Goal: Transaction & Acquisition: Book appointment/travel/reservation

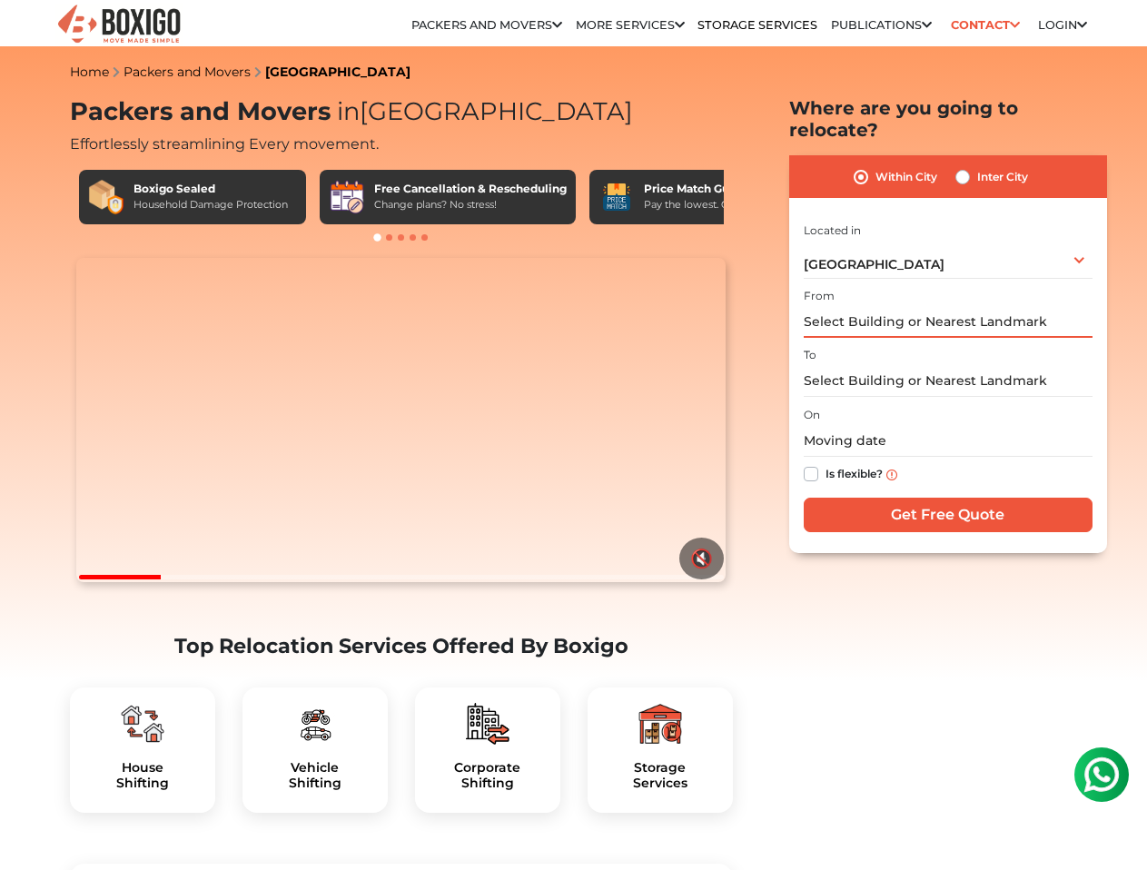
click at [922, 306] on input "text" at bounding box center [948, 322] width 289 height 32
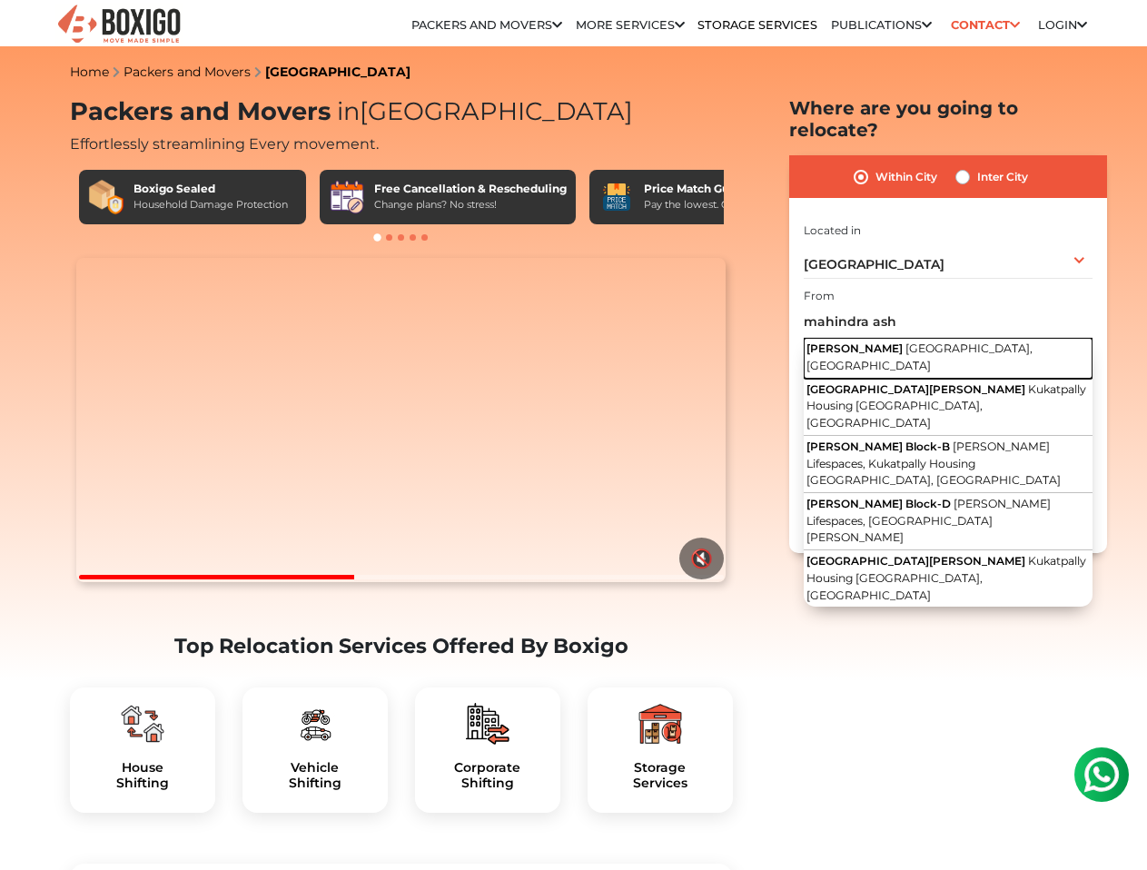
click at [929, 338] on button "Mahindra [PERSON_NAME] [GEOGRAPHIC_DATA], [GEOGRAPHIC_DATA]" at bounding box center [948, 358] width 289 height 41
type input "Mahindra [PERSON_NAME], [GEOGRAPHIC_DATA]"
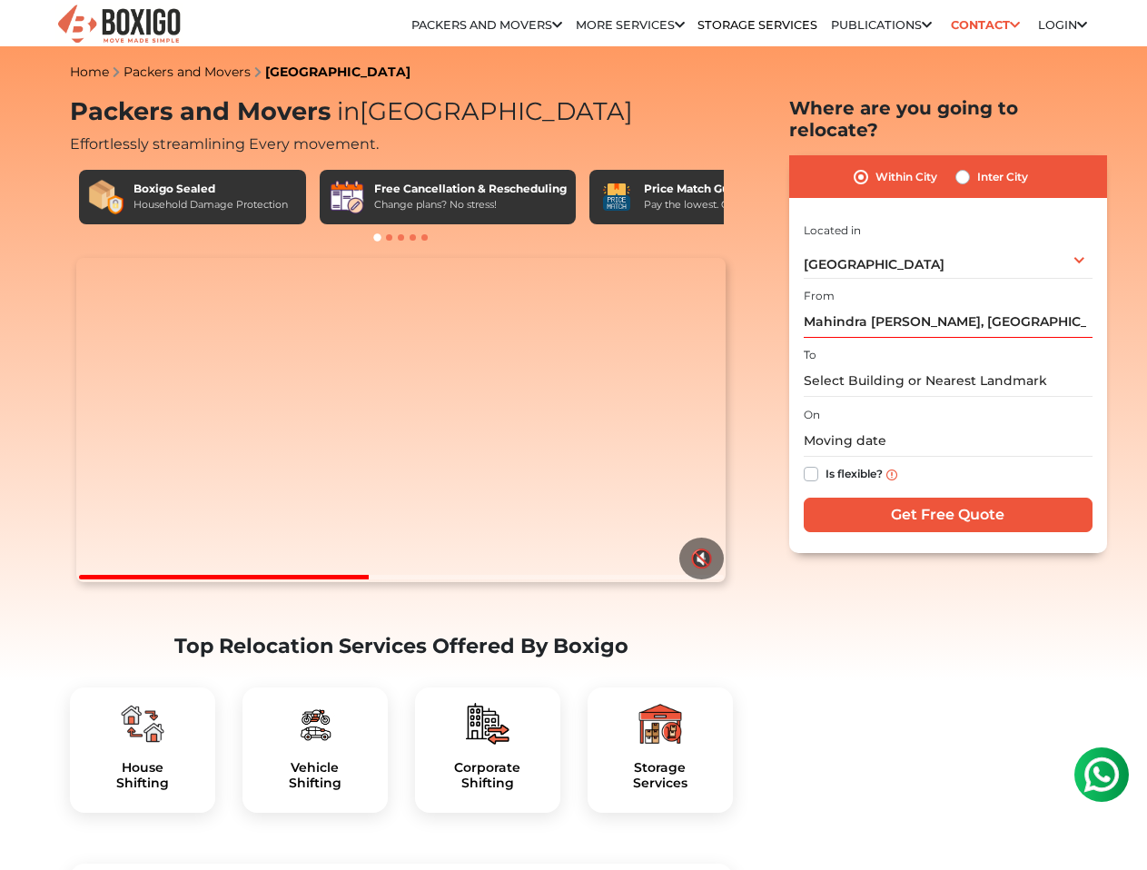
click at [922, 377] on div "I am shifting my 1 BHK 2 BHK 3 BHK 3 + BHK FEW ITEMS FEW ITEMS 1 BHK 2 BHK 3 BH…" at bounding box center [948, 379] width 289 height 320
click at [924, 365] on input "text" at bounding box center [948, 381] width 289 height 32
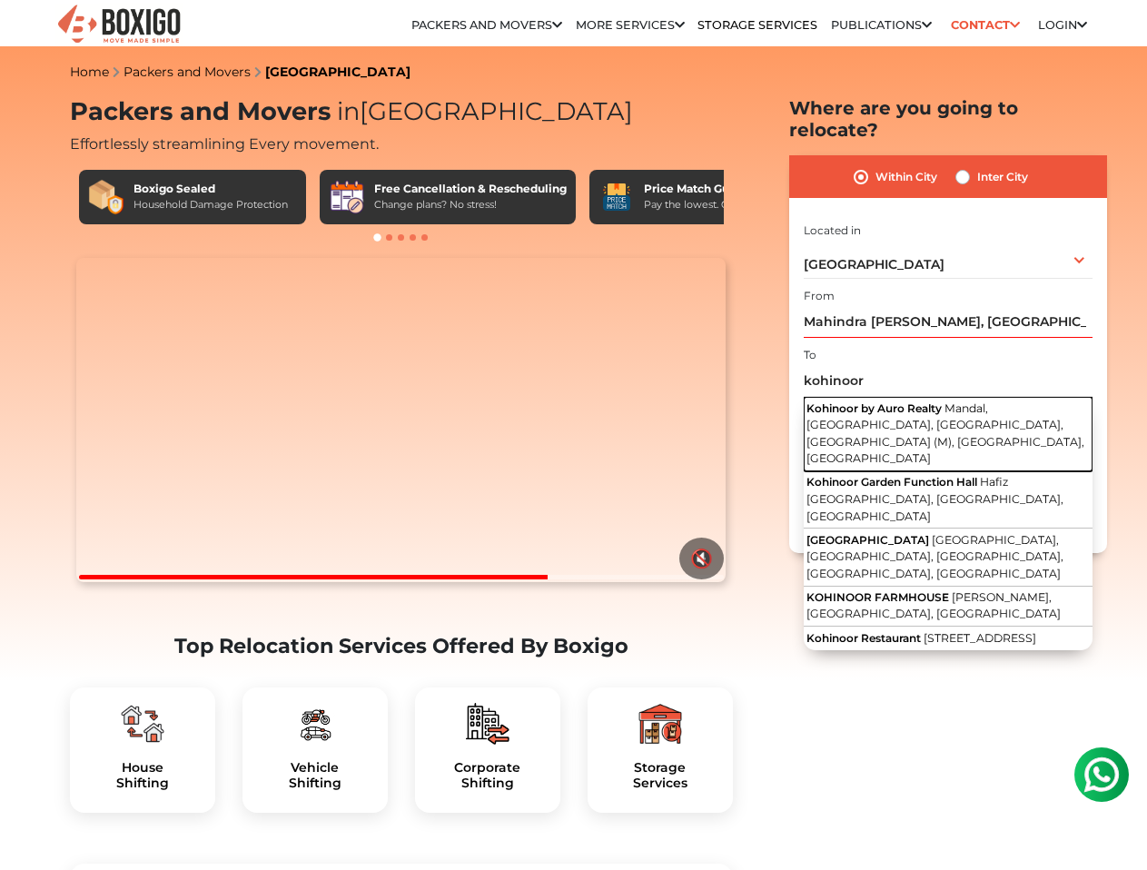
click at [918, 402] on span "Mandal, [GEOGRAPHIC_DATA], [GEOGRAPHIC_DATA], [GEOGRAPHIC_DATA] (M), [GEOGRAPHI…" at bounding box center [945, 433] width 278 height 64
type input "Kohinoor by Auro Realty, [GEOGRAPHIC_DATA], [GEOGRAPHIC_DATA], [GEOGRAPHIC_DATA…"
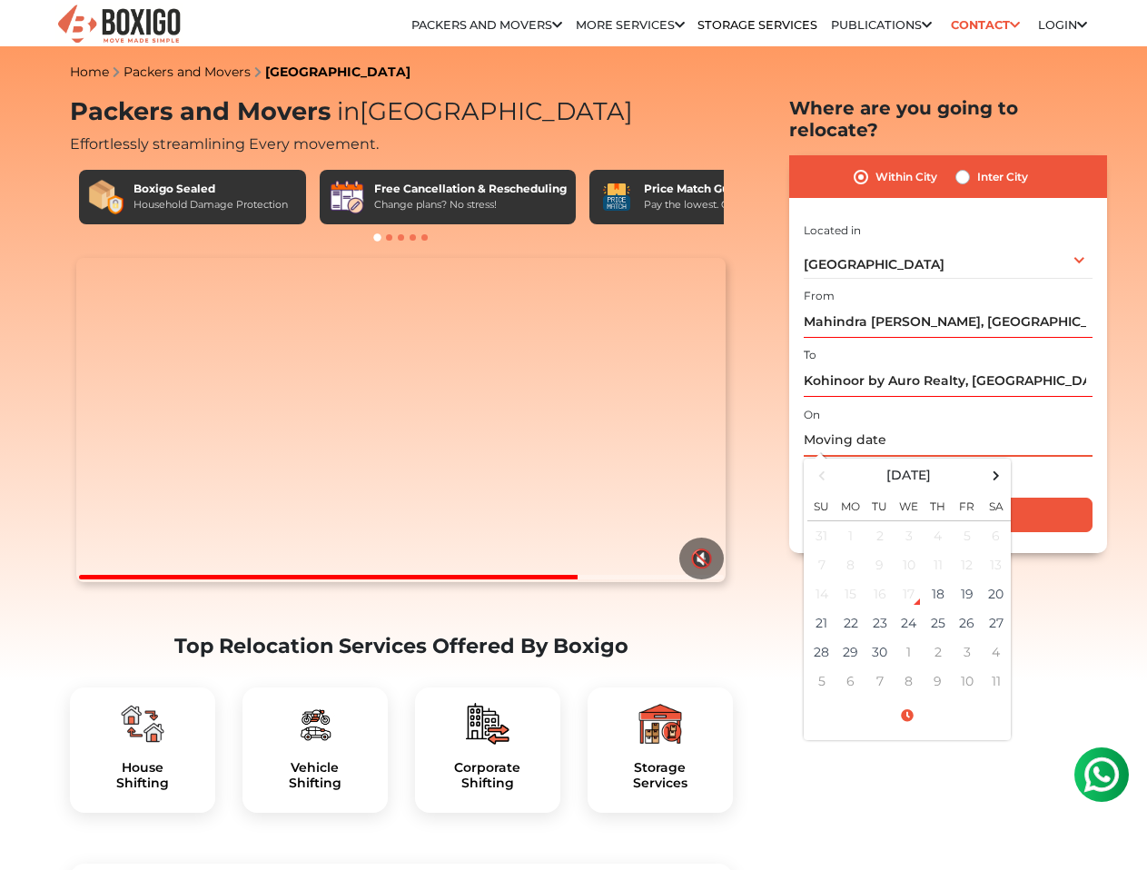
click at [914, 425] on input "text" at bounding box center [948, 441] width 289 height 32
click at [994, 608] on td "27" at bounding box center [996, 622] width 29 height 29
type input "[DATE] 12:00 AM"
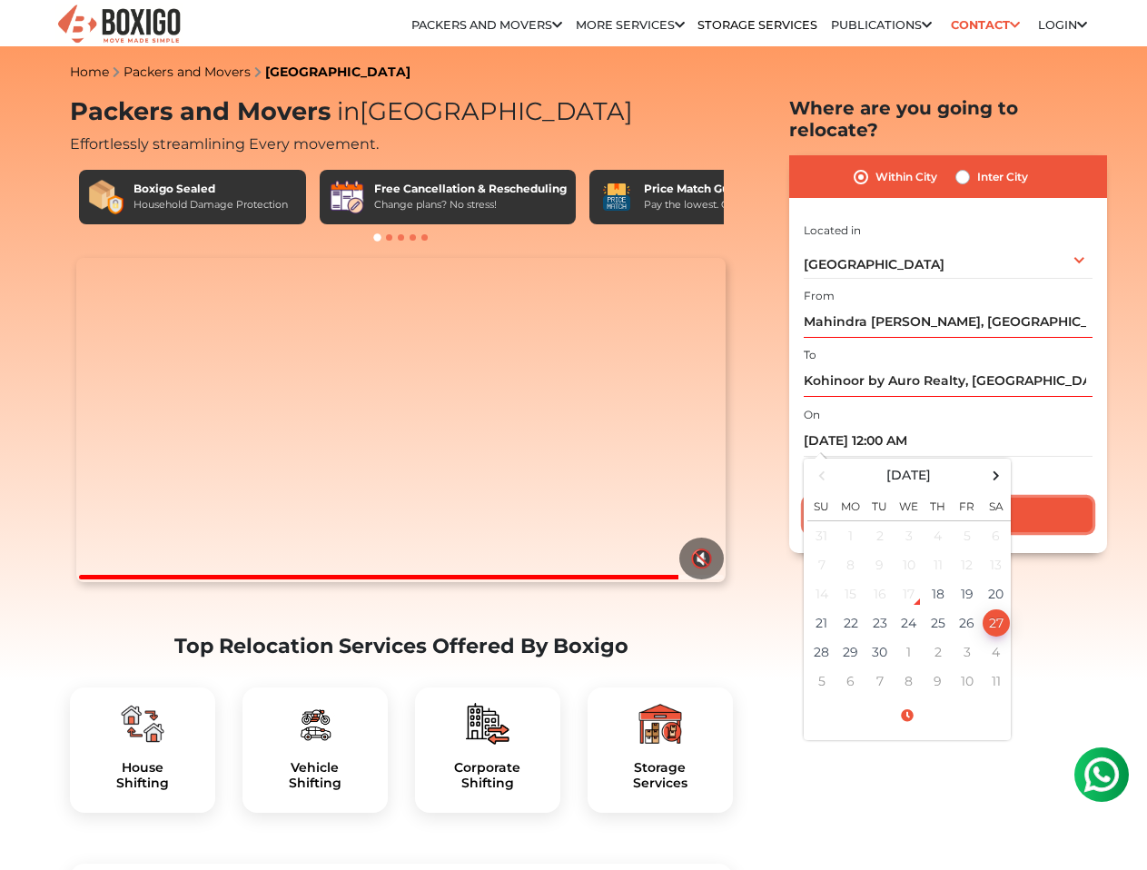
click at [1042, 498] on input "Get Free Quote" at bounding box center [948, 515] width 289 height 35
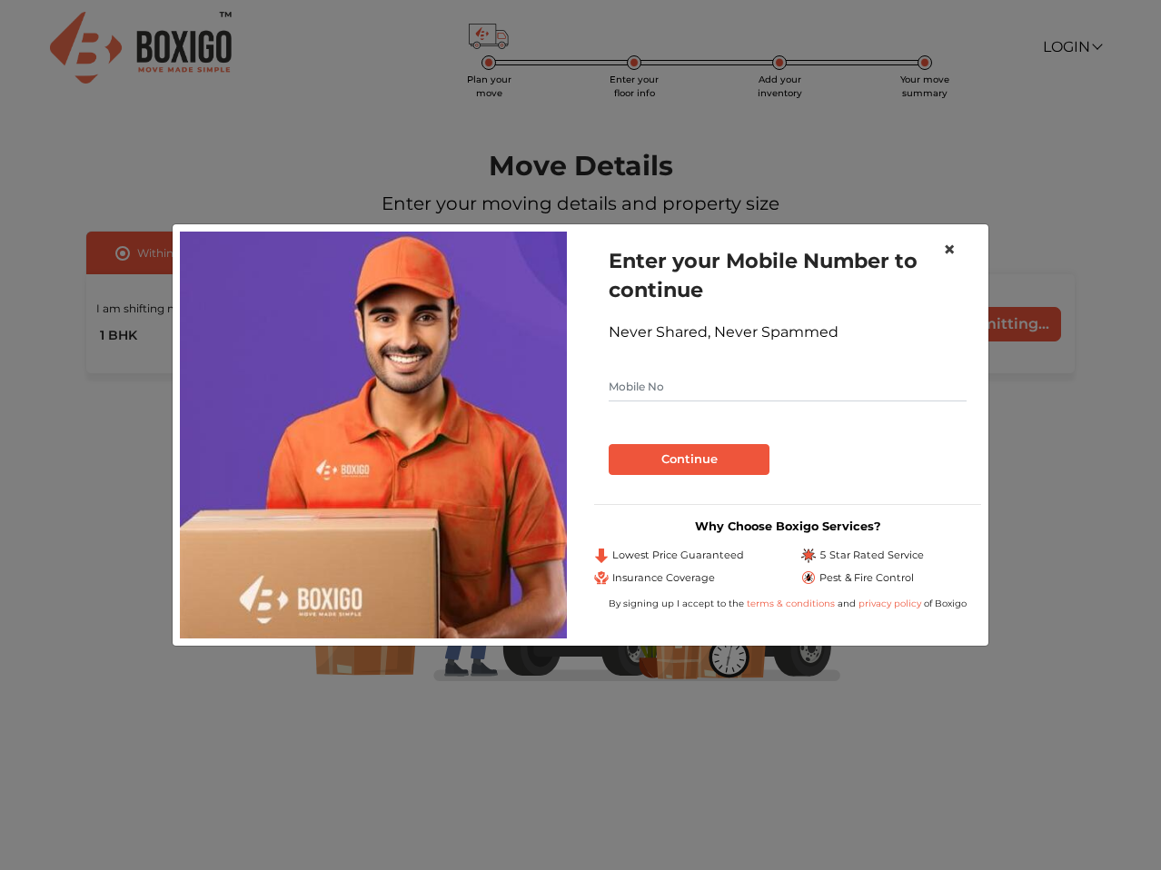
click at [946, 254] on span "×" at bounding box center [949, 249] width 13 height 26
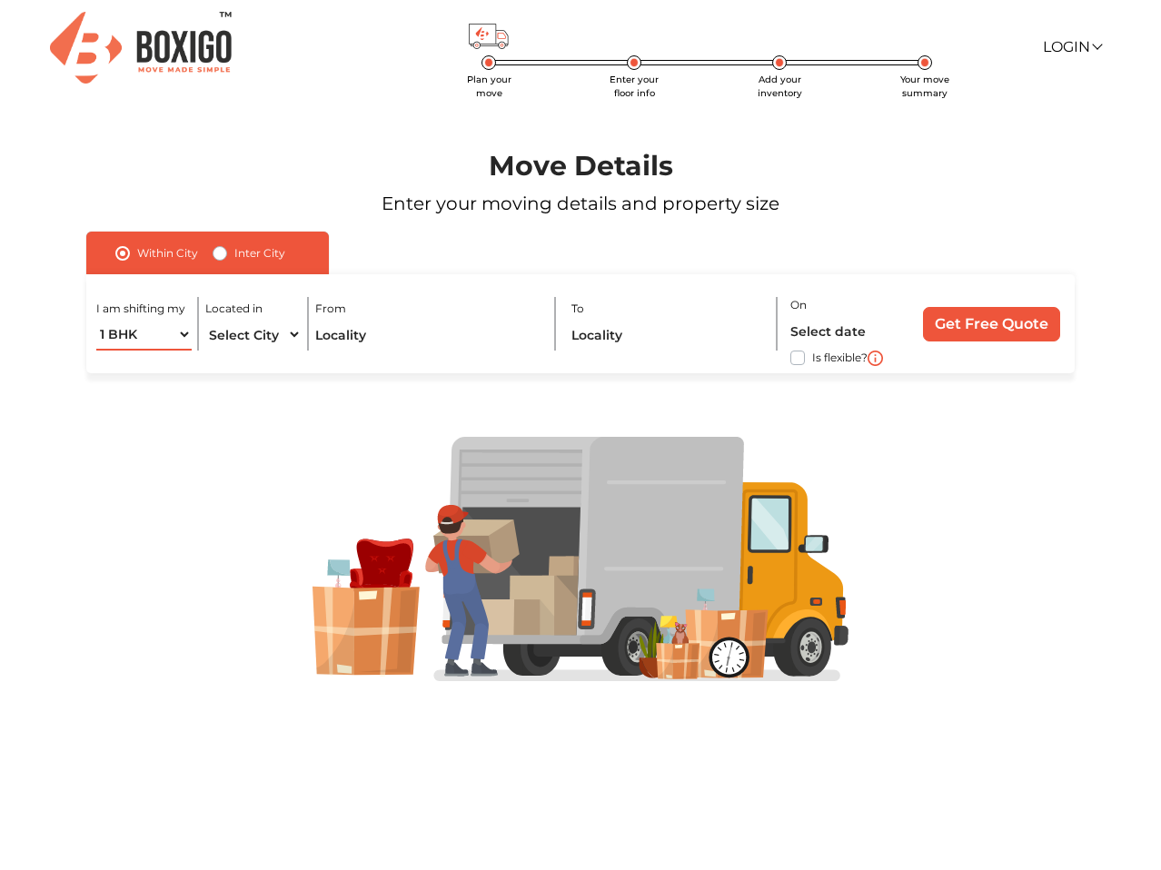
click at [128, 340] on select "1 BHK 2 BHK 3 BHK 3 + BHK FEW ITEMS" at bounding box center [143, 335] width 95 height 32
select select "2 BHK"
click at [96, 319] on select "1 BHK 2 BHK 3 BHK 3 + BHK FEW ITEMS" at bounding box center [143, 335] width 95 height 32
click at [255, 331] on select "Select City Bangalore Bengaluru Bhopal Bhubaneswar Chennai Coimbatore Cuttack D…" at bounding box center [253, 335] width 96 height 32
select select "[GEOGRAPHIC_DATA]"
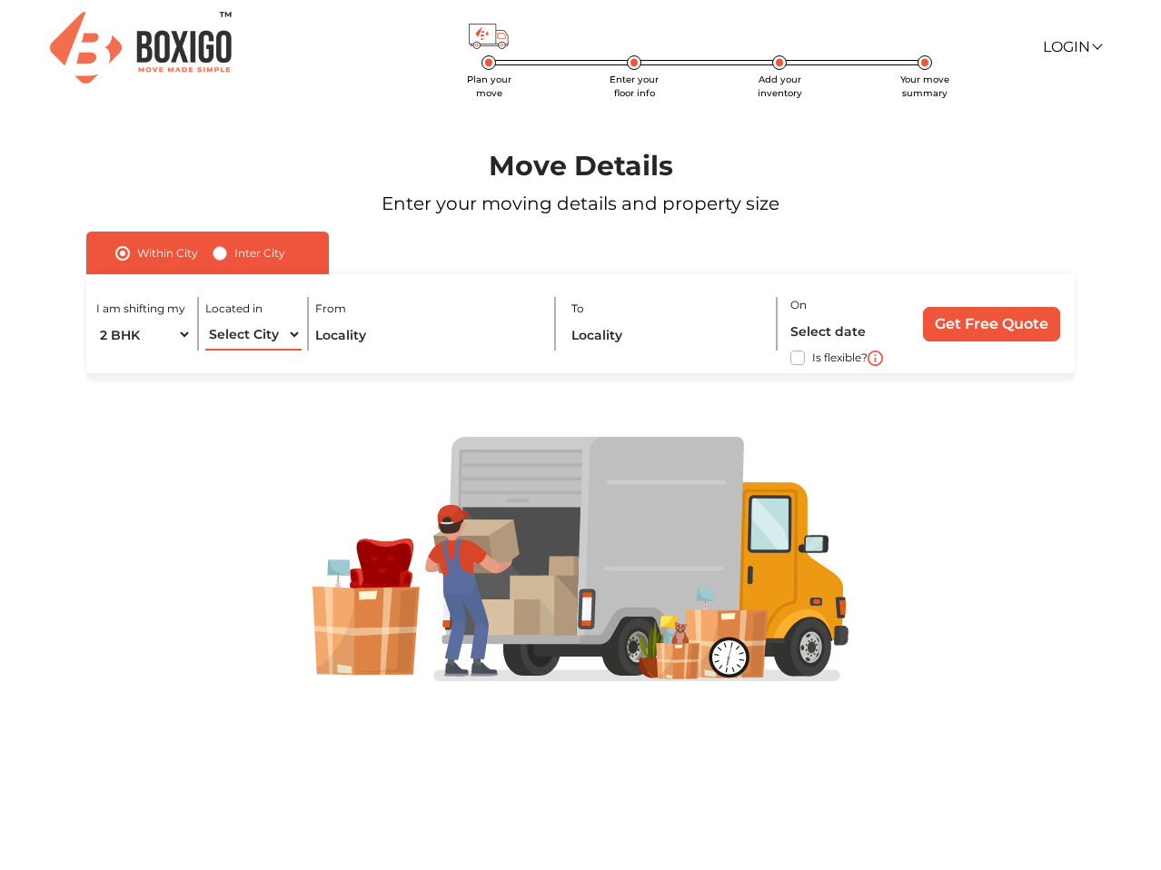
click at [205, 319] on select "Select City Bangalore Bengaluru Bhopal Bhubaneswar Chennai Coimbatore Cuttack D…" at bounding box center [253, 335] width 96 height 32
click at [376, 321] on input "text" at bounding box center [428, 335] width 226 height 32
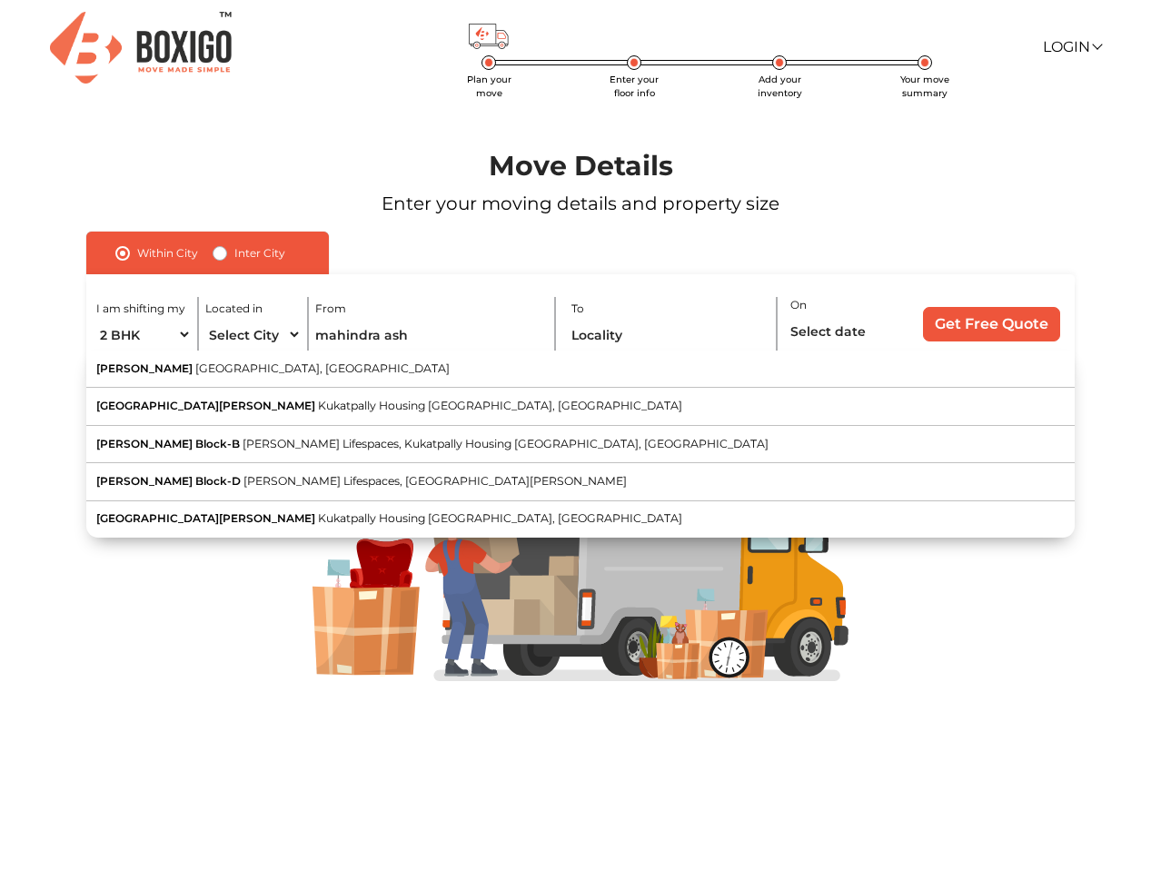
click at [366, 376] on button "Mahindra [PERSON_NAME] [GEOGRAPHIC_DATA], [GEOGRAPHIC_DATA]" at bounding box center [580, 369] width 988 height 37
type input "Mahindra [PERSON_NAME], [GEOGRAPHIC_DATA]"
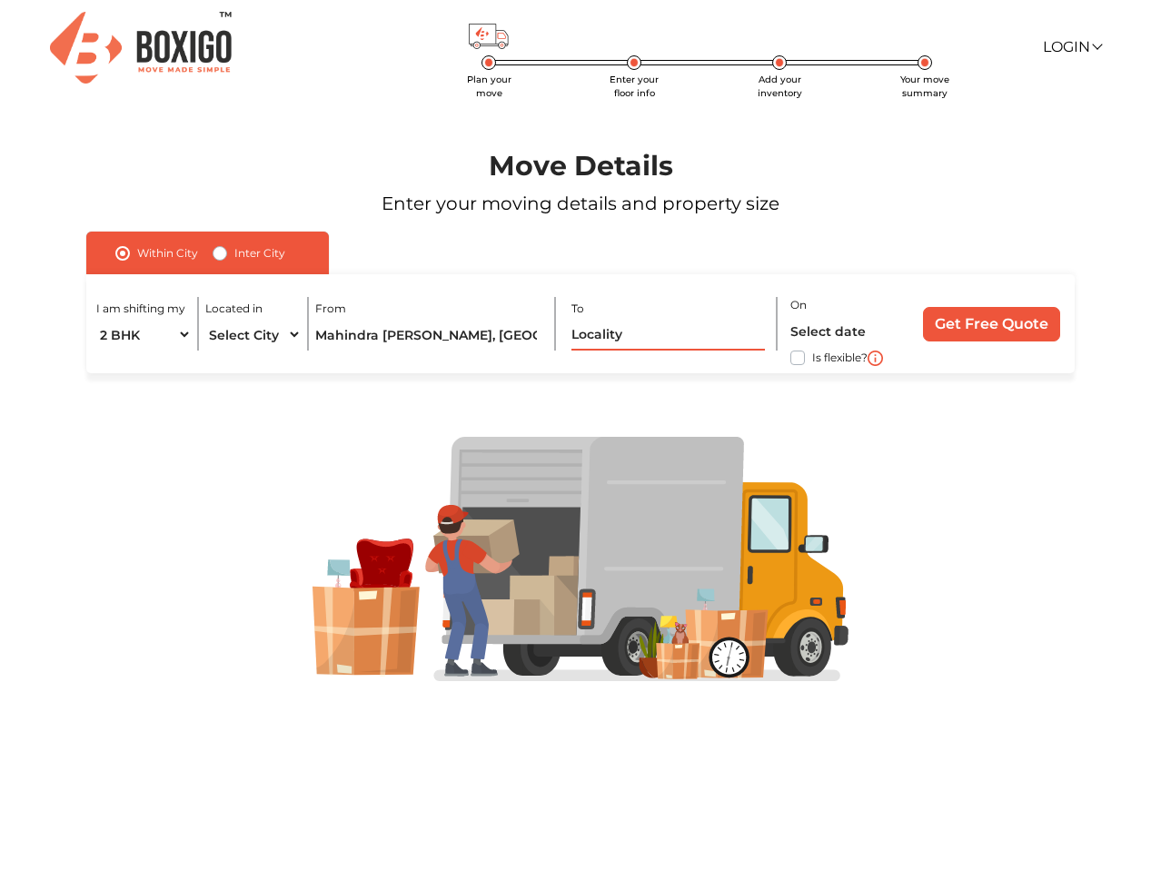
click at [664, 339] on input "text" at bounding box center [667, 335] width 193 height 32
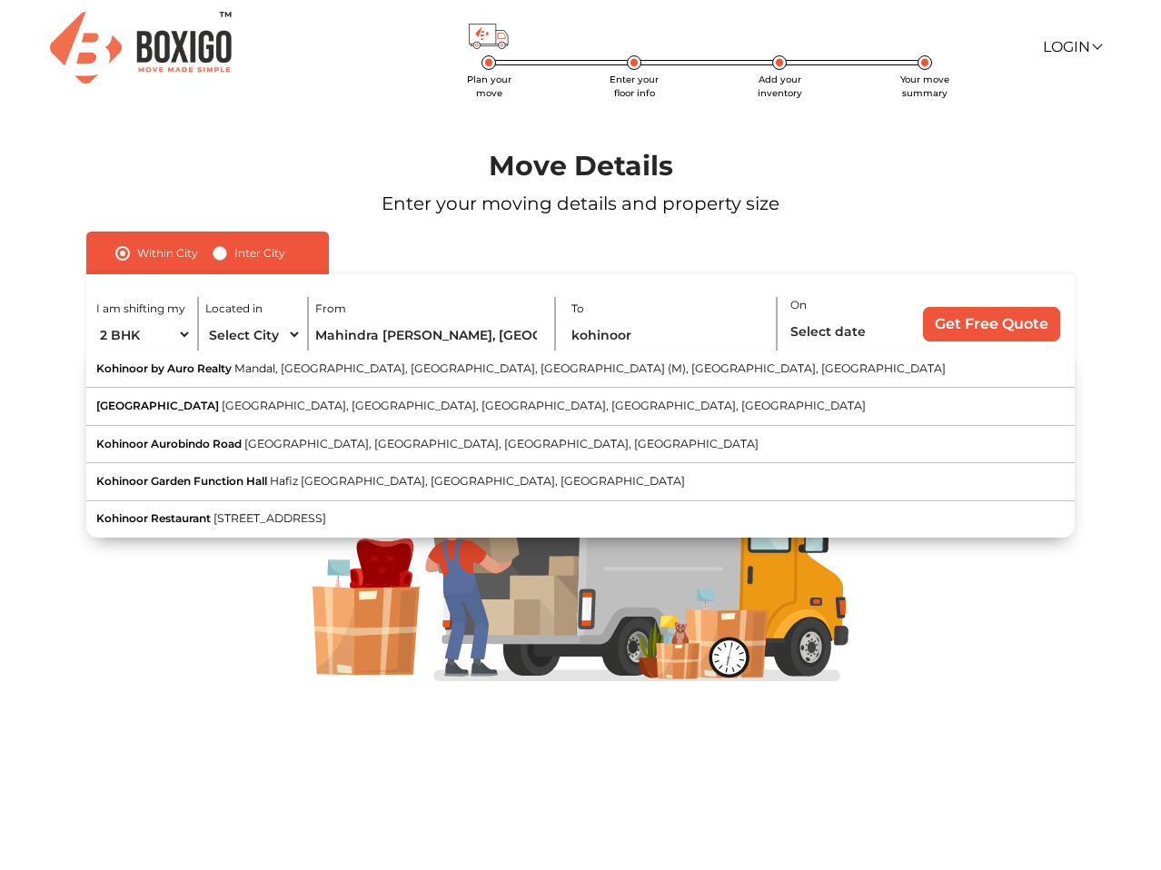
click at [674, 366] on span "Mandal, [GEOGRAPHIC_DATA], [GEOGRAPHIC_DATA], [GEOGRAPHIC_DATA] (M), [GEOGRAPHI…" at bounding box center [589, 368] width 711 height 14
type input "Kohinoor by Auro Realty, [GEOGRAPHIC_DATA], [GEOGRAPHIC_DATA], [GEOGRAPHIC_DATA…"
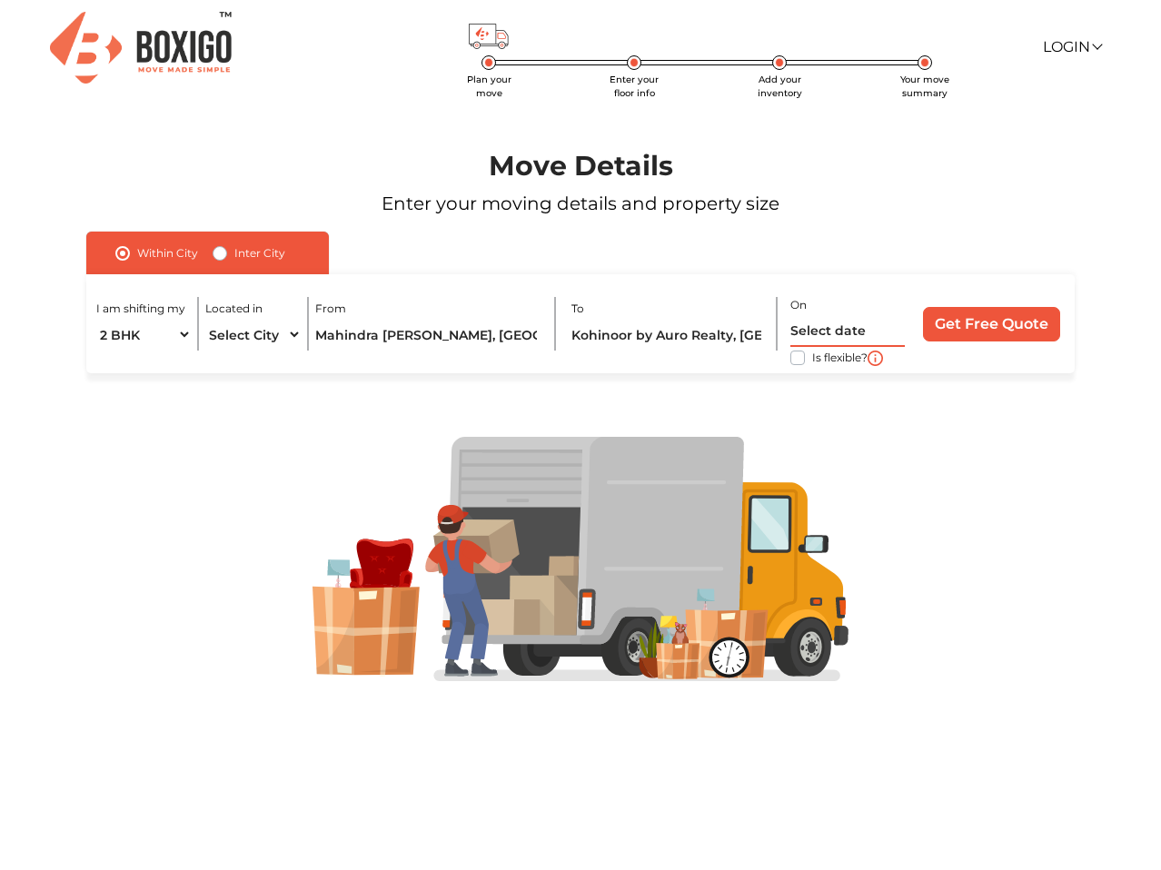
click at [829, 329] on input "text" at bounding box center [847, 331] width 114 height 32
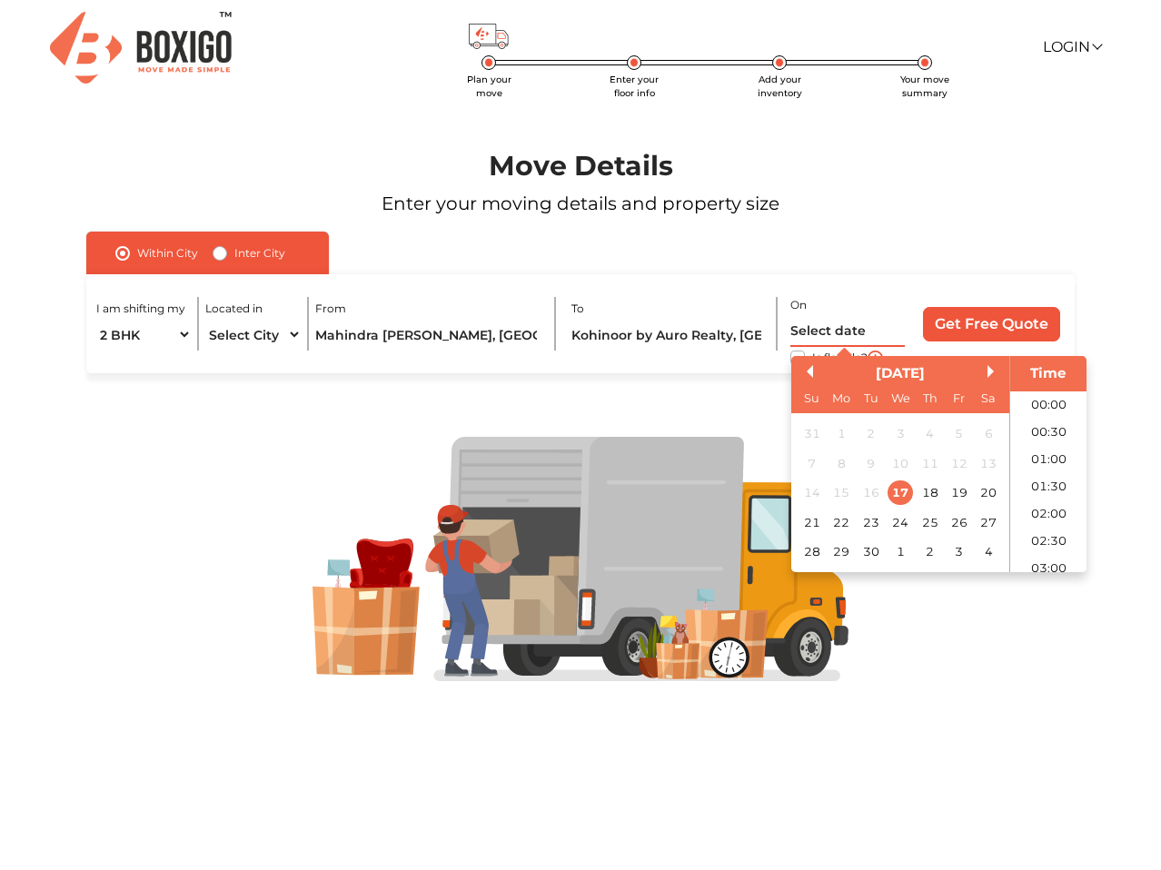
scroll to position [823, 0]
click at [991, 521] on div "27" at bounding box center [988, 522] width 25 height 25
type input "27/09/2025 12:00 AM"
click at [691, 398] on div at bounding box center [580, 559] width 1095 height 373
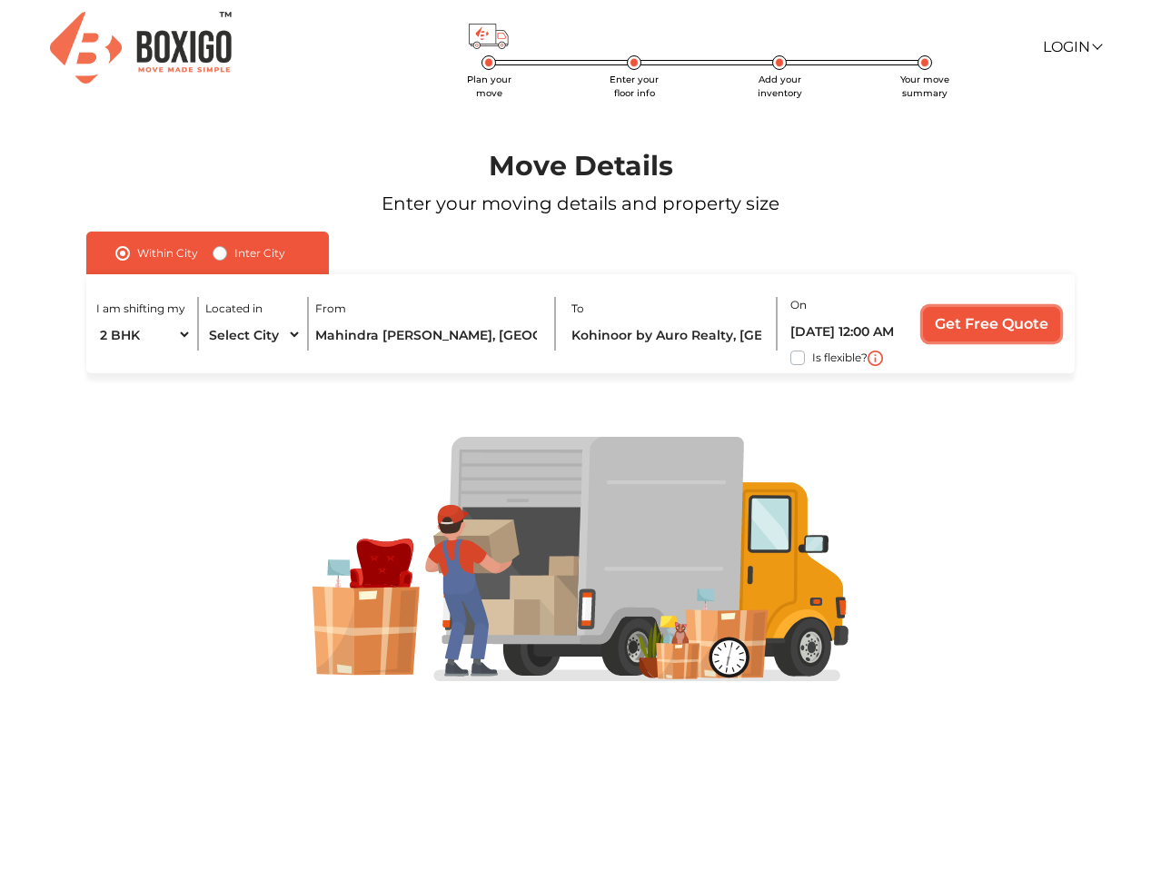
click at [968, 329] on input "Get Free Quote" at bounding box center [991, 324] width 137 height 35
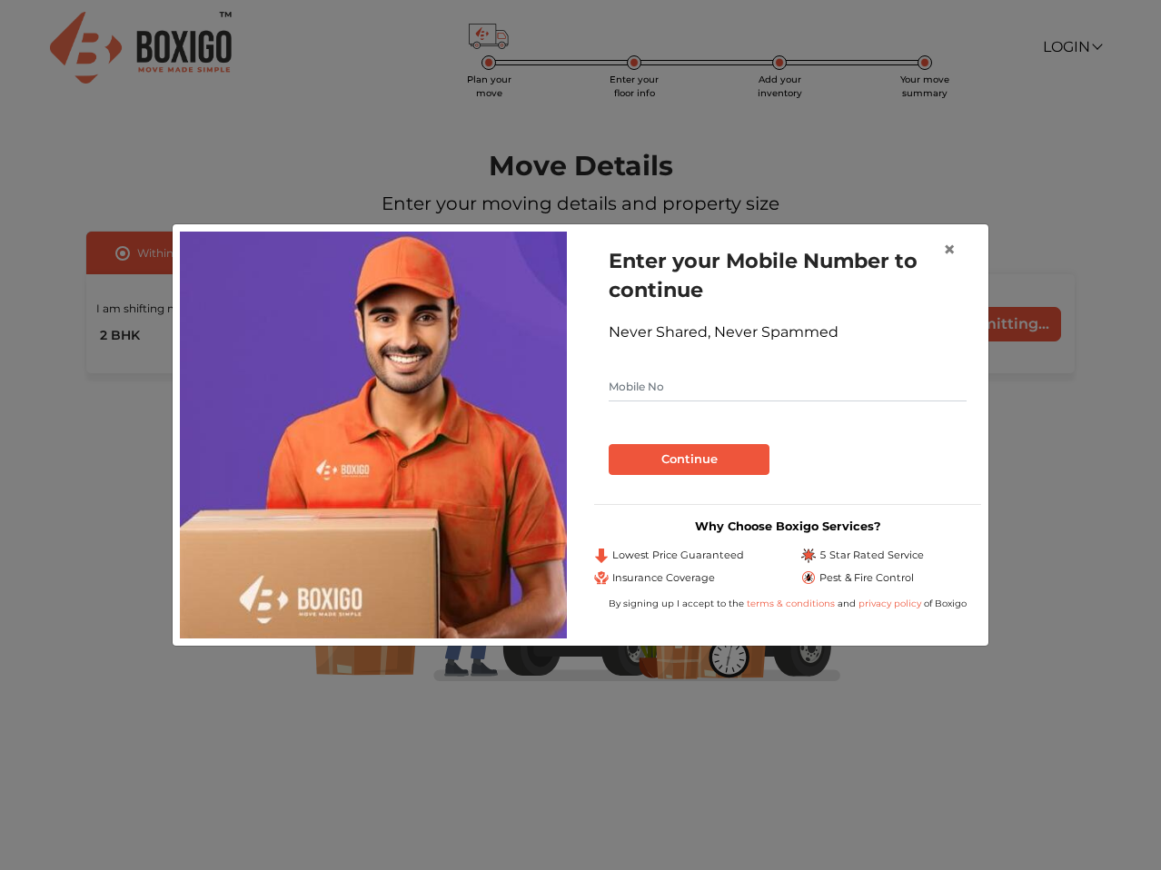
click at [707, 391] on input "text" at bounding box center [787, 386] width 358 height 29
type input "9391360600"
click at [691, 457] on button "Continue" at bounding box center [688, 459] width 161 height 31
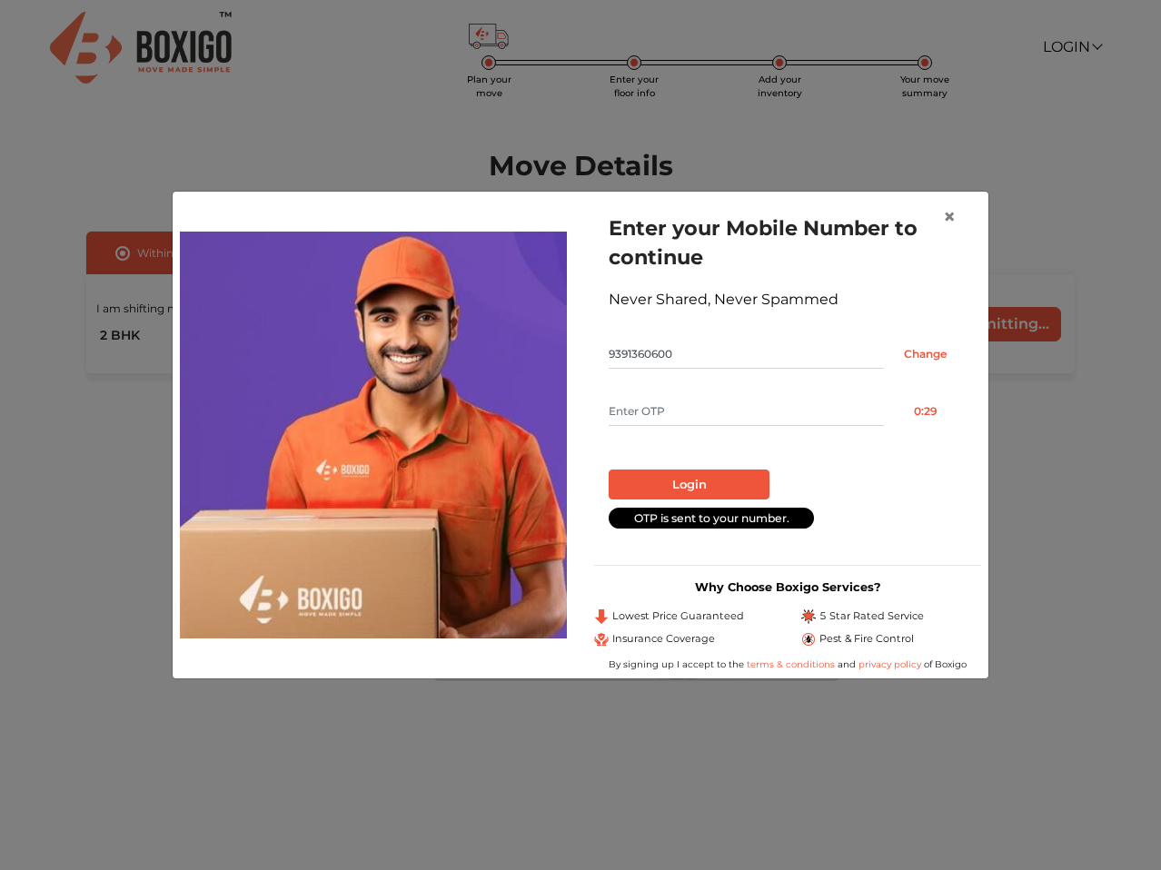
click at [691, 409] on input "text" at bounding box center [745, 411] width 275 height 29
type input "6081"
click at [712, 474] on button "Login" at bounding box center [688, 485] width 161 height 31
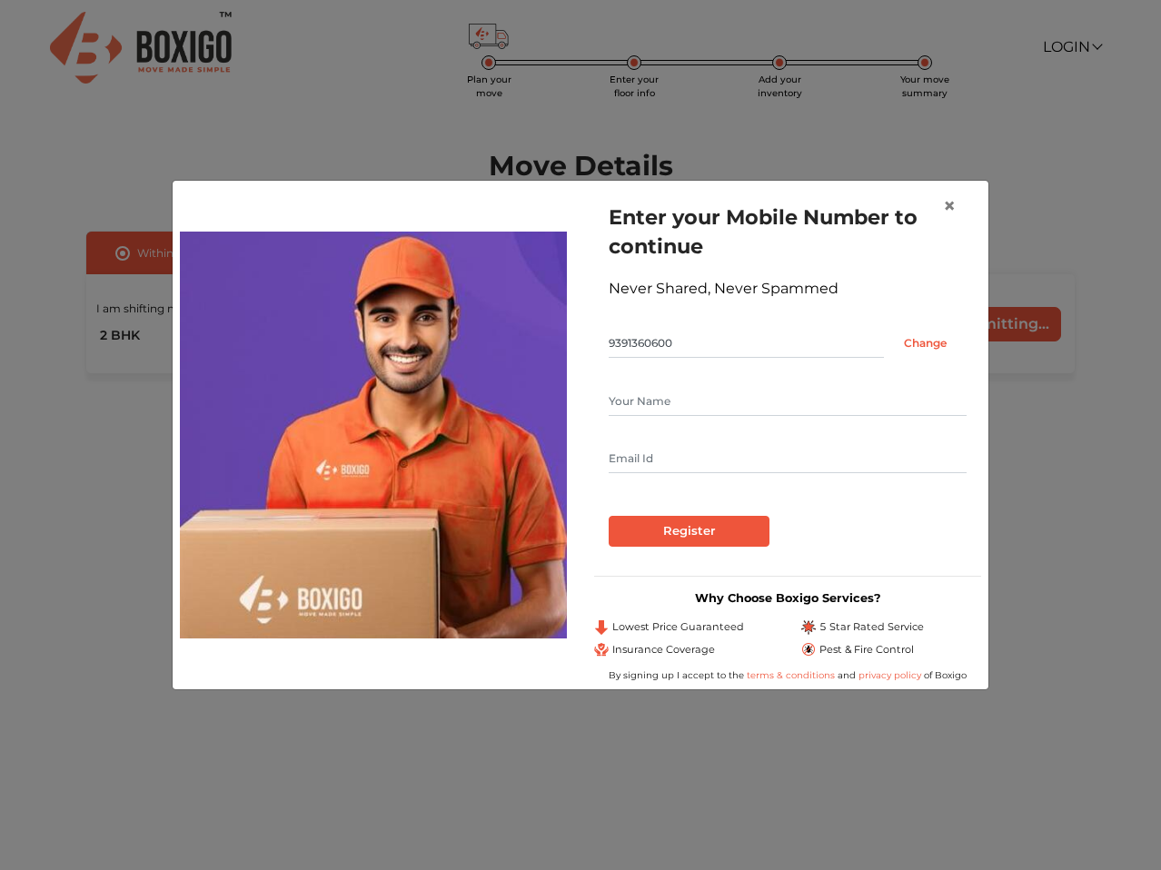
click at [705, 400] on input "text" at bounding box center [787, 401] width 358 height 29
type input "Bharath B"
type input "bharathreddybits@gmail.com"
click at [756, 528] on input "Register" at bounding box center [688, 531] width 161 height 31
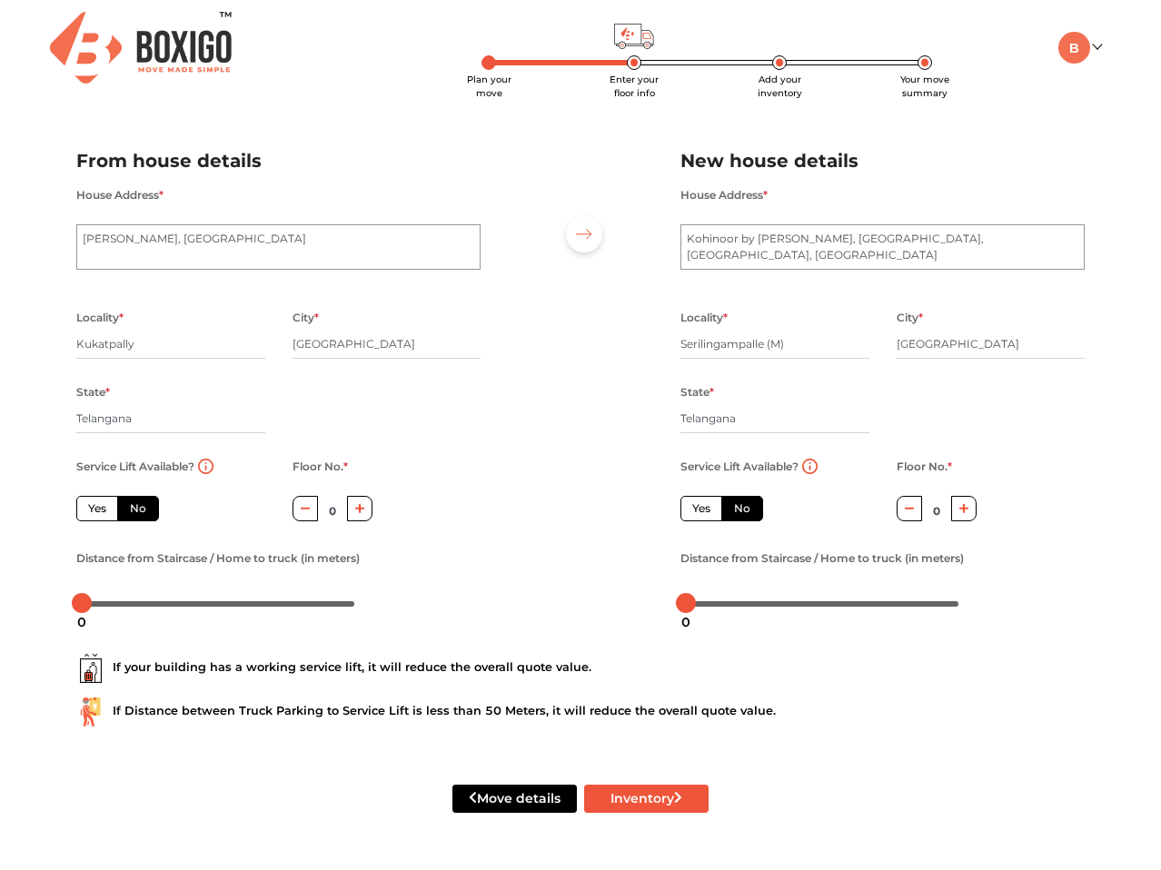
click at [110, 510] on label "Yes" at bounding box center [97, 508] width 42 height 25
click at [100, 510] on input "Yes" at bounding box center [94, 506] width 12 height 12
radio input "true"
click at [696, 511] on label "Yes" at bounding box center [701, 508] width 42 height 25
click at [696, 511] on input "Yes" at bounding box center [698, 506] width 12 height 12
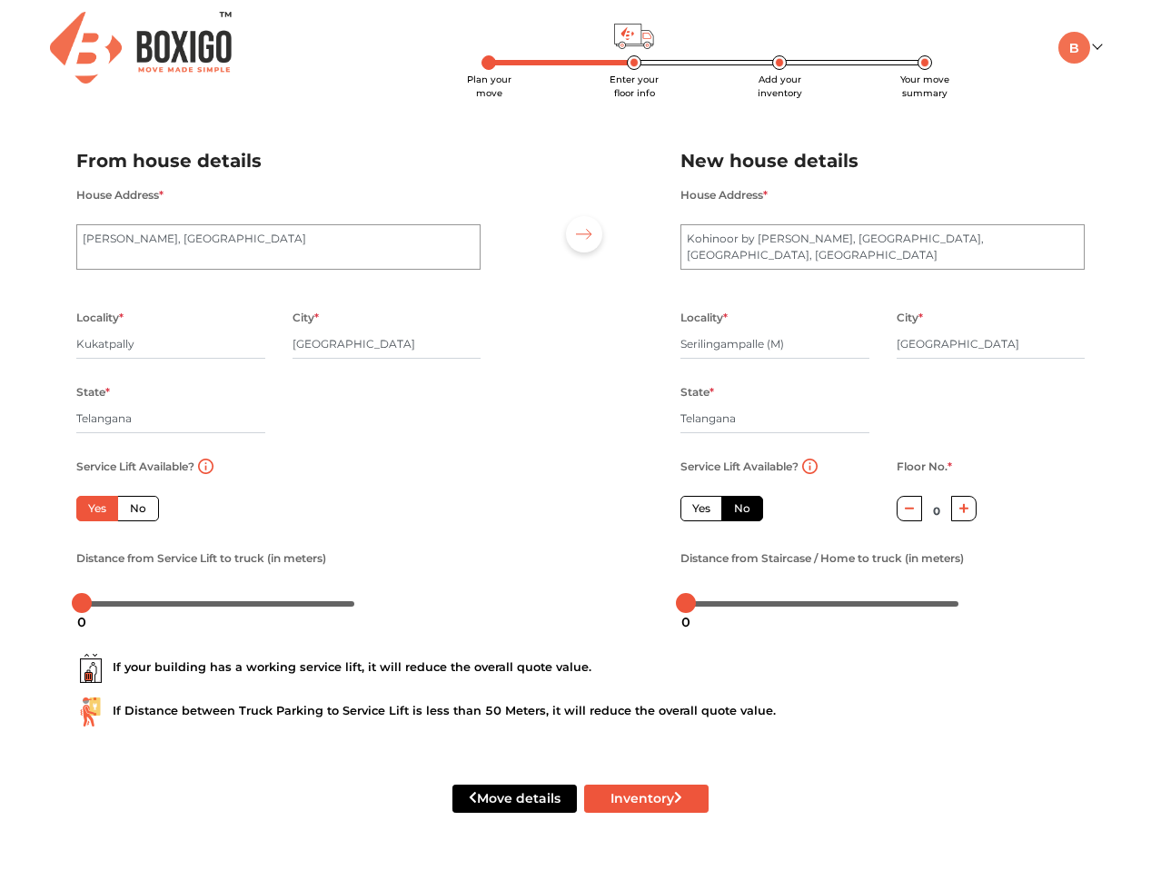
radio input "false"
click at [148, 607] on body "Plan your move Enter your floor info Add your inventory Your move summary My Mo…" at bounding box center [580, 435] width 1161 height 870
click at [752, 601] on div at bounding box center [822, 603] width 272 height 11
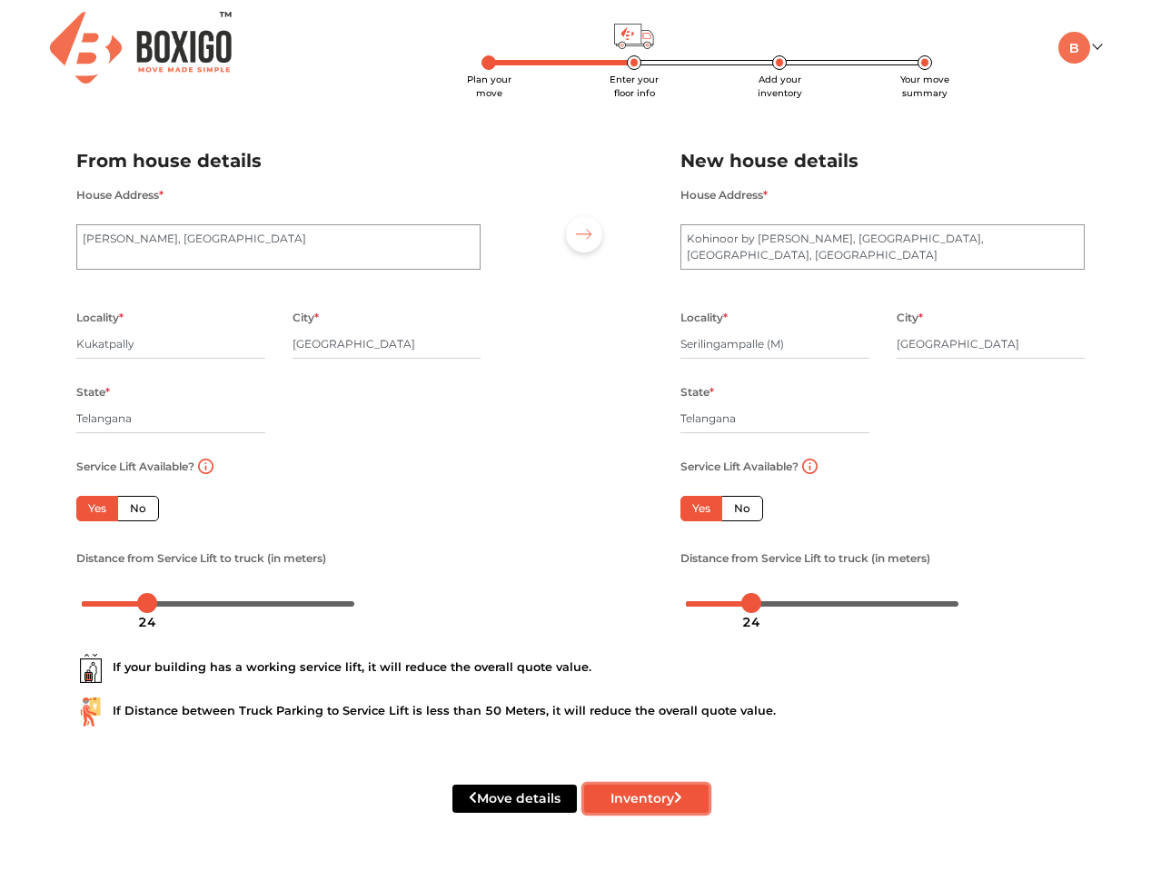
click at [626, 796] on button "Inventory" at bounding box center [646, 799] width 124 height 28
click at [742, 336] on input "Serilingampalle (M)" at bounding box center [774, 344] width 189 height 29
click at [793, 343] on input "Serilingampalle (M)" at bounding box center [774, 344] width 189 height 29
type input "Serilingampalle"
click at [117, 341] on input "Kukatpally" at bounding box center [170, 344] width 189 height 29
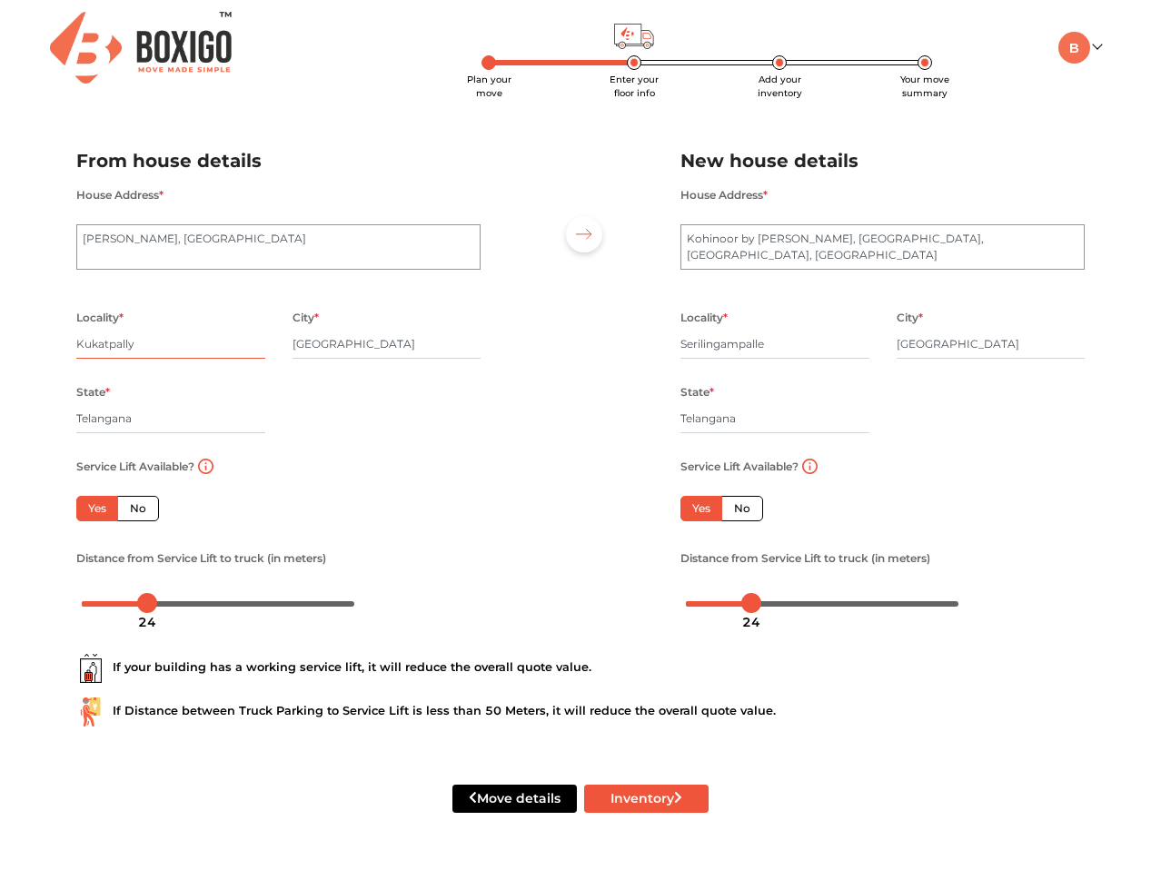
click at [117, 341] on input "Kukatpally" at bounding box center [170, 344] width 189 height 29
click at [676, 800] on icon "submit" at bounding box center [678, 797] width 8 height 13
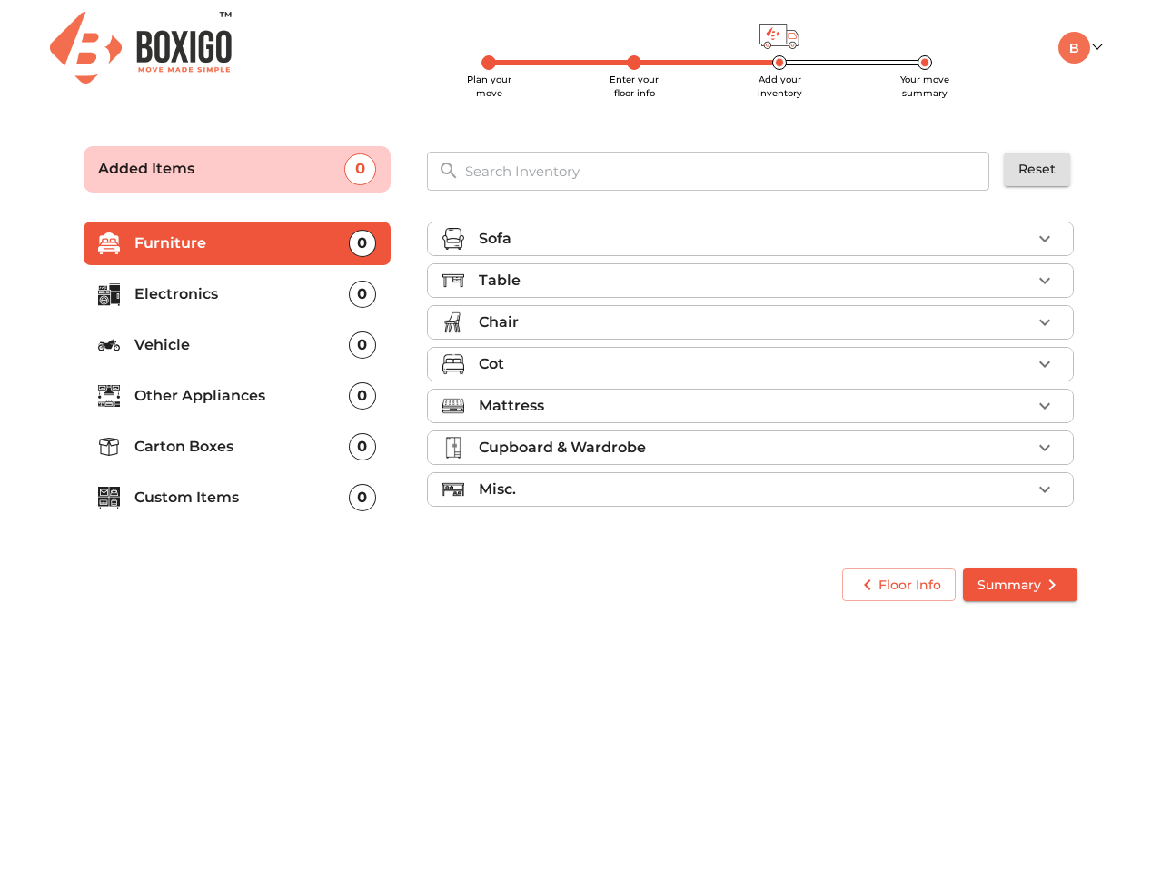
click at [1046, 242] on icon "button" at bounding box center [1044, 239] width 22 height 22
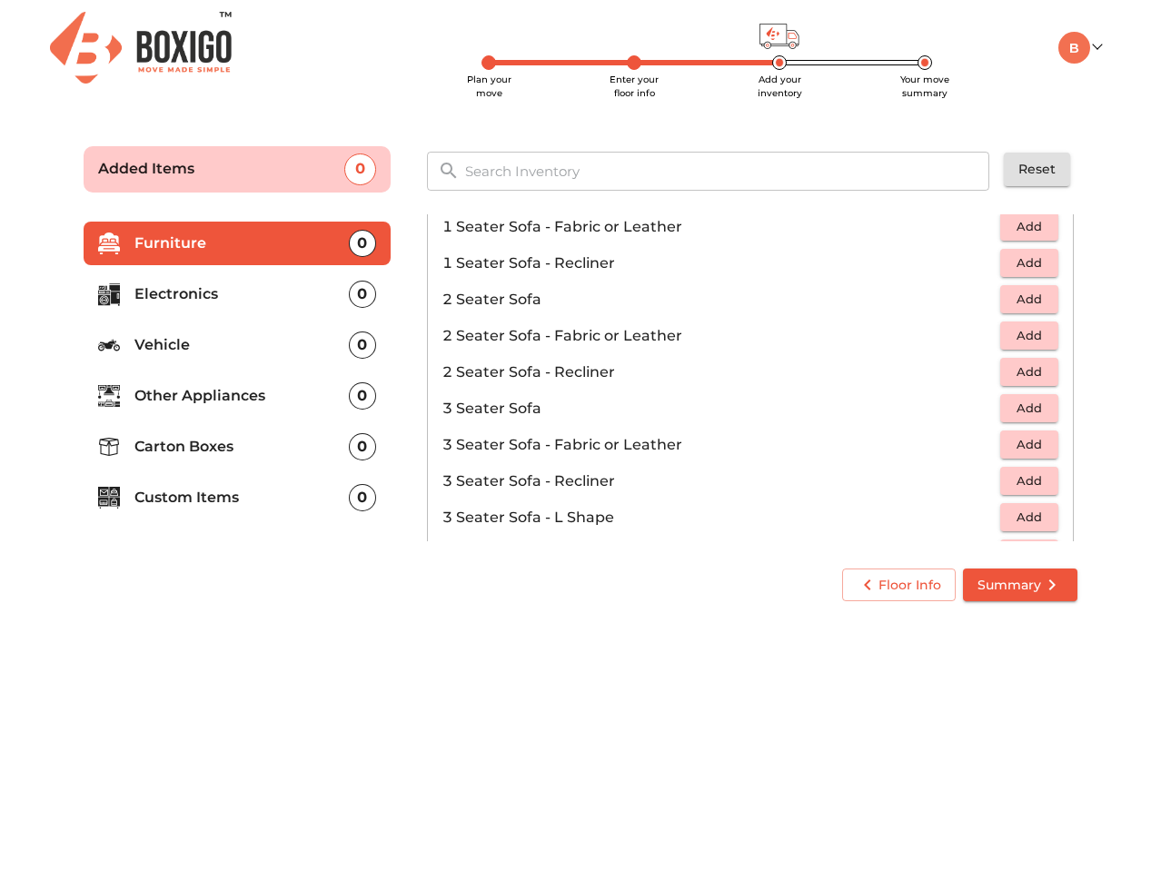
scroll to position [182, 0]
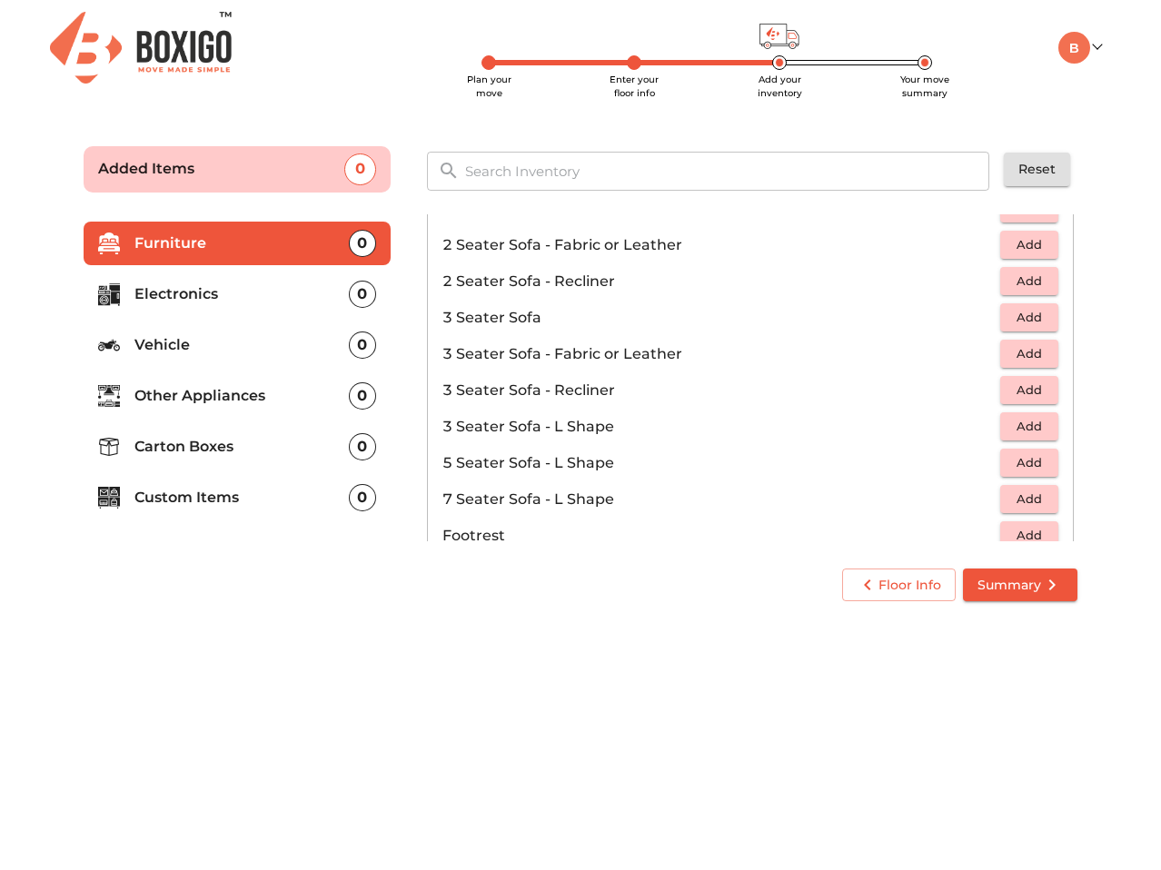
click at [1031, 355] on span "Add" at bounding box center [1029, 353] width 40 height 21
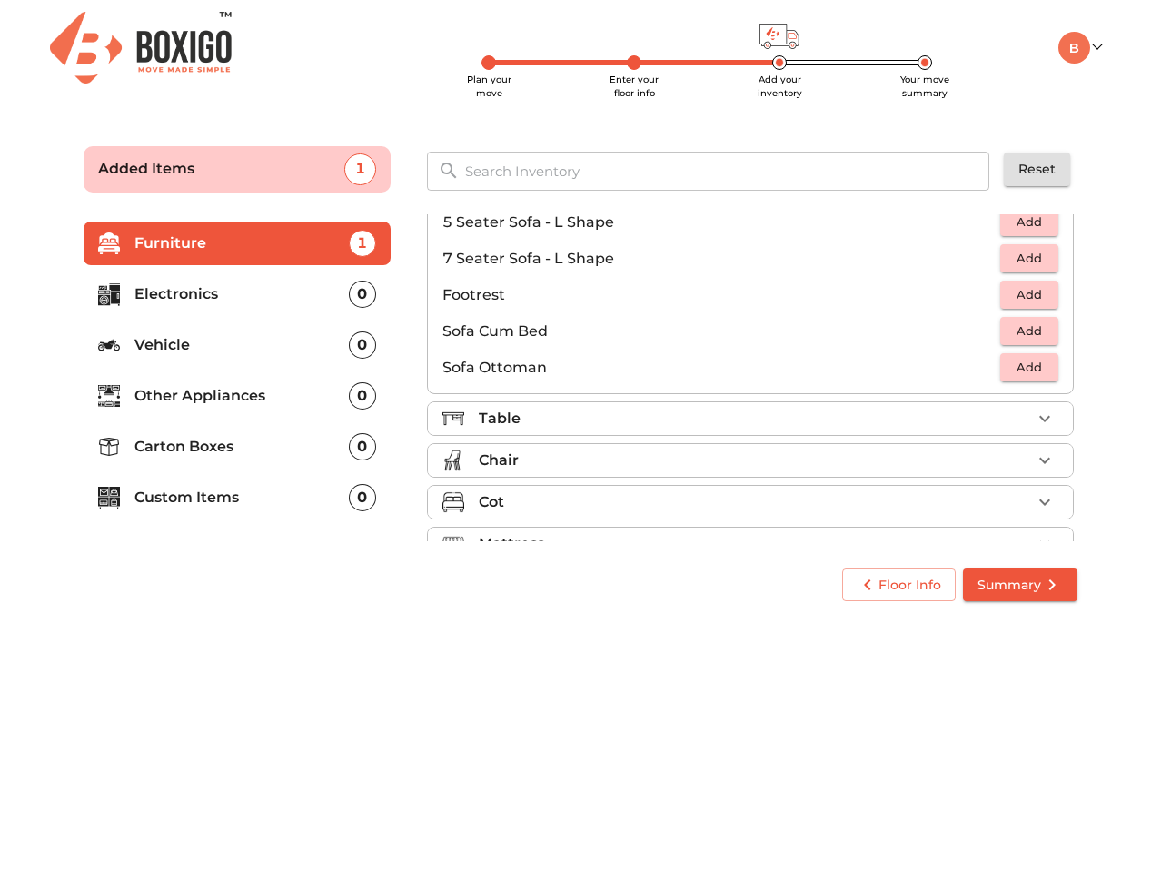
scroll to position [454, 0]
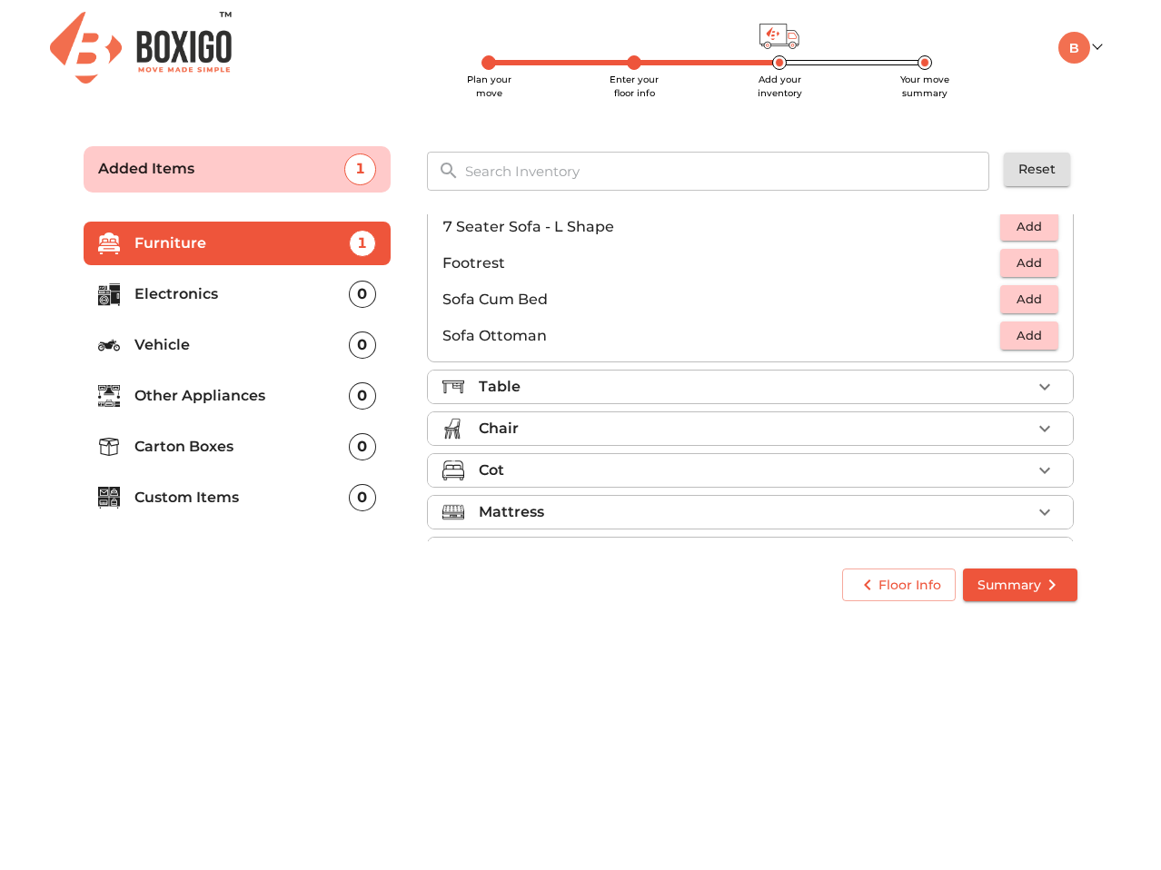
click at [881, 394] on div "Table" at bounding box center [755, 387] width 552 height 22
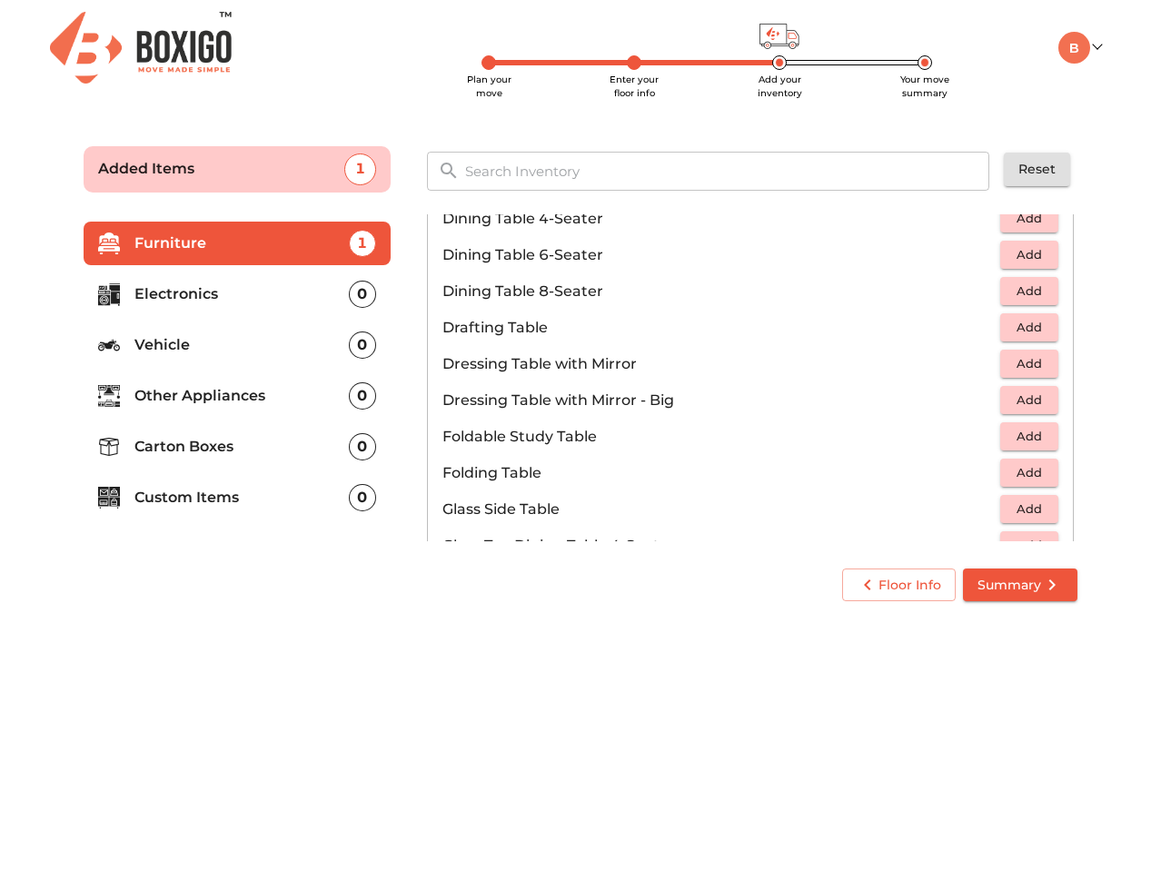
scroll to position [363, 0]
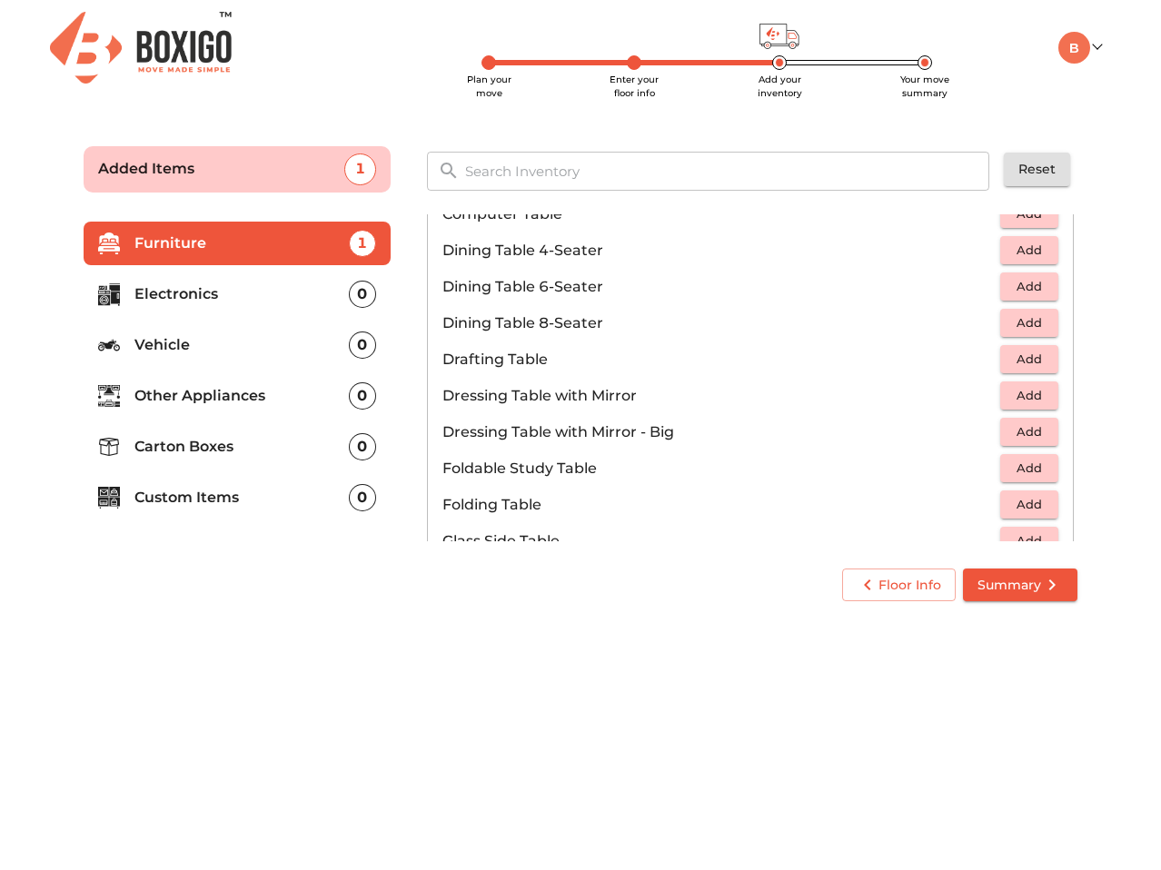
click at [1022, 252] on span "Add" at bounding box center [1029, 250] width 40 height 21
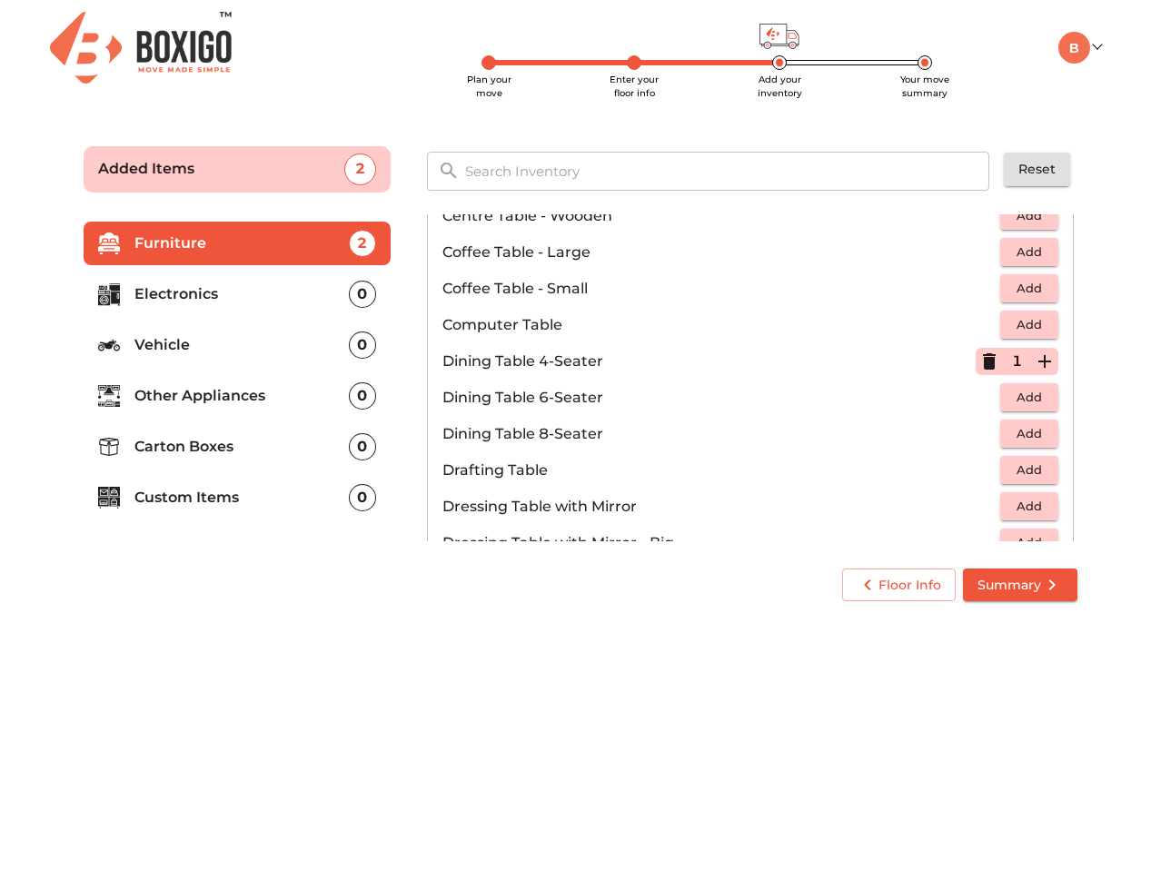
scroll to position [182, 0]
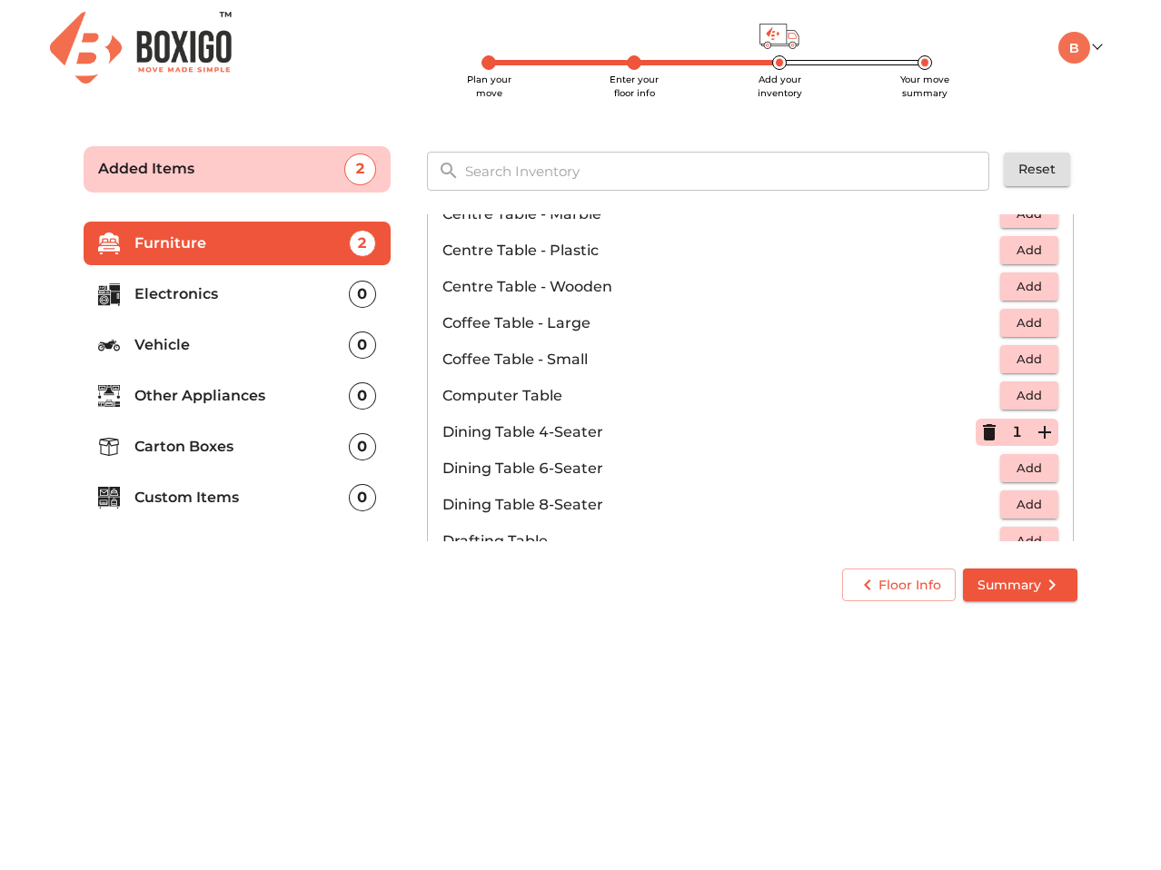
click at [1023, 391] on span "Add" at bounding box center [1029, 395] width 40 height 21
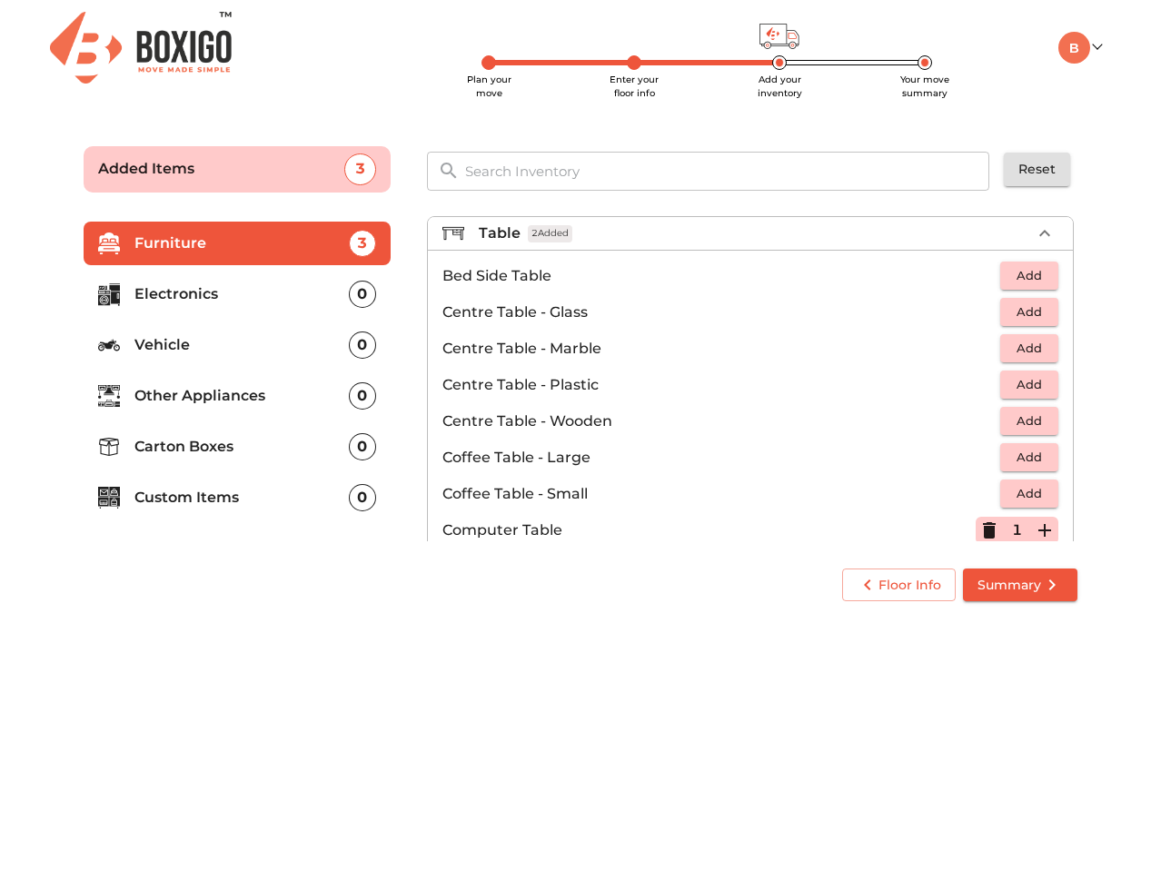
scroll to position [0, 0]
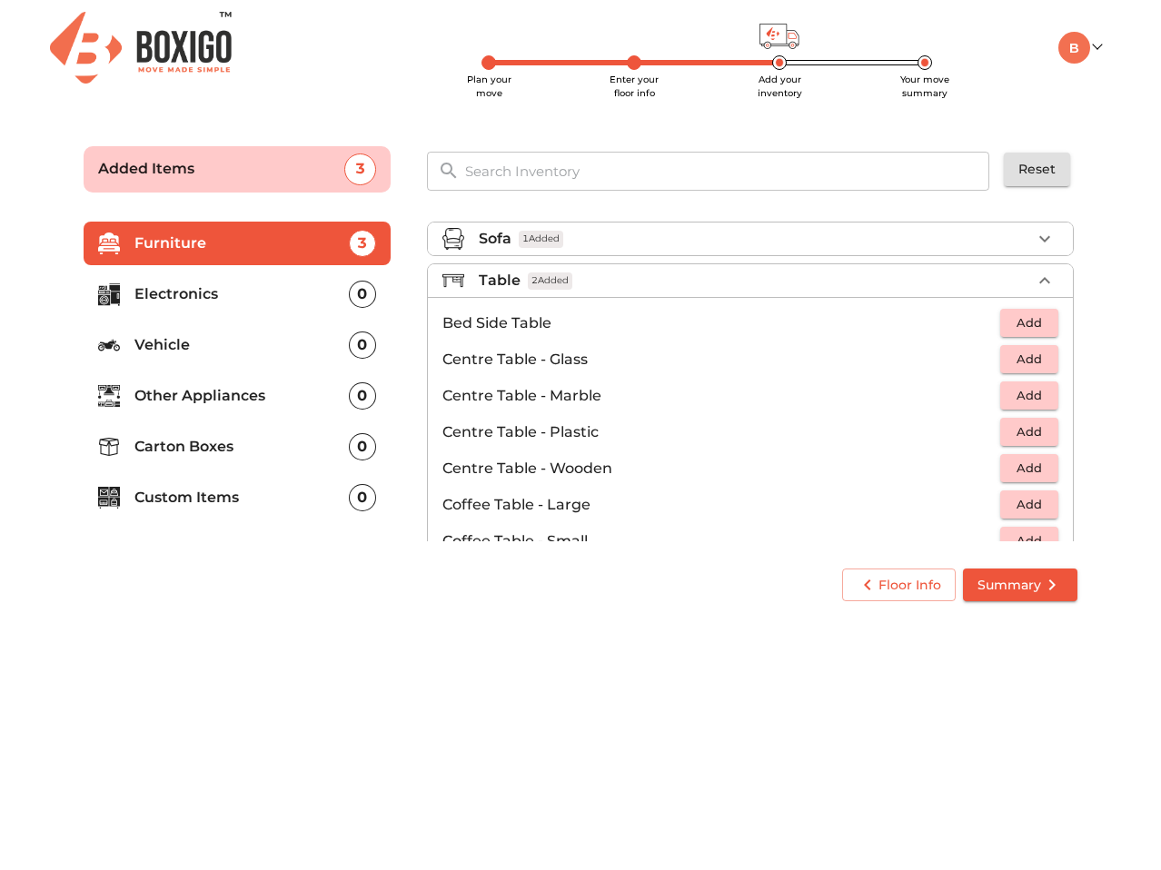
click at [1033, 467] on span "Add" at bounding box center [1029, 468] width 40 height 21
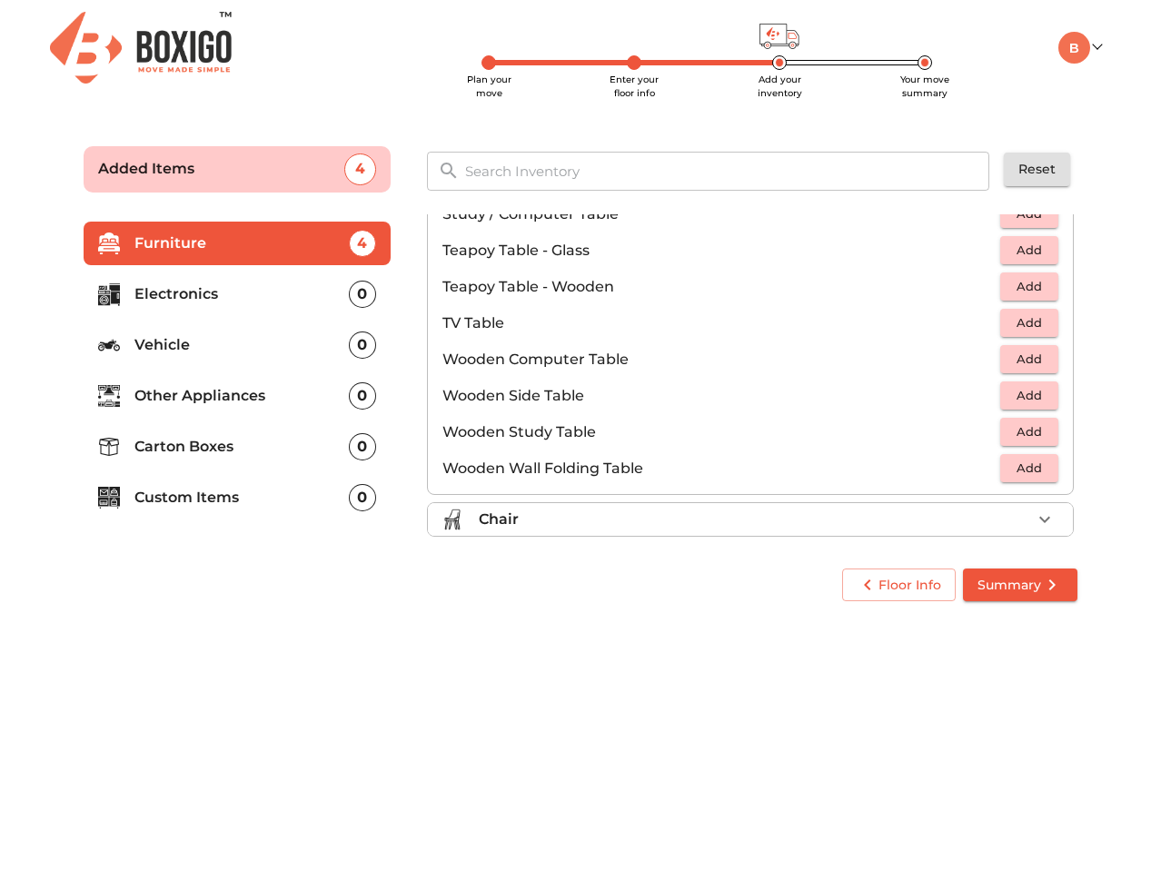
scroll to position [1181, 0]
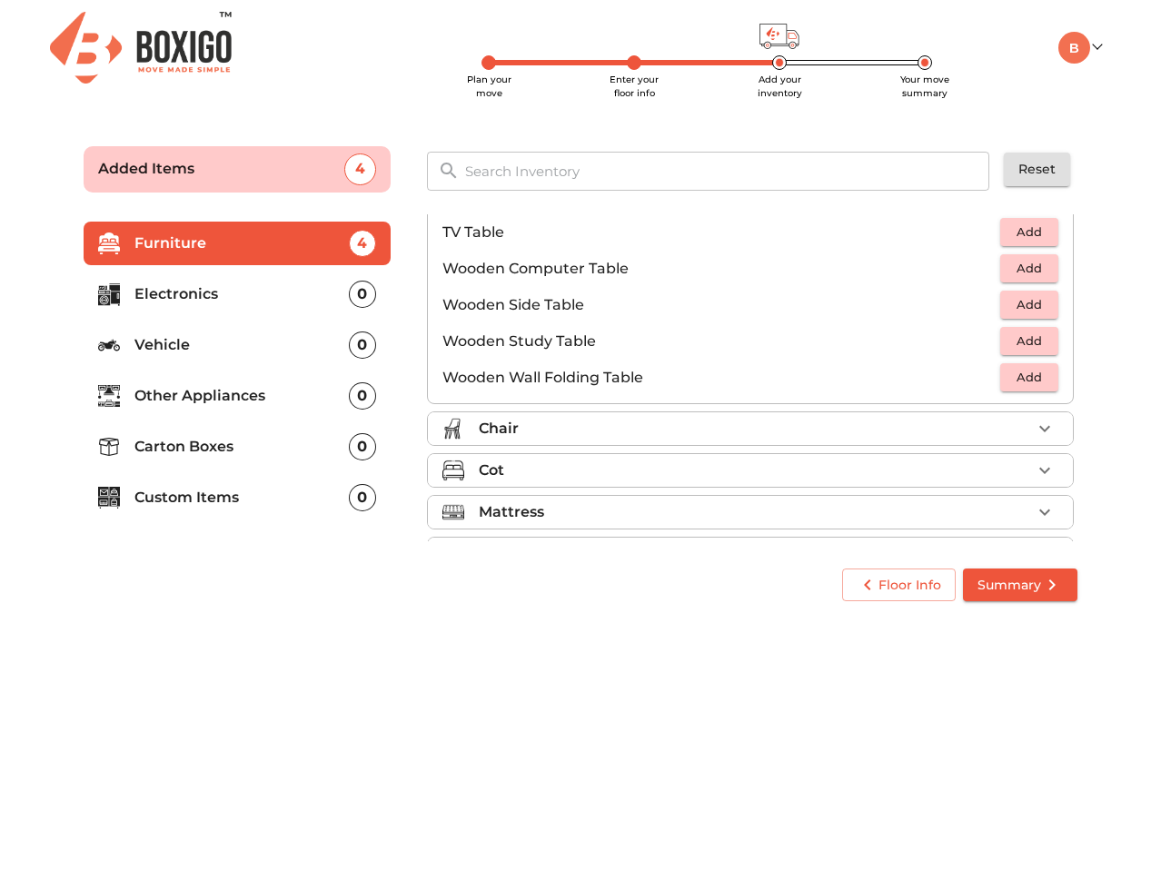
click at [1041, 429] on icon "button" at bounding box center [1044, 429] width 22 height 22
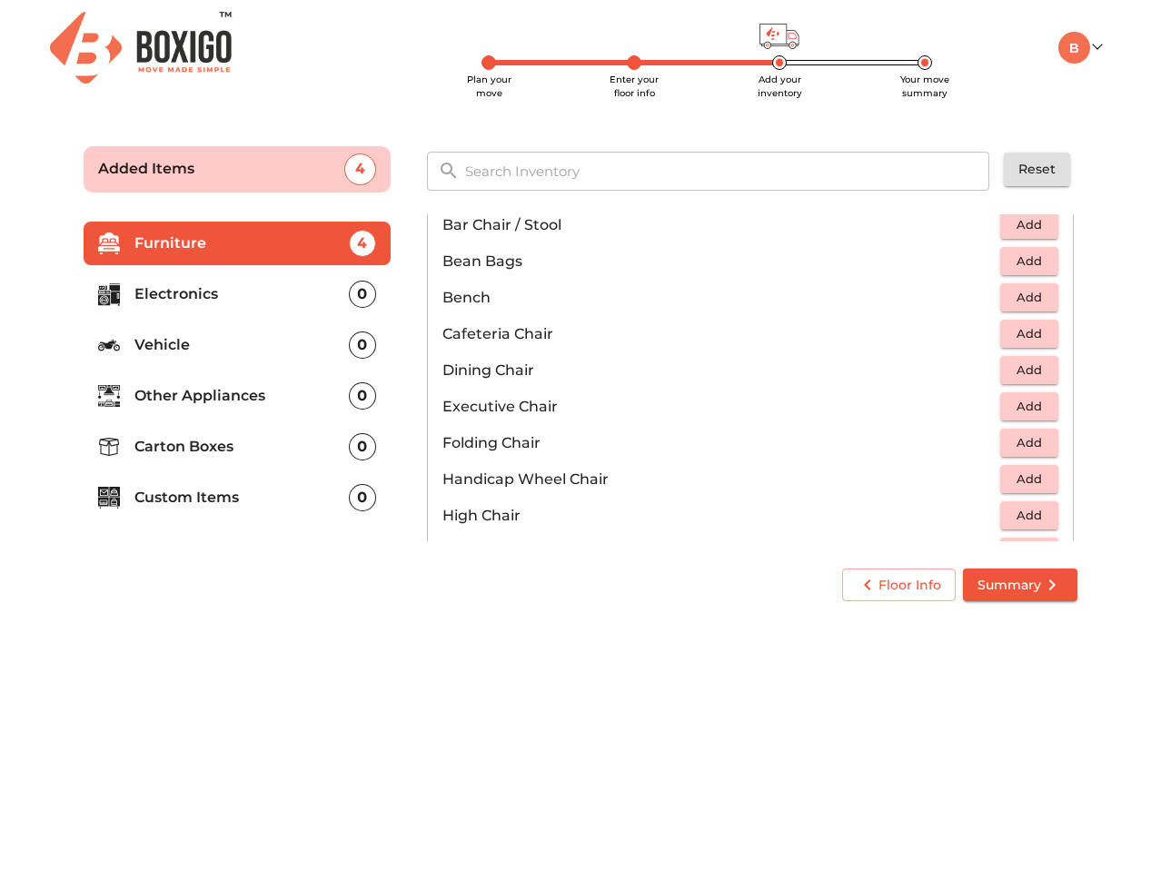
scroll to position [213, 0]
click at [1011, 410] on span "Add" at bounding box center [1029, 405] width 40 height 21
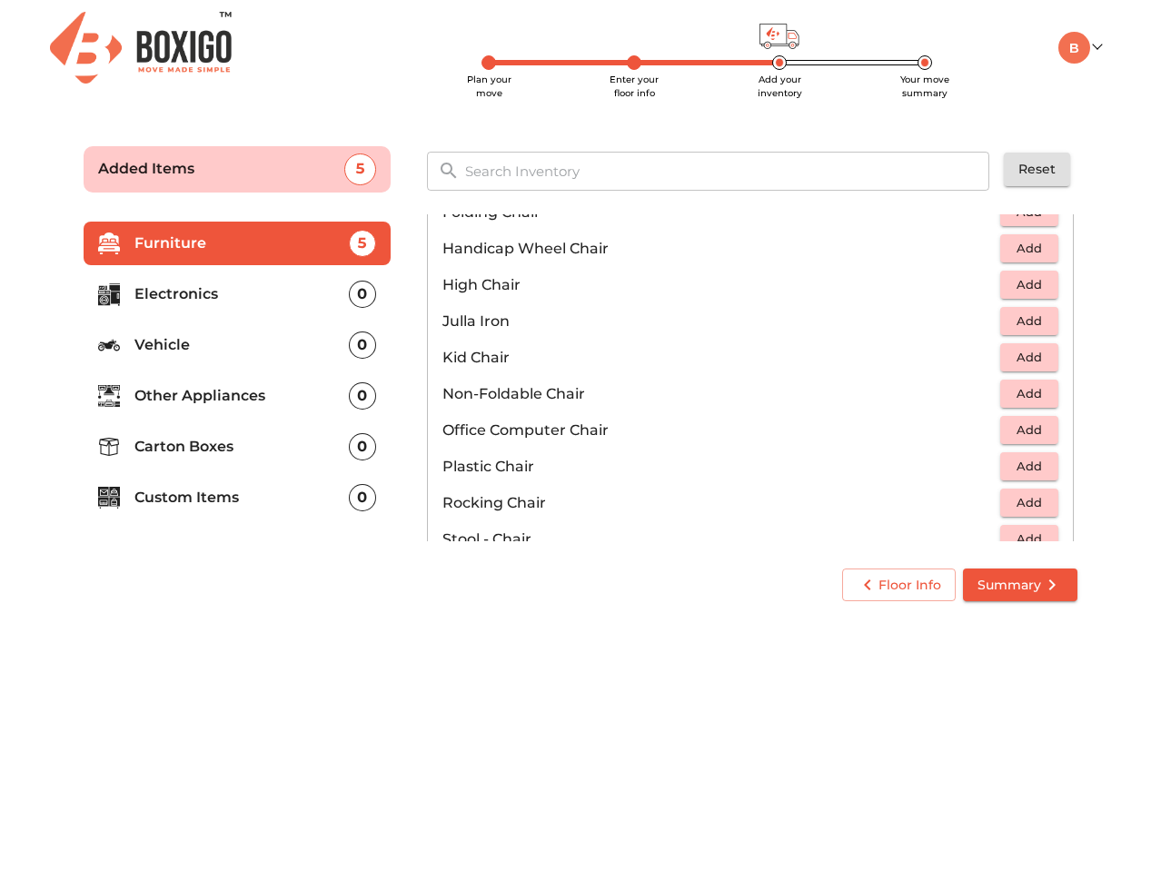
scroll to position [486, 0]
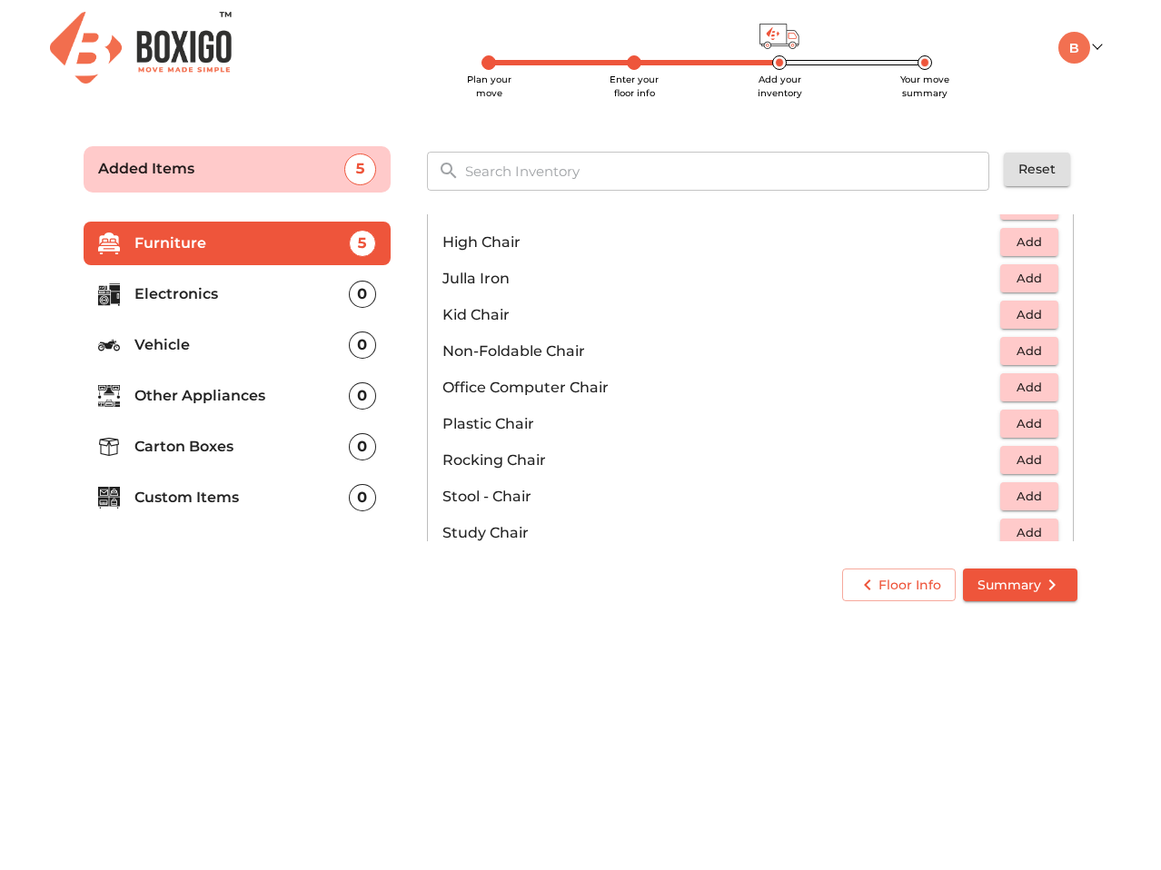
click at [1034, 357] on span "Add" at bounding box center [1029, 351] width 40 height 21
click at [1038, 357] on icon "button" at bounding box center [1044, 351] width 13 height 13
click at [1024, 392] on span "Add" at bounding box center [1029, 387] width 40 height 21
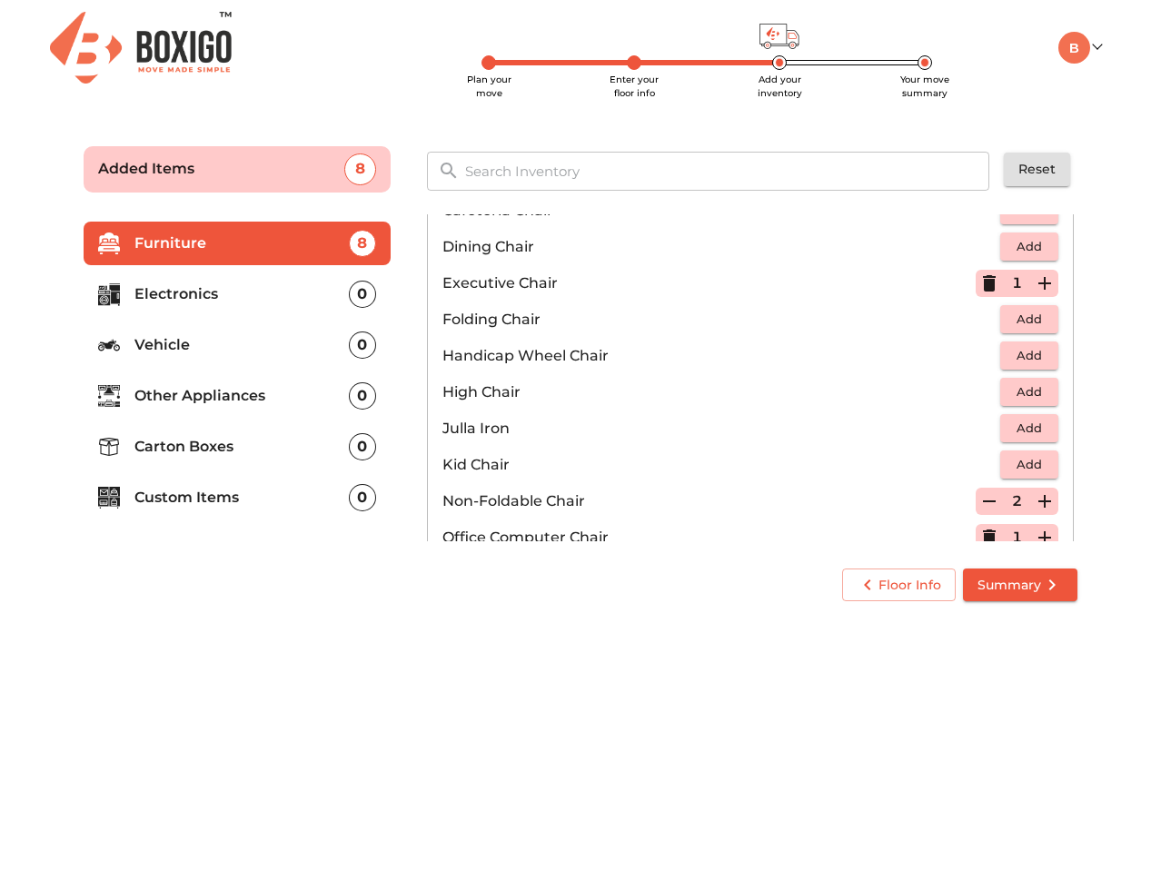
scroll to position [304, 0]
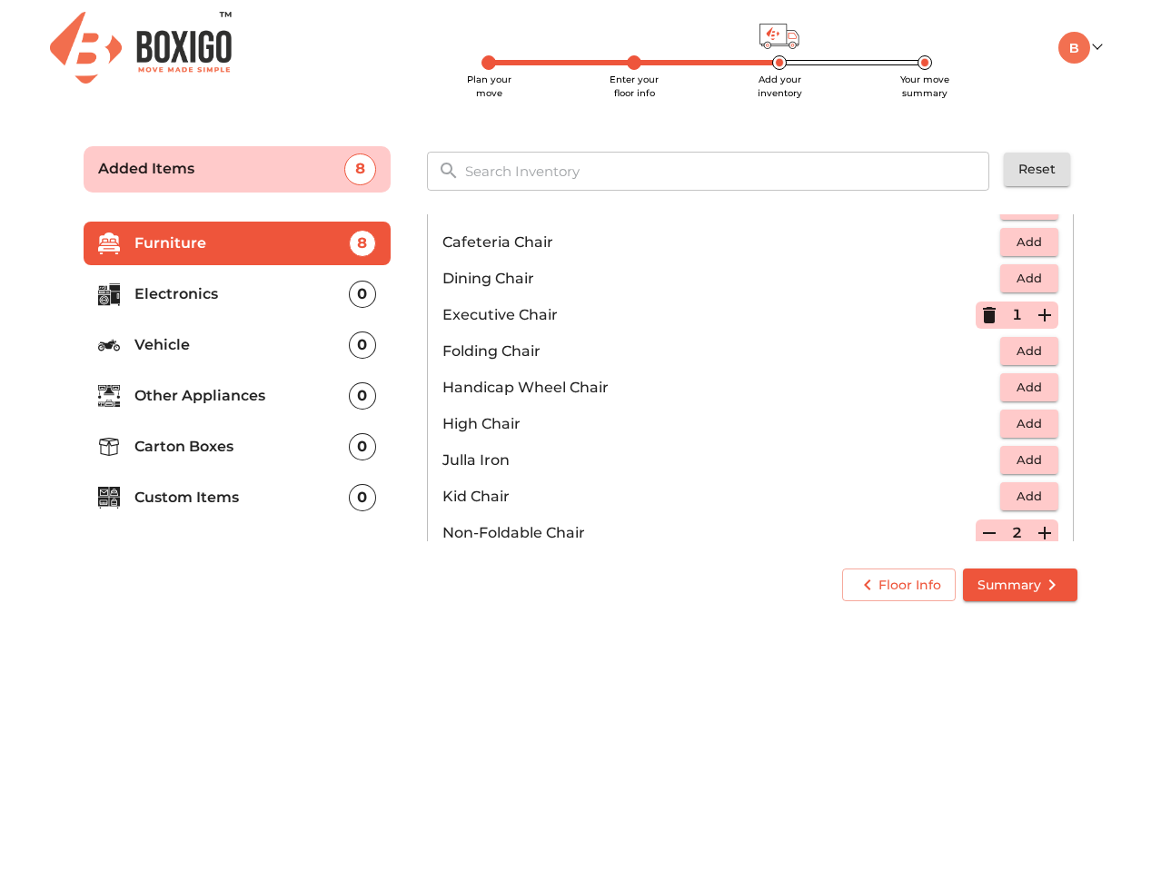
click at [978, 323] on icon "button" at bounding box center [989, 315] width 22 height 22
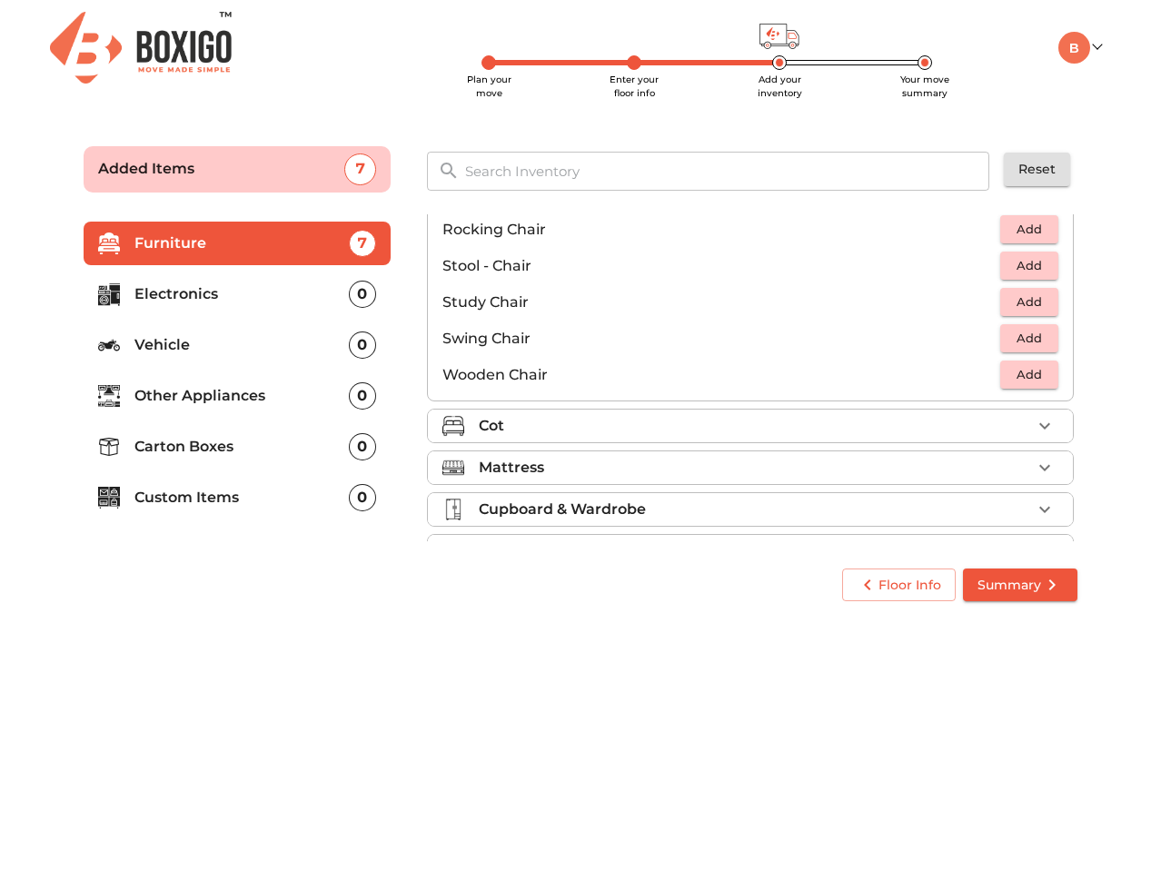
scroll to position [758, 0]
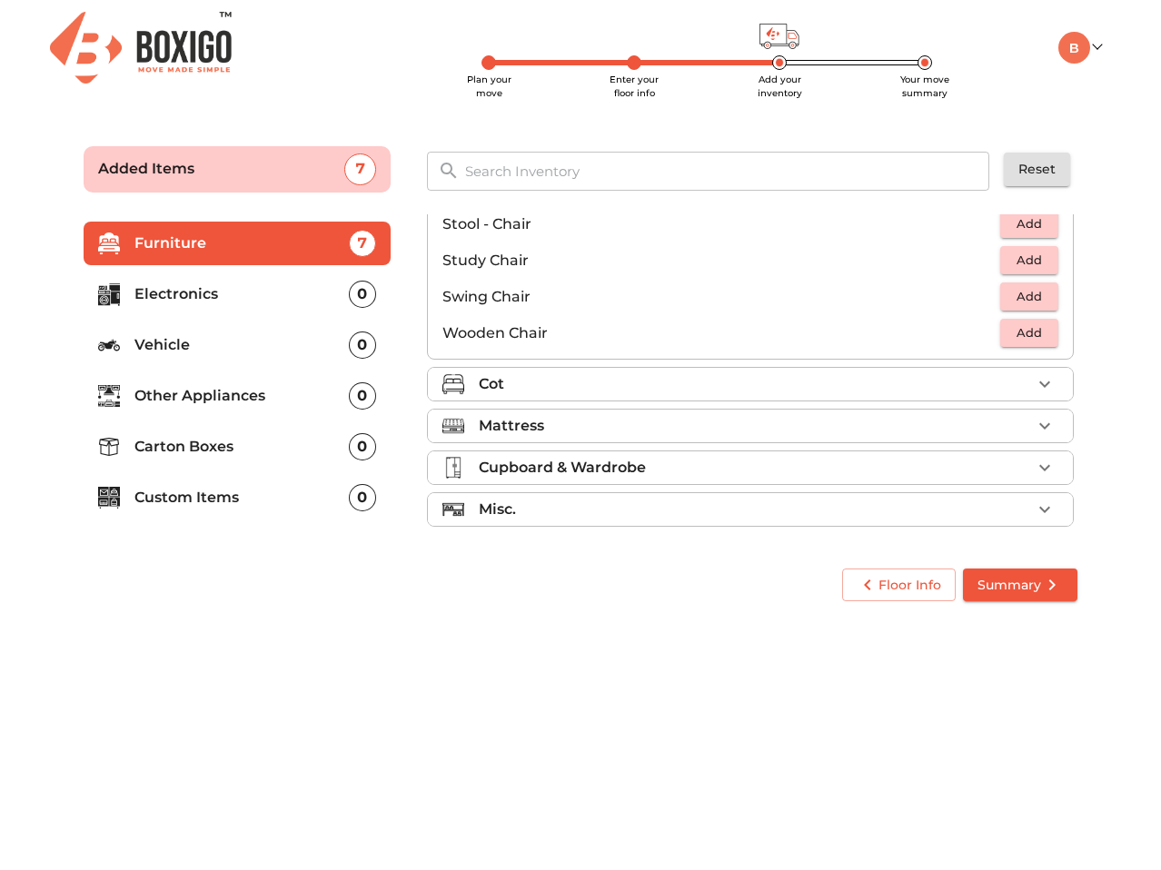
click at [958, 385] on div "Cot" at bounding box center [755, 384] width 552 height 22
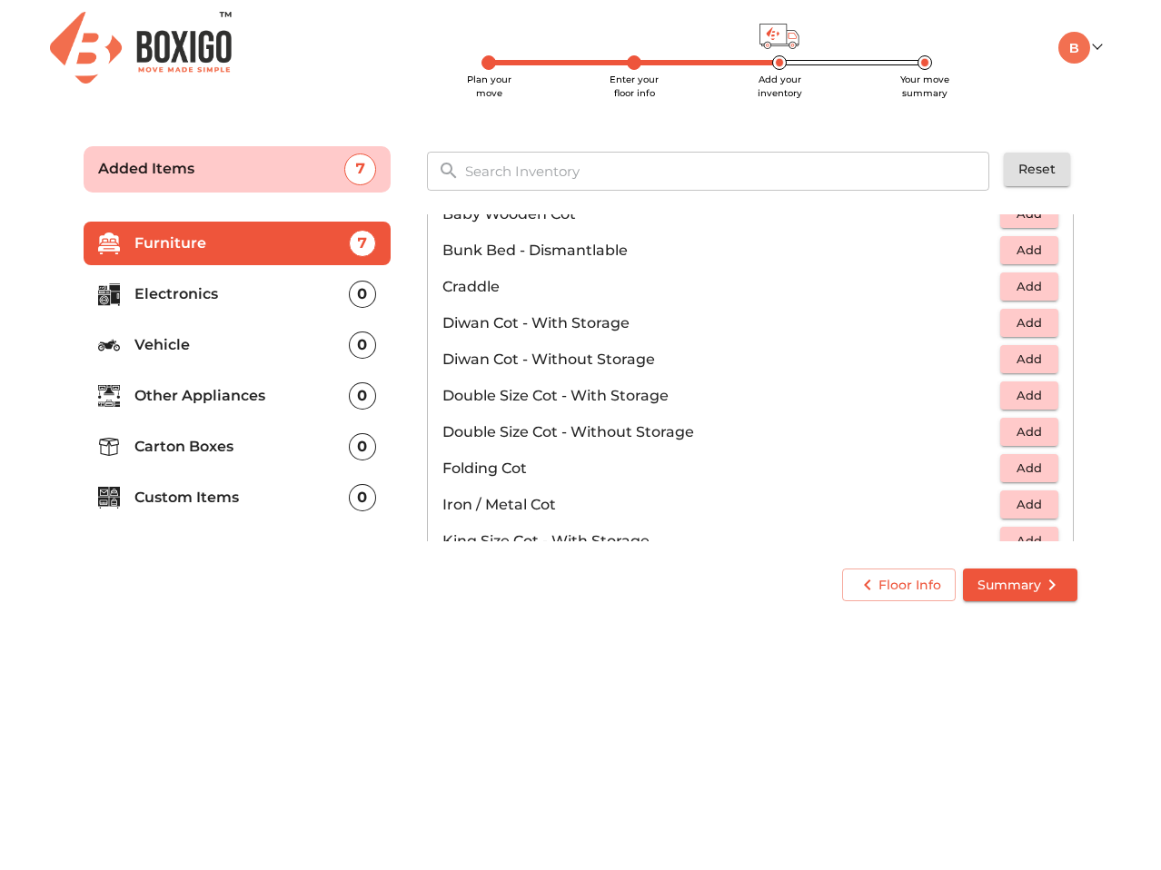
scroll to position [224, 0]
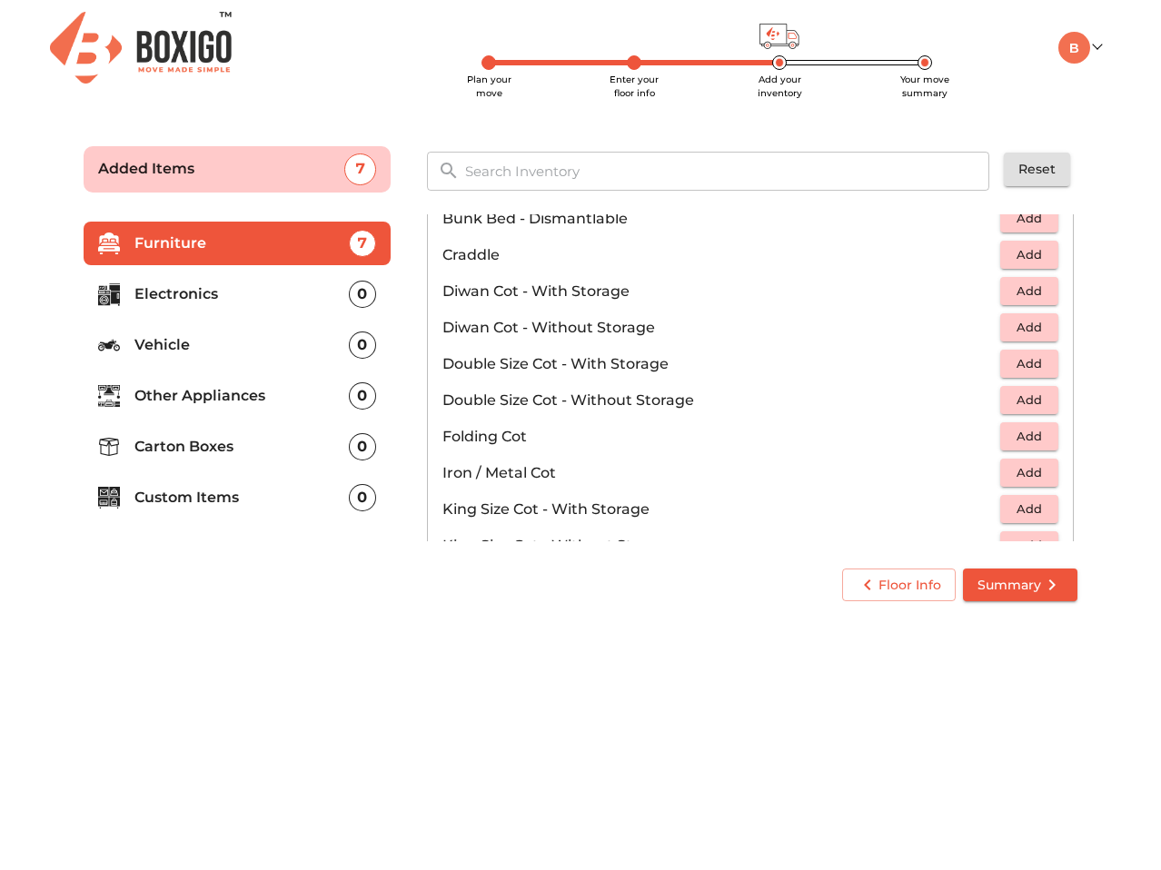
click at [1000, 401] on button "Add" at bounding box center [1029, 400] width 58 height 28
click at [1038, 400] on icon "button" at bounding box center [1044, 400] width 13 height 13
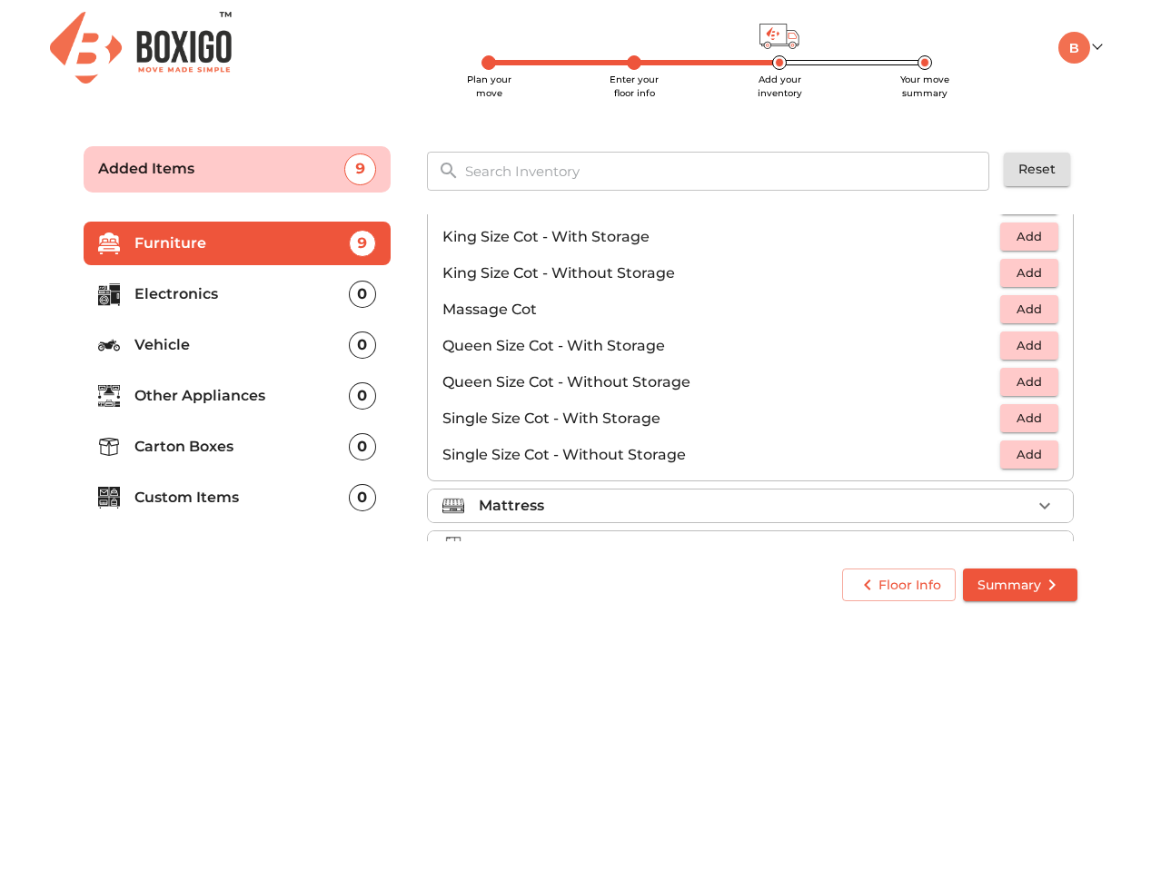
scroll to position [577, 0]
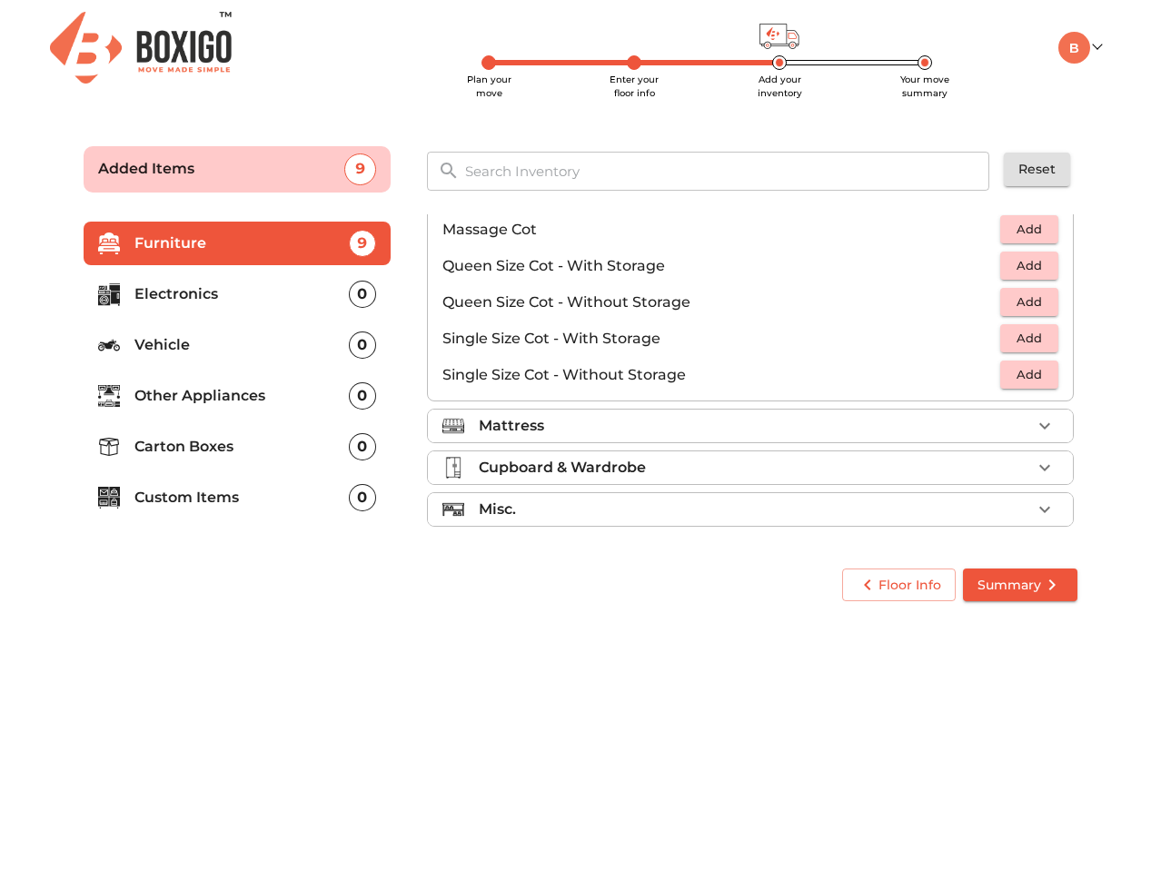
click at [954, 421] on div "Mattress" at bounding box center [755, 426] width 552 height 22
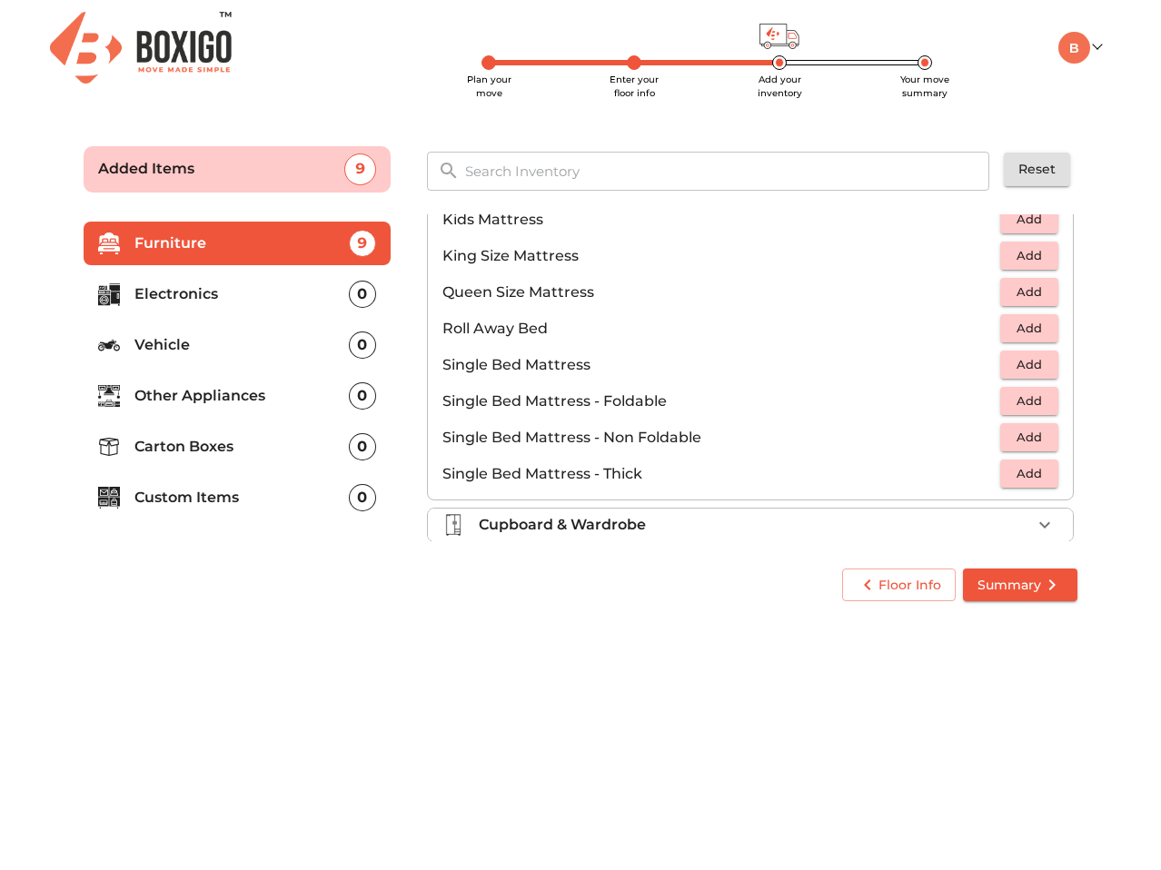
scroll to position [206, 0]
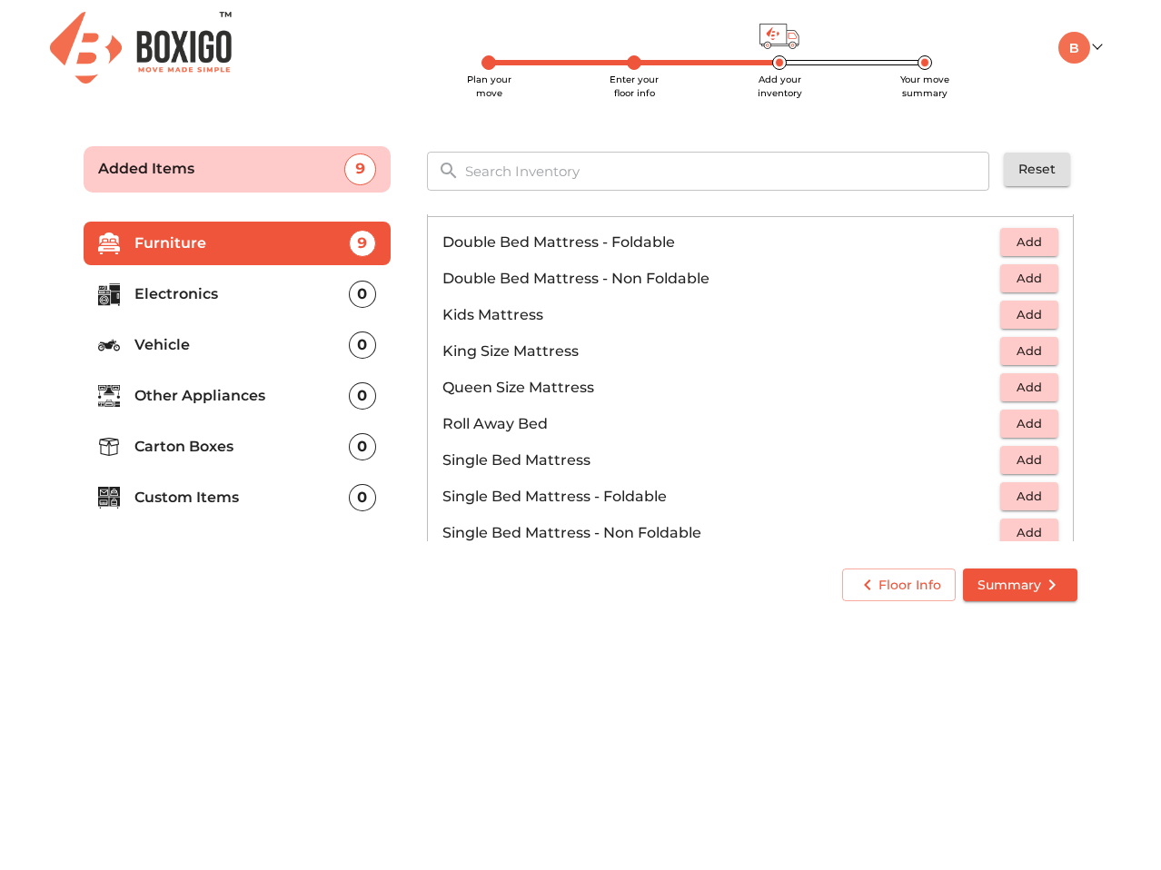
click at [1011, 273] on span "Add" at bounding box center [1029, 278] width 40 height 21
click at [1040, 284] on icon "button" at bounding box center [1044, 279] width 22 height 22
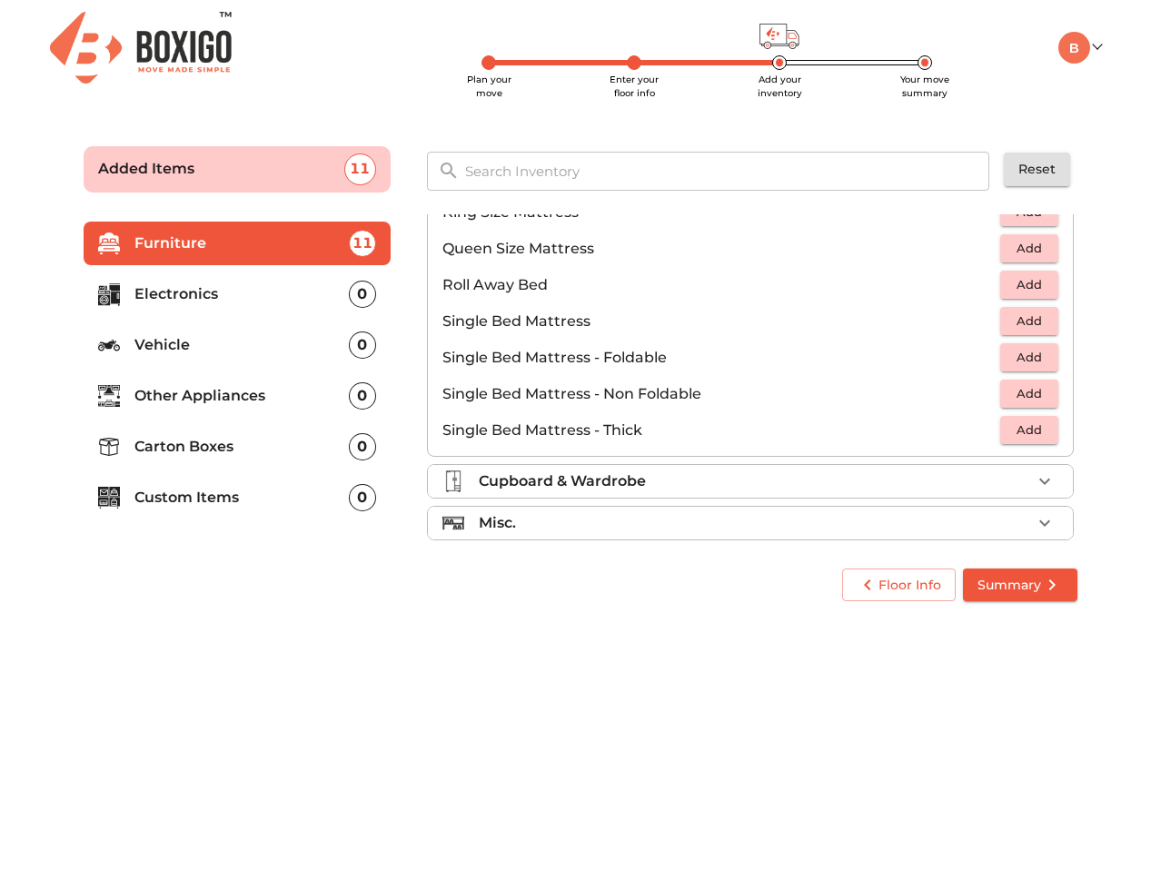
scroll to position [359, 0]
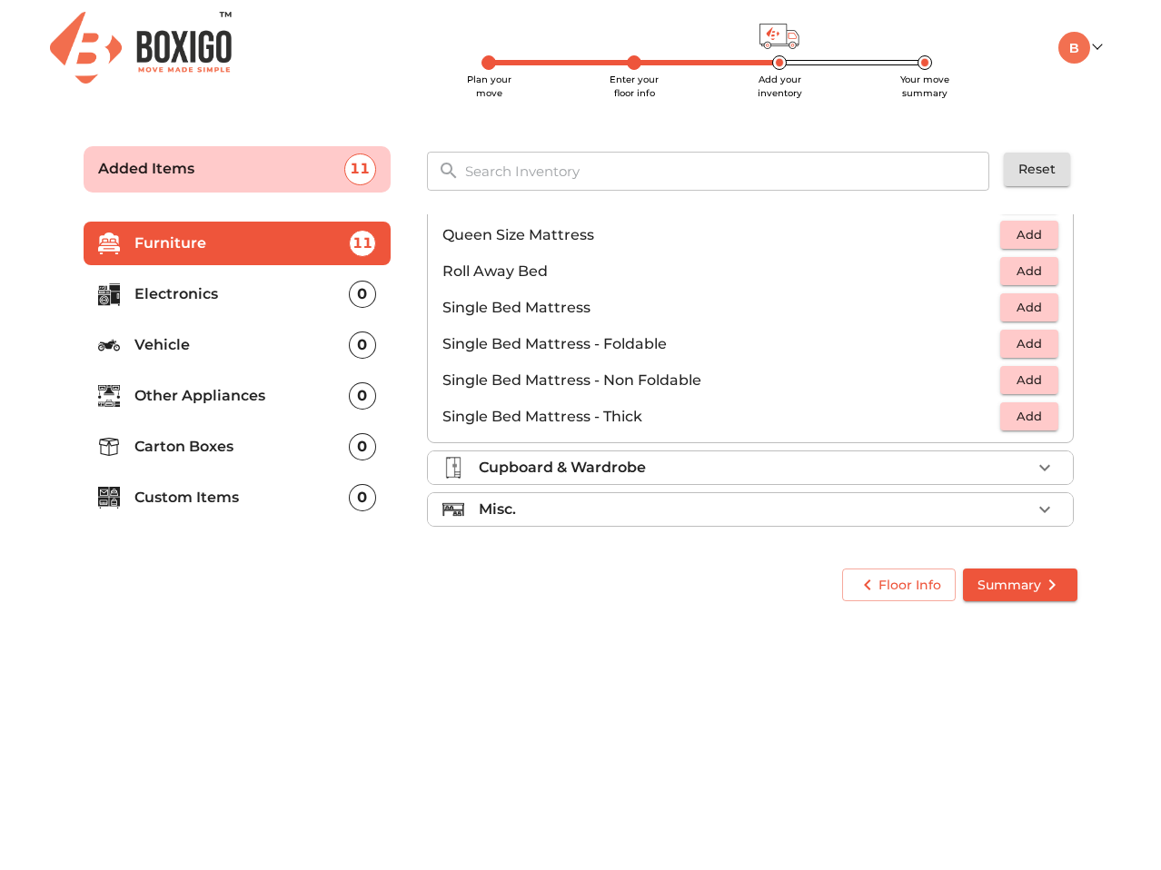
click at [946, 477] on div "Cupboard & Wardrobe" at bounding box center [755, 468] width 552 height 22
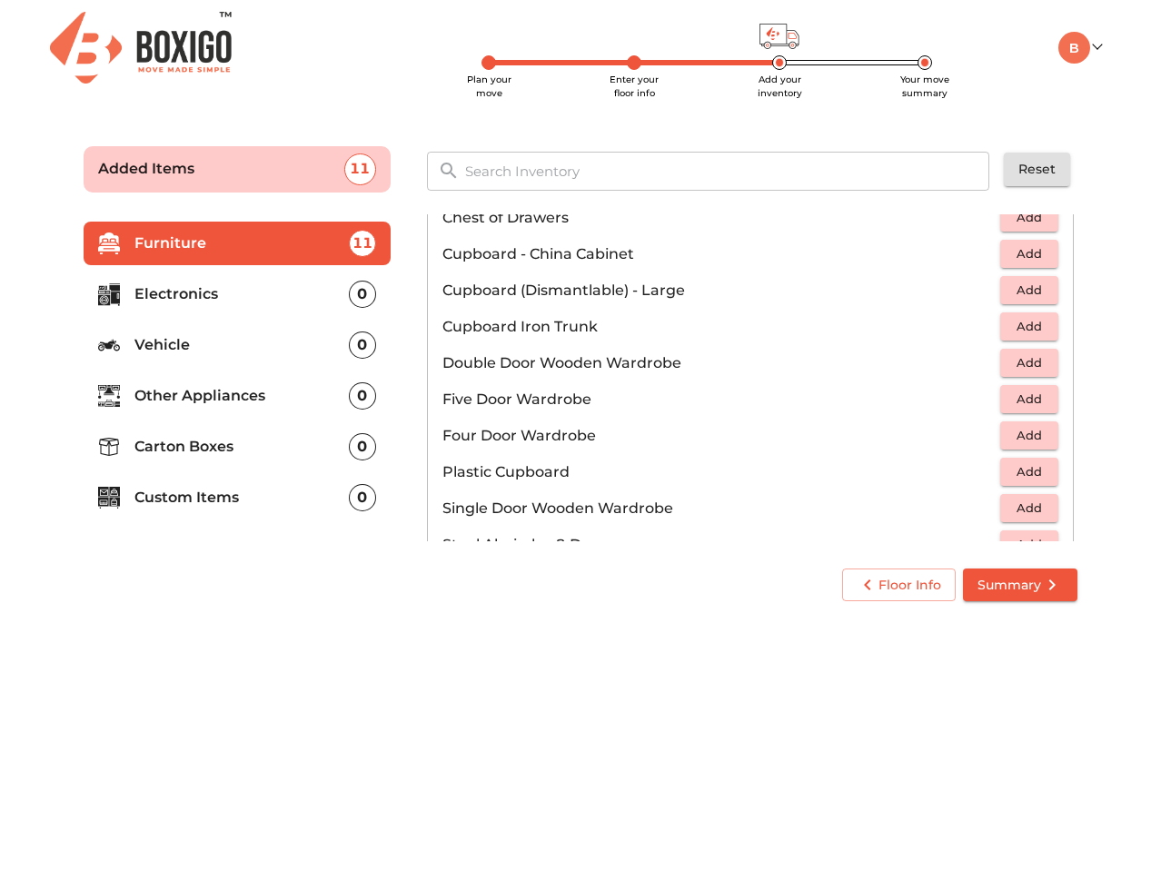
scroll to position [363, 0]
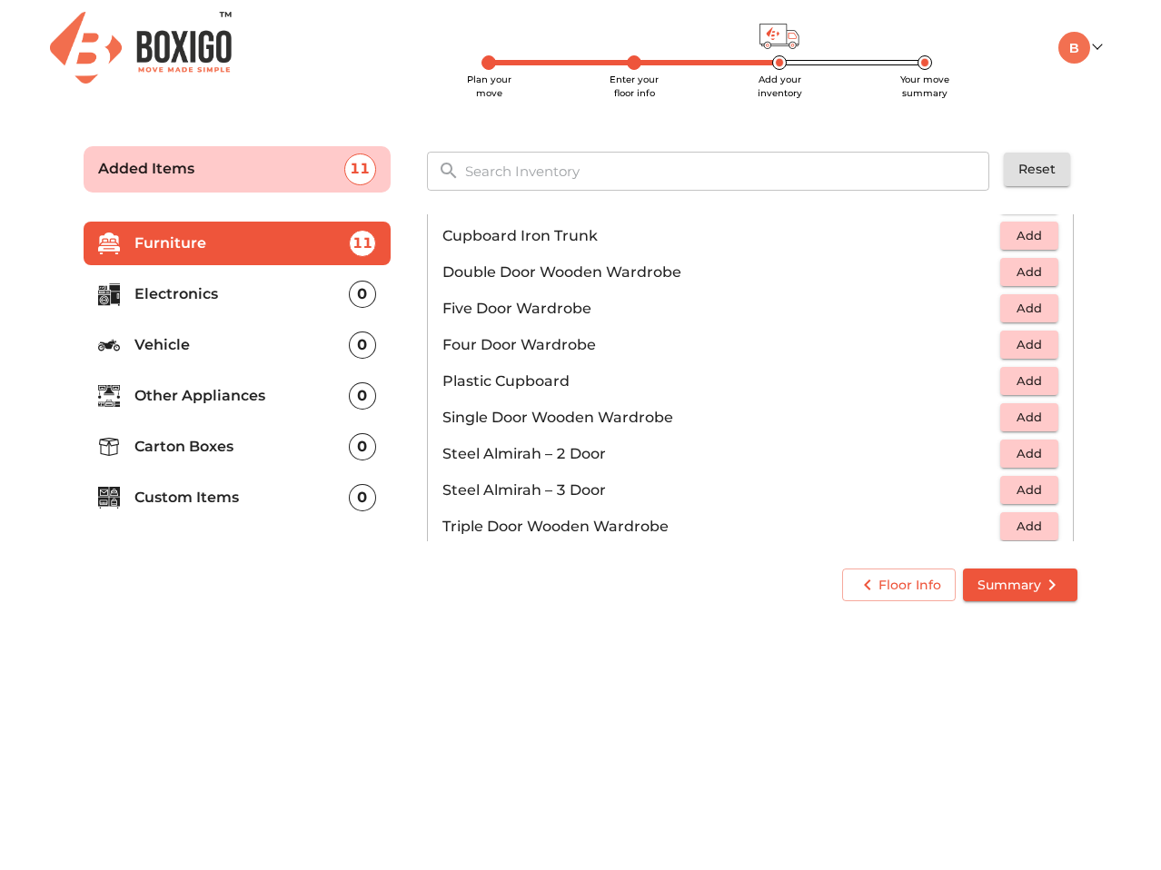
click at [1036, 278] on span "Add" at bounding box center [1029, 272] width 40 height 21
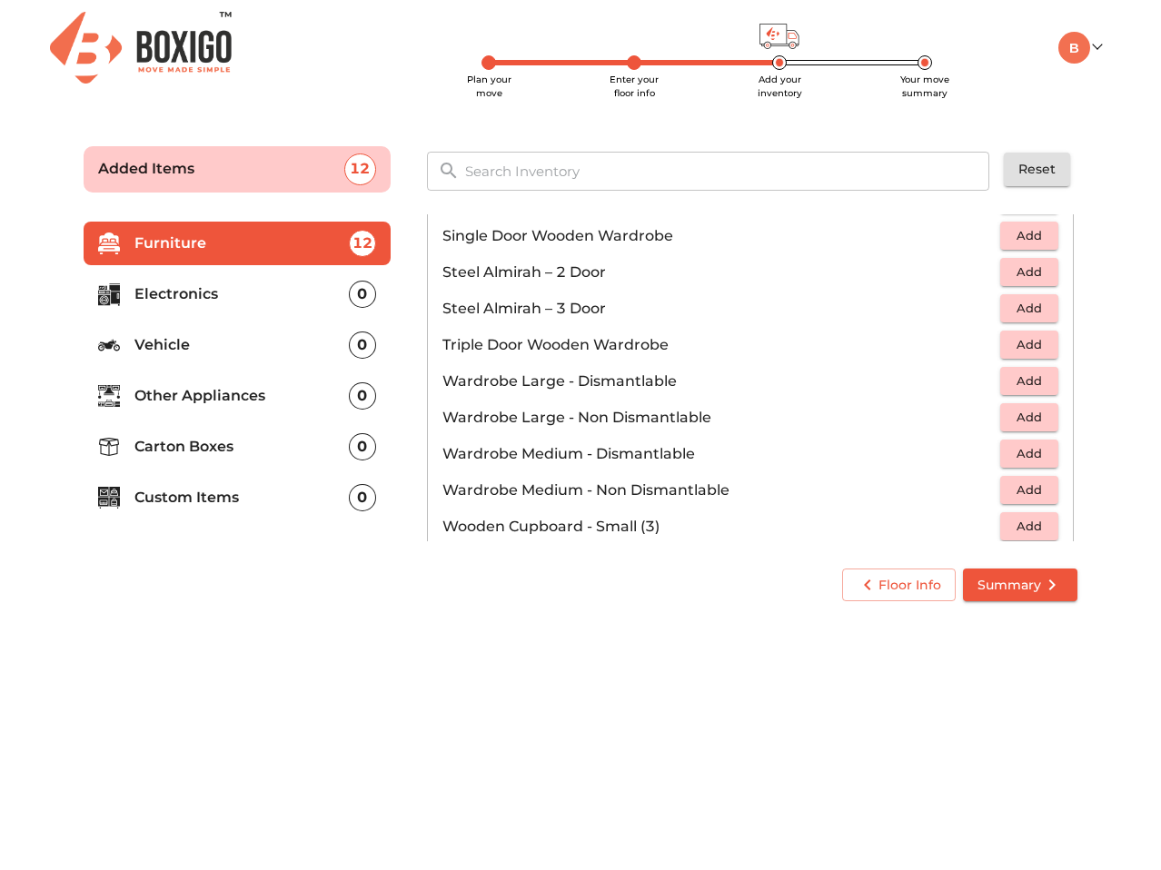
scroll to position [613, 0]
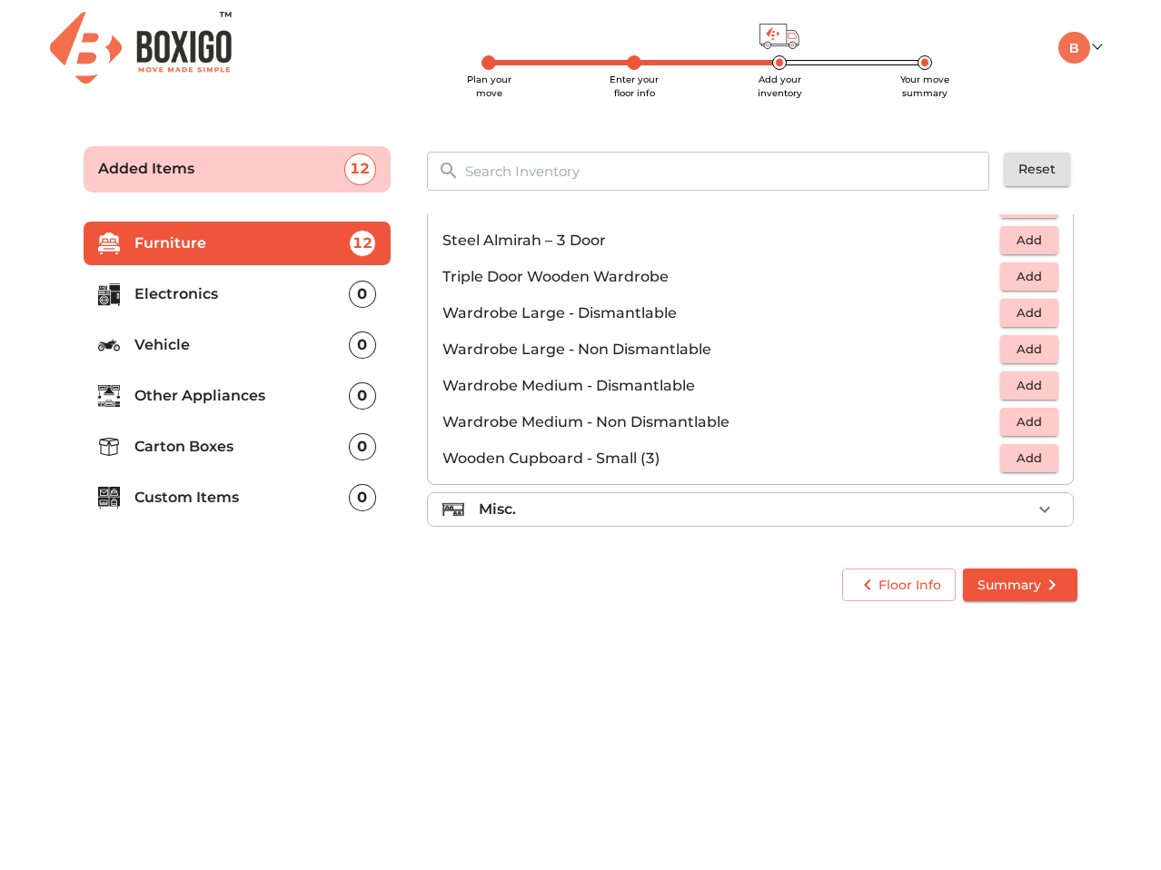
click at [887, 507] on div "Misc." at bounding box center [755, 510] width 552 height 22
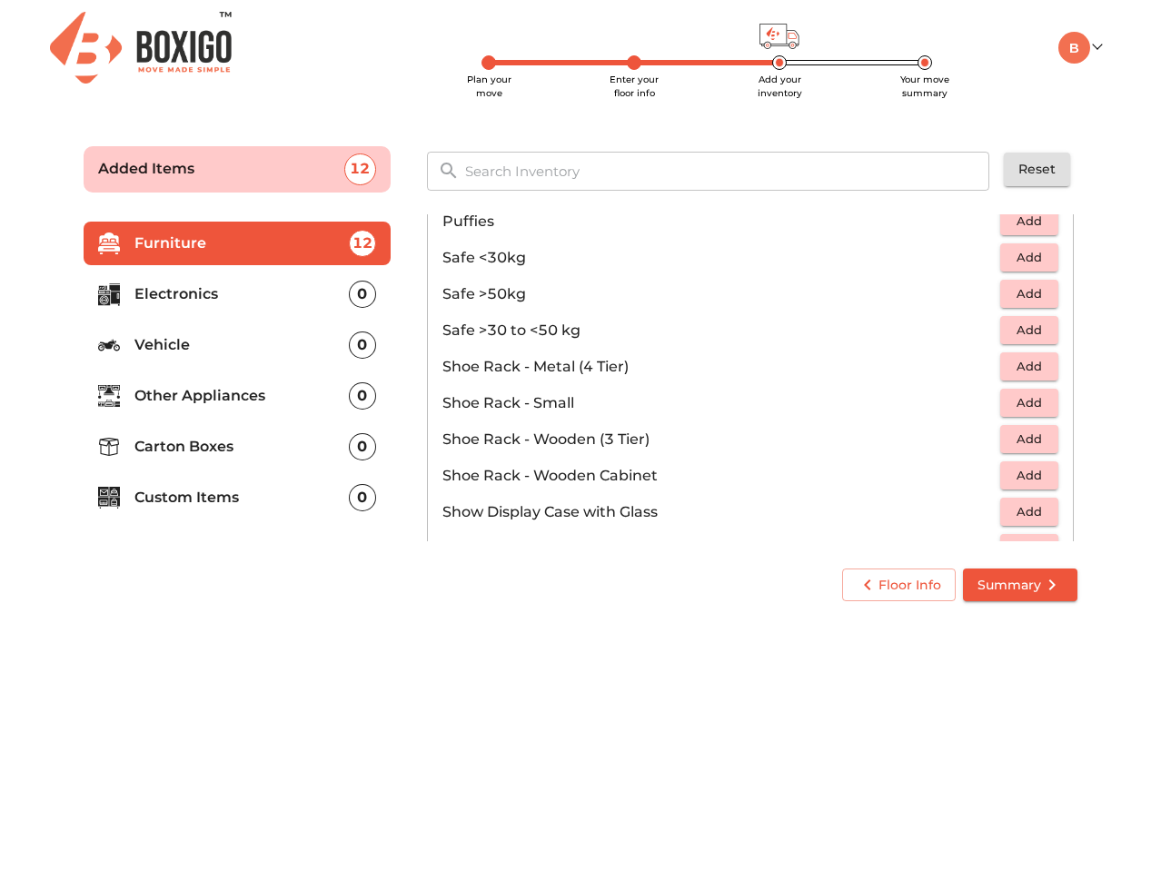
scroll to position [885, 0]
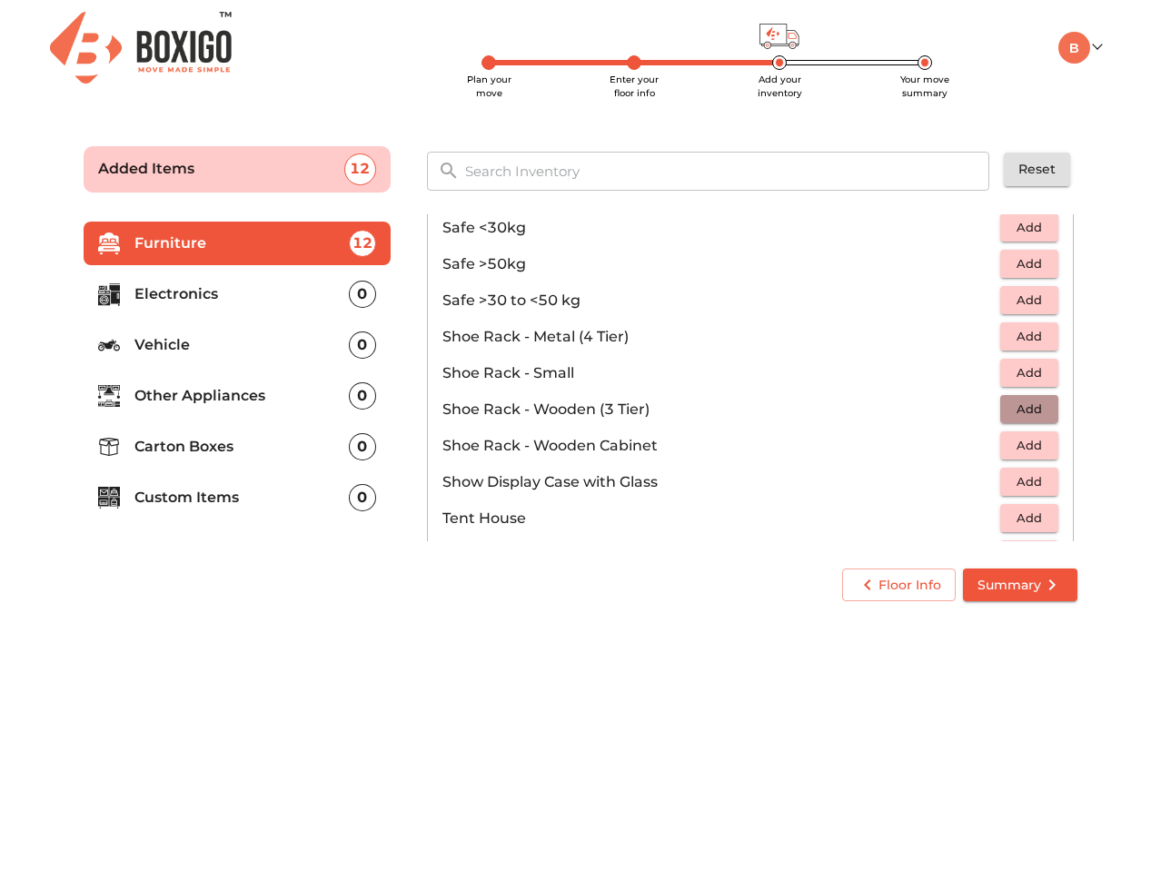
click at [1011, 409] on span "Add" at bounding box center [1029, 409] width 40 height 21
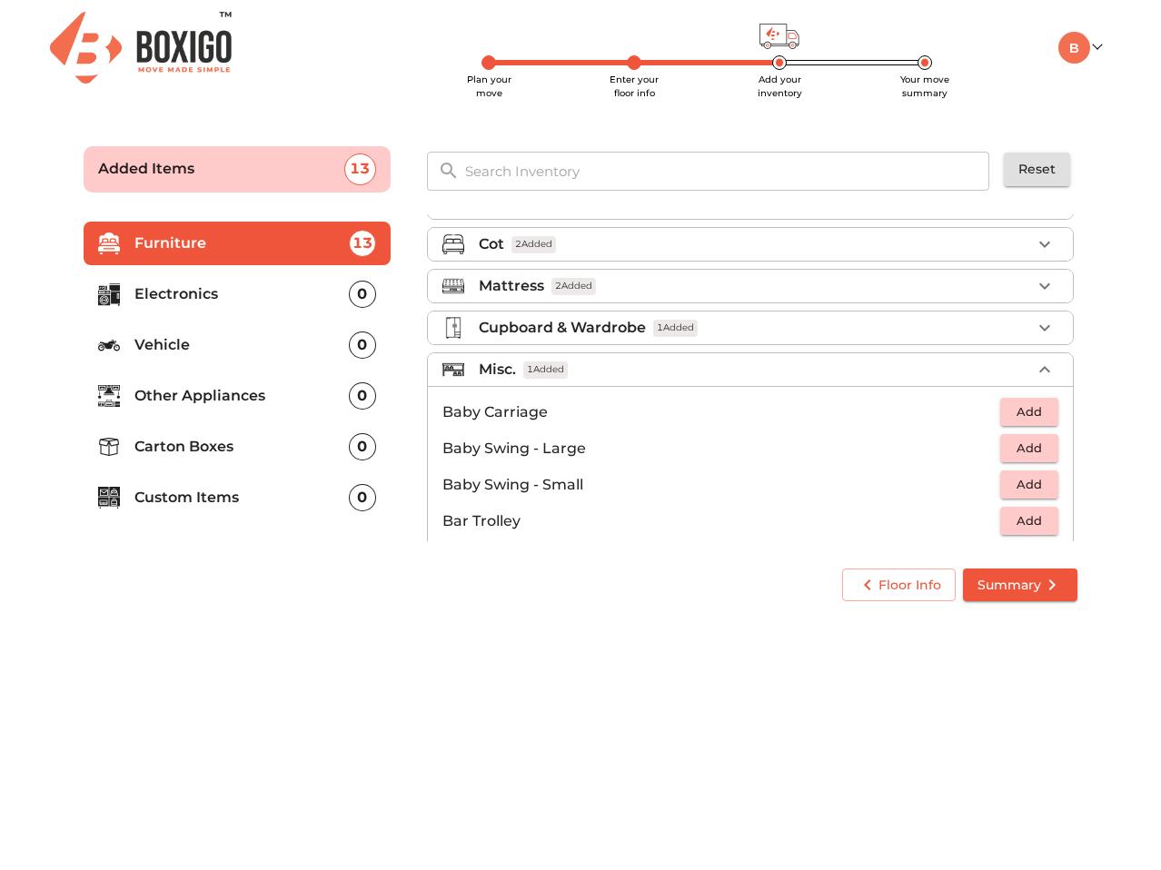
scroll to position [68, 0]
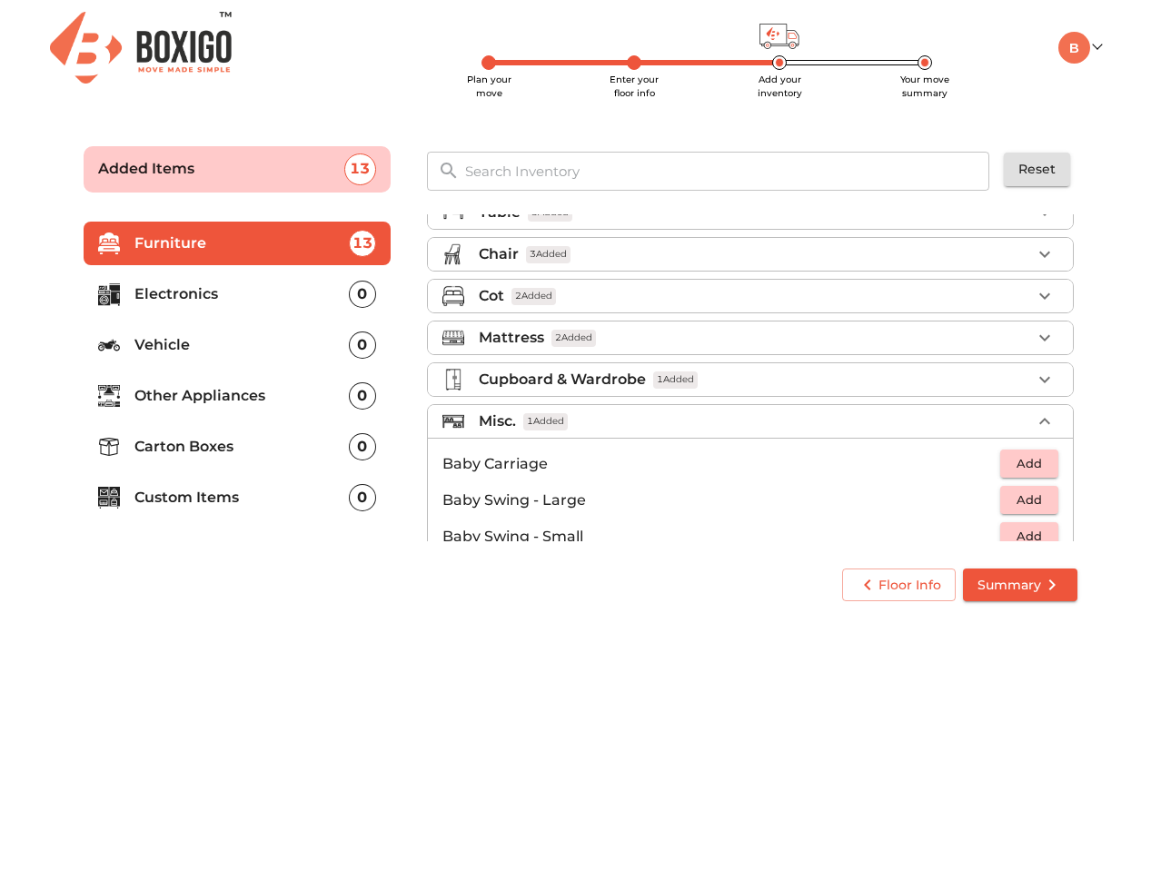
click at [842, 385] on div "Cupboard & Wardrobe 1 Added" at bounding box center [755, 380] width 552 height 22
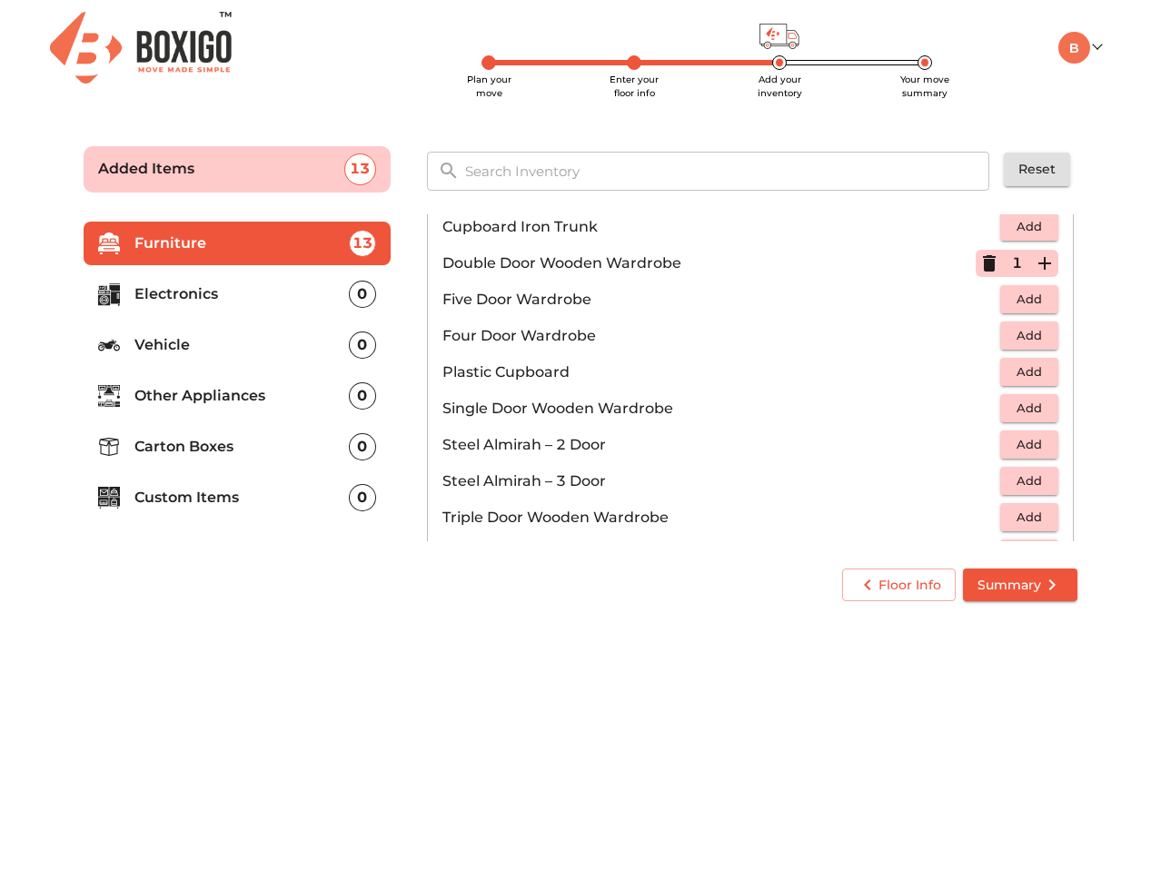
scroll to position [341, 0]
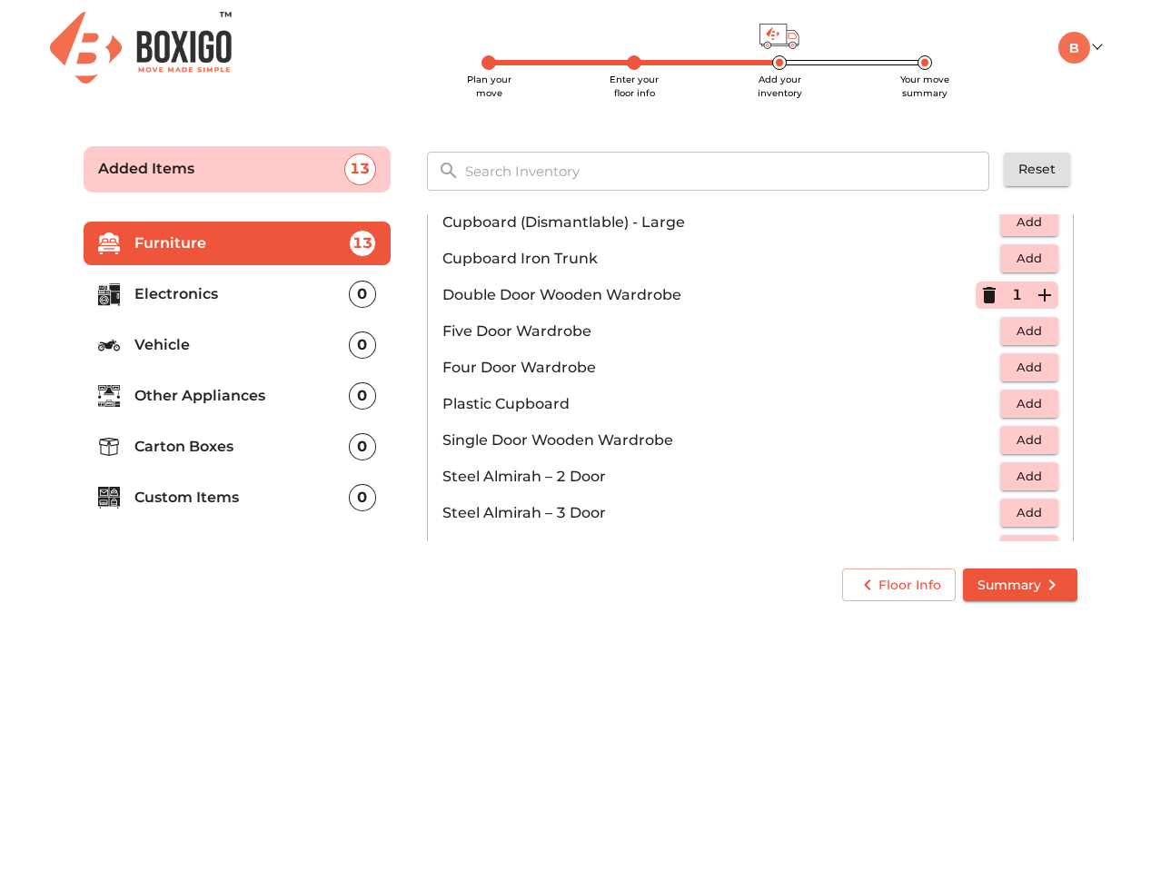
click at [983, 300] on icon "button" at bounding box center [989, 295] width 13 height 16
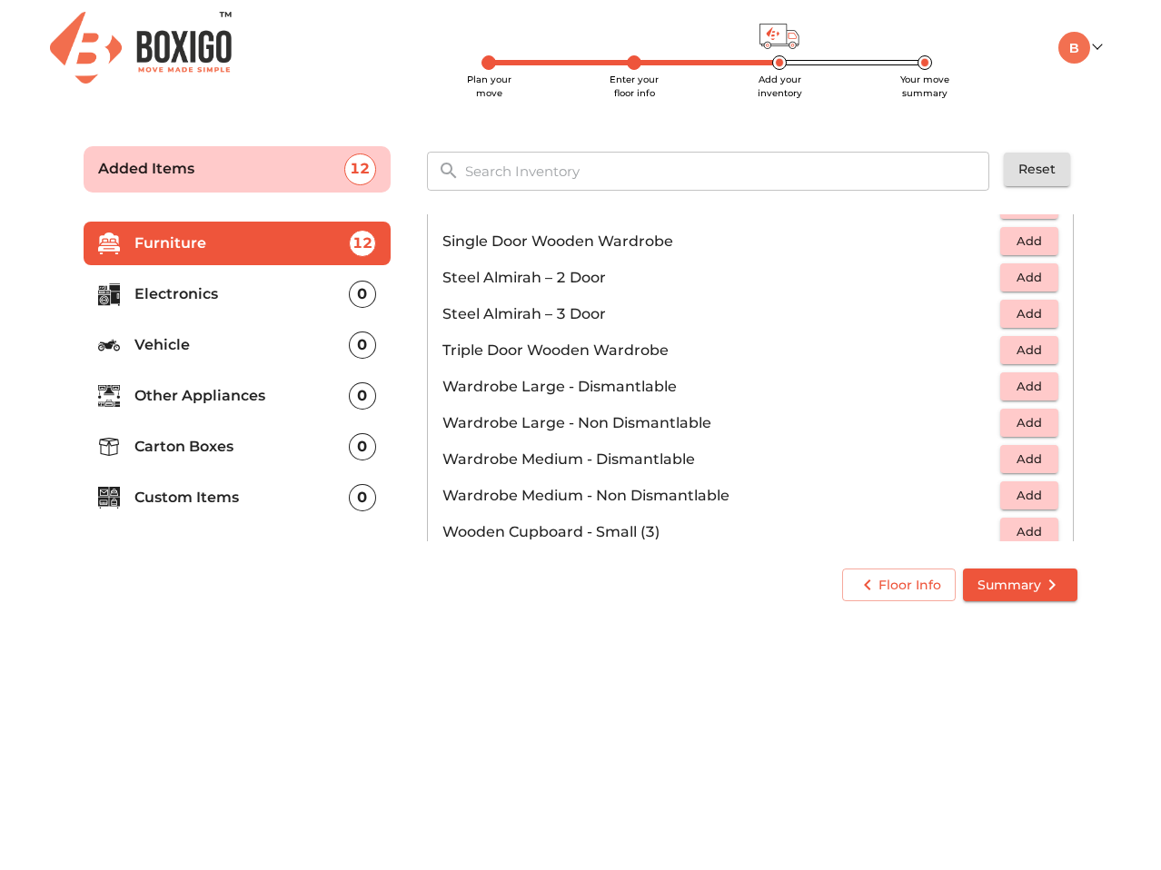
scroll to position [613, 0]
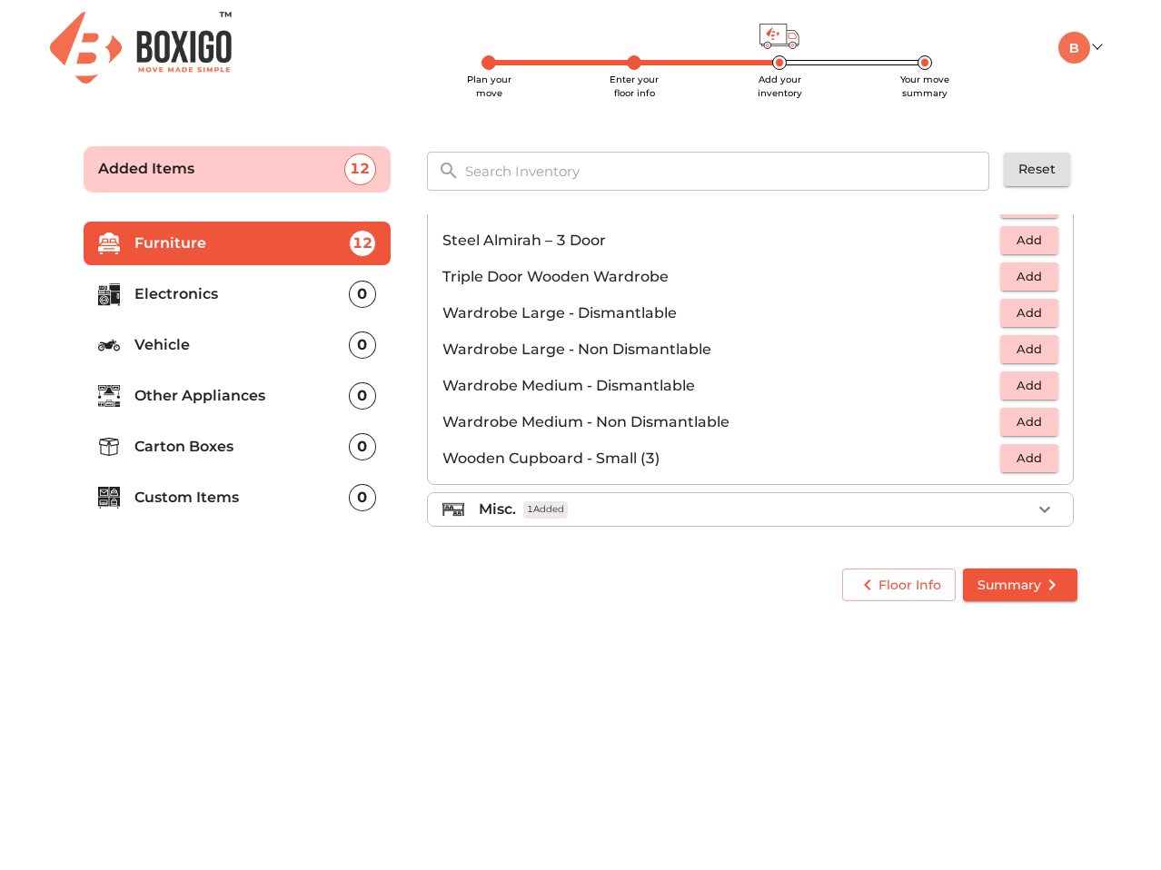
click at [309, 294] on p "Electronics" at bounding box center [241, 294] width 214 height 22
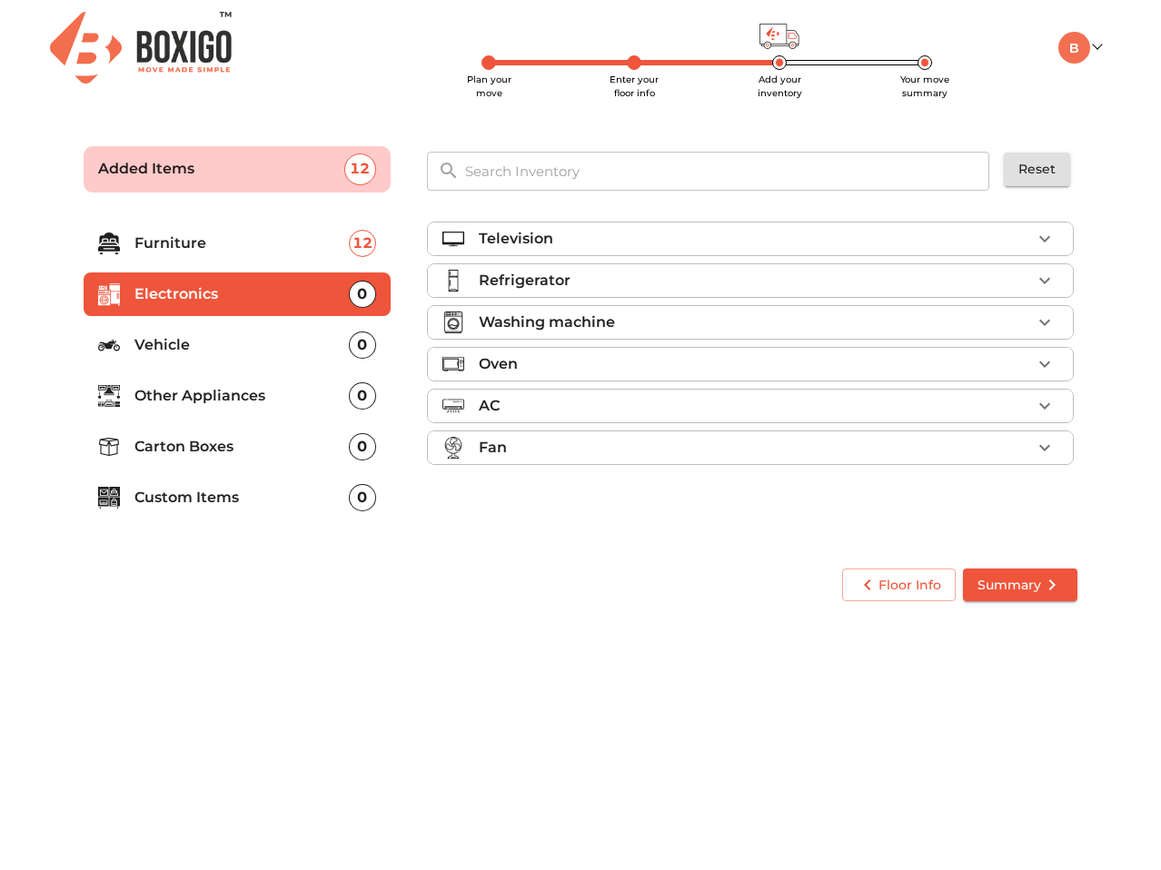
click at [608, 234] on div "Television" at bounding box center [755, 239] width 552 height 22
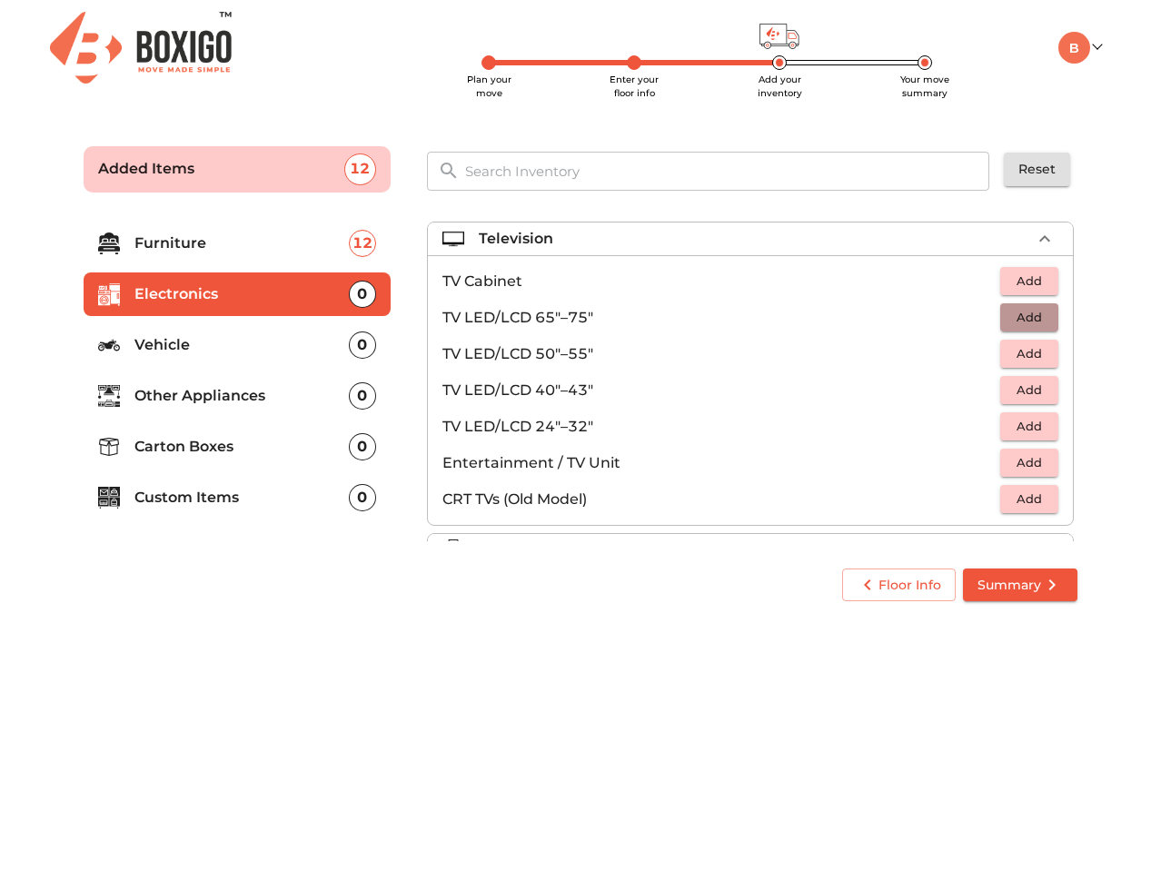
click at [1013, 311] on span "Add" at bounding box center [1029, 317] width 40 height 21
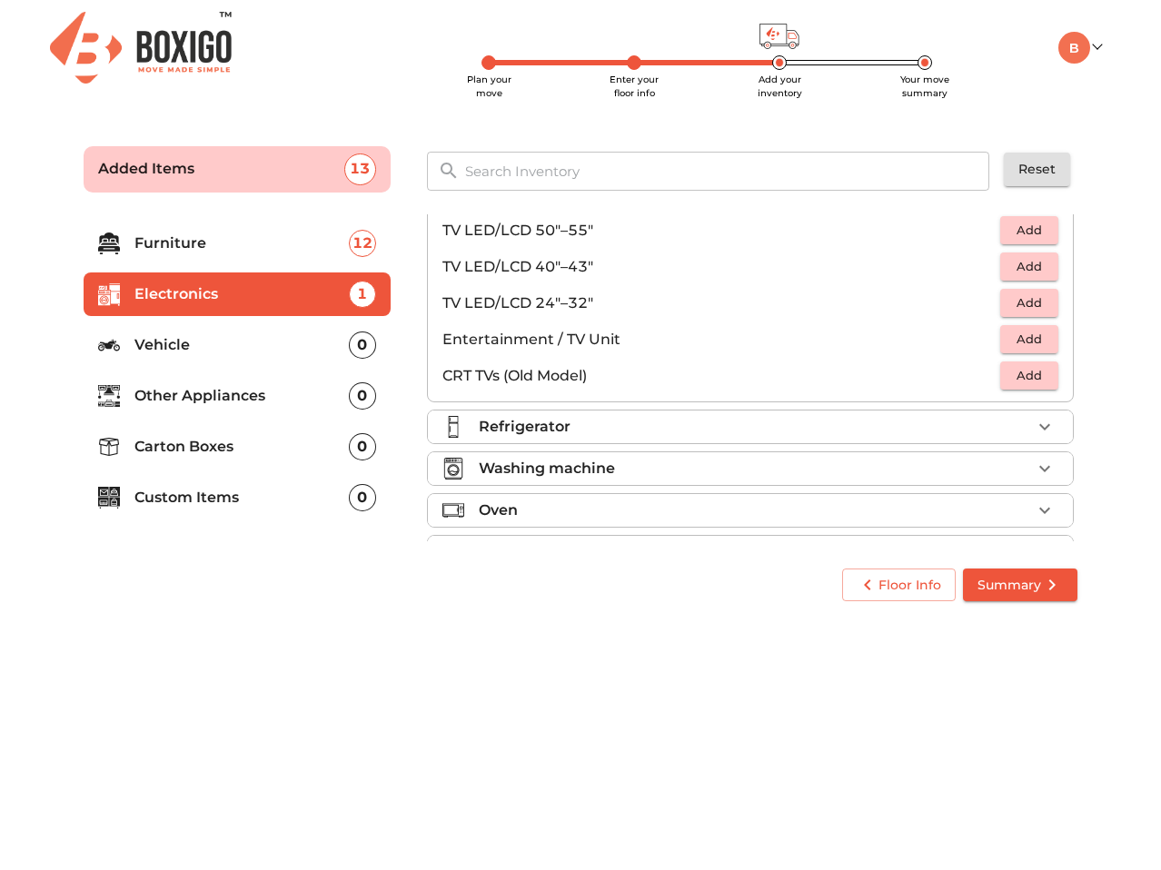
scroll to position [182, 0]
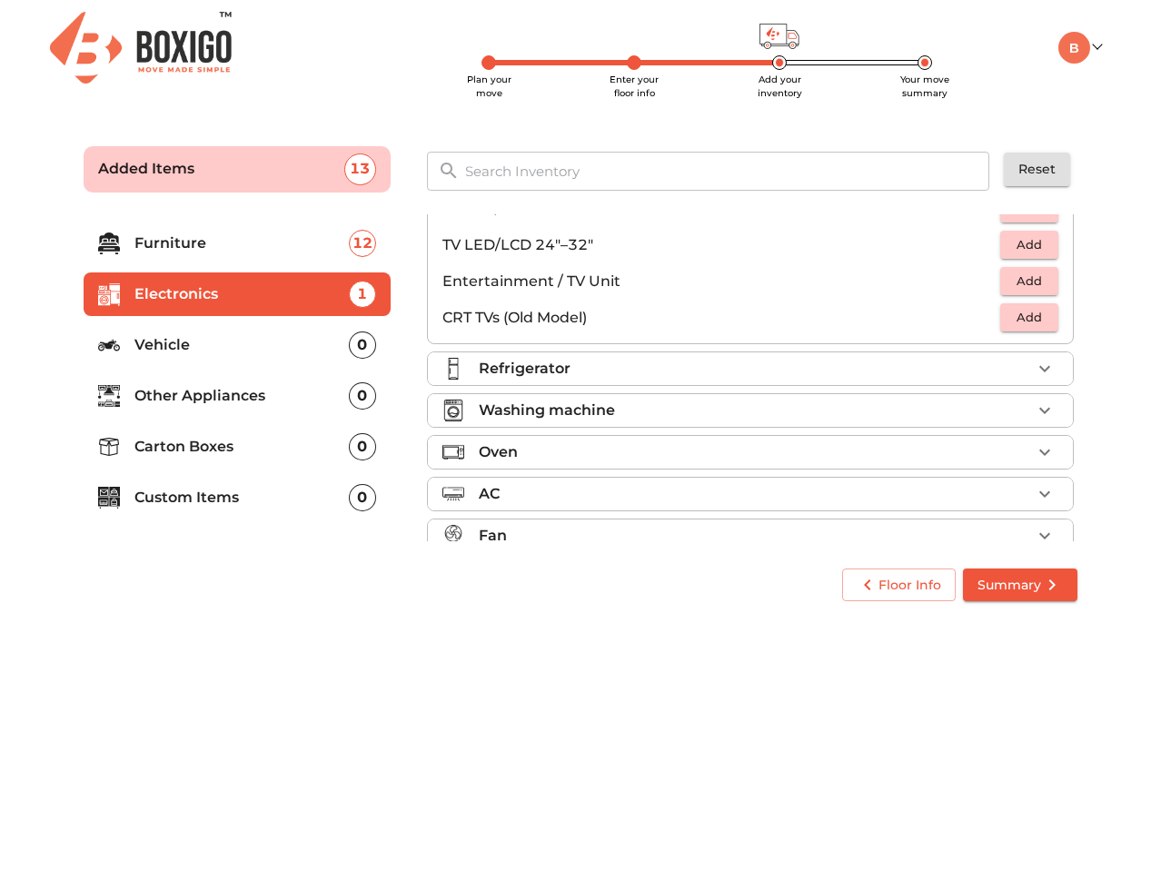
click at [898, 368] on div "Refrigerator" at bounding box center [755, 369] width 552 height 22
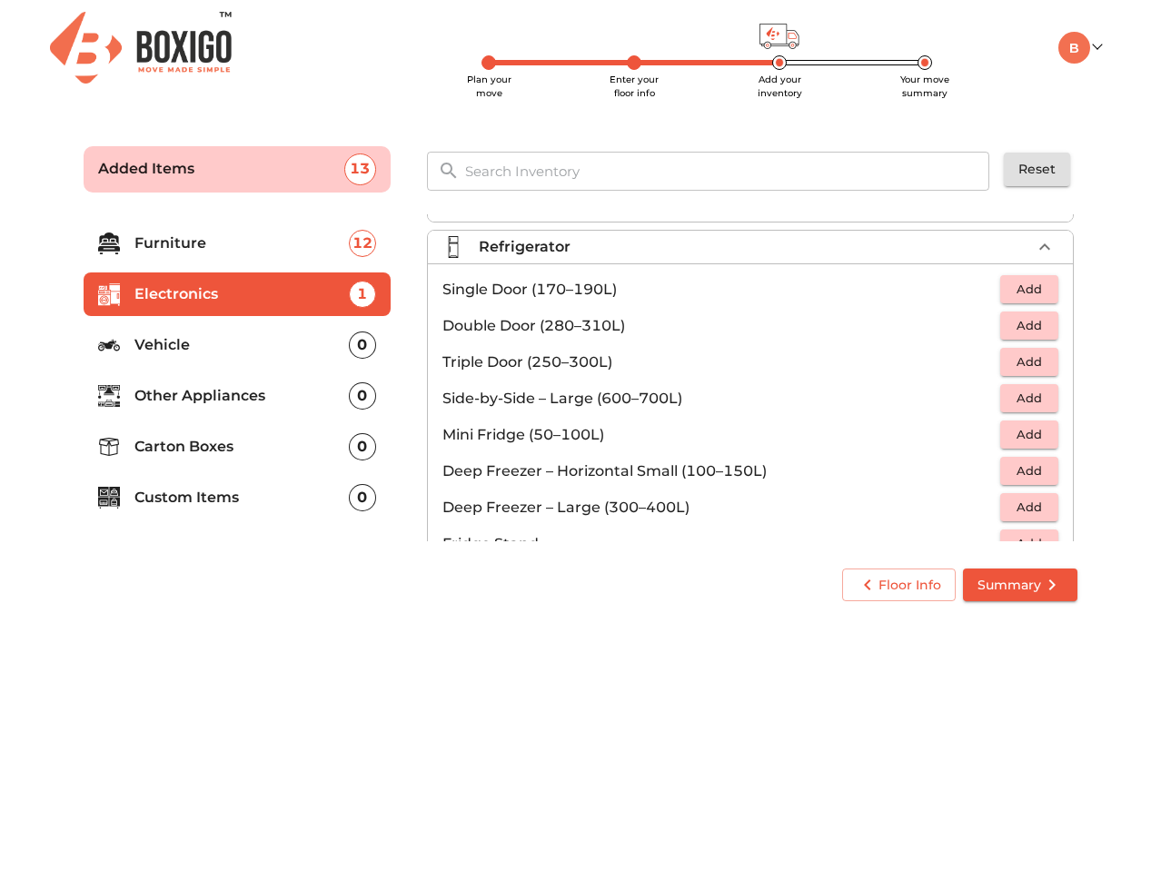
scroll to position [0, 0]
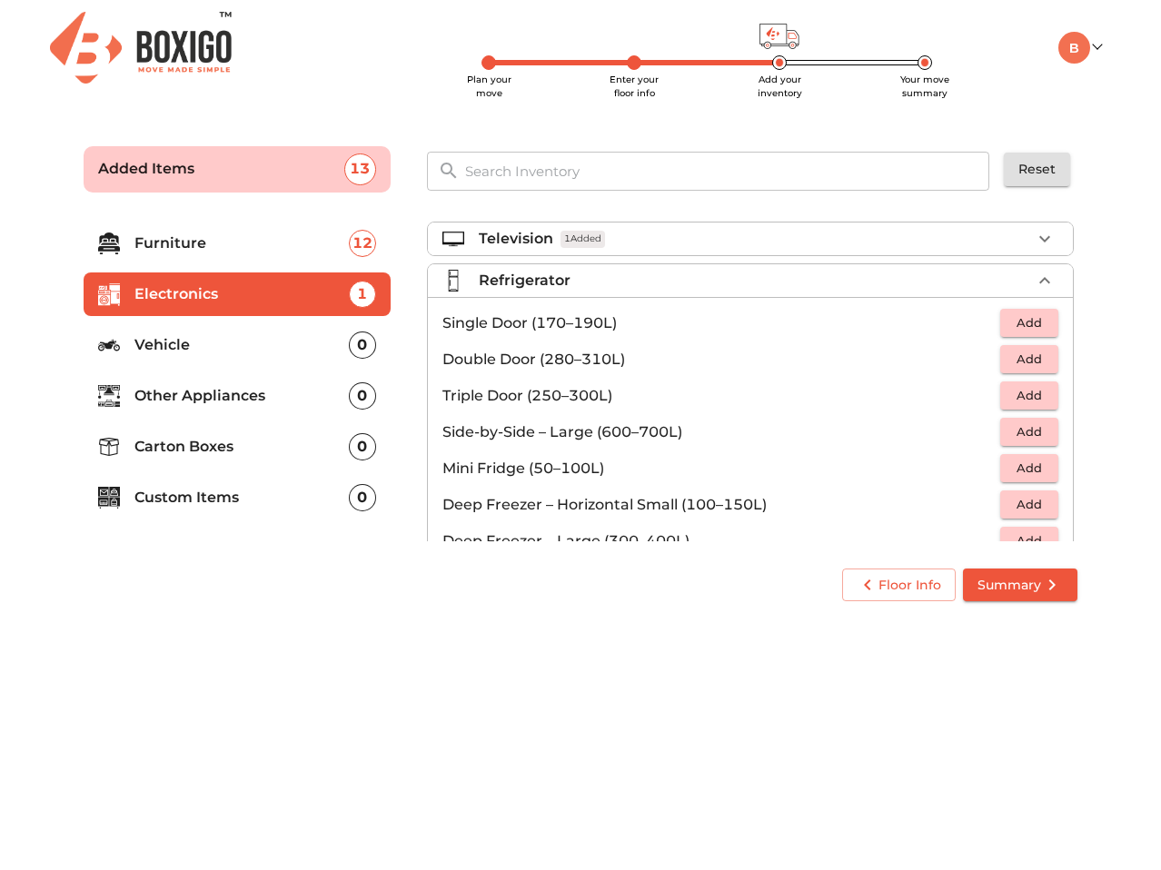
click at [1013, 317] on span "Add" at bounding box center [1029, 322] width 40 height 21
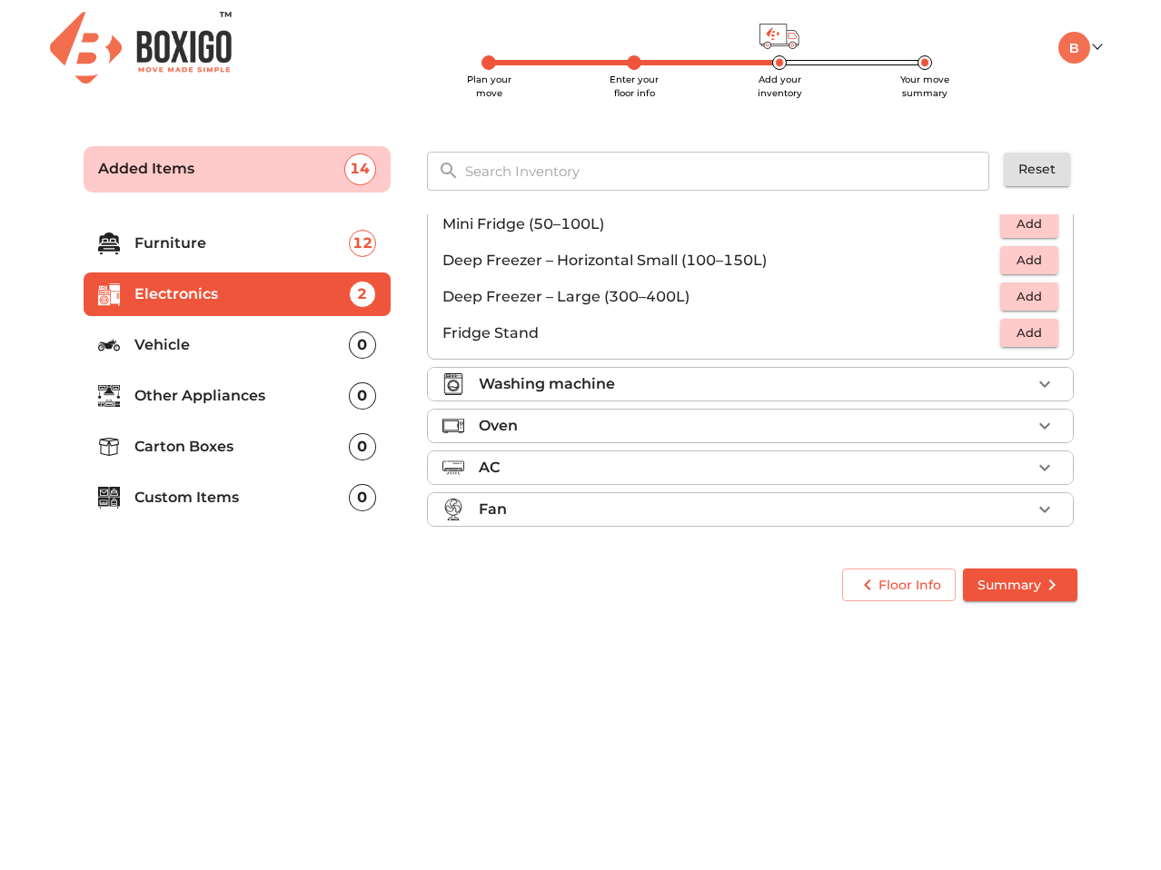
click at [905, 389] on div "Washing machine" at bounding box center [755, 384] width 552 height 22
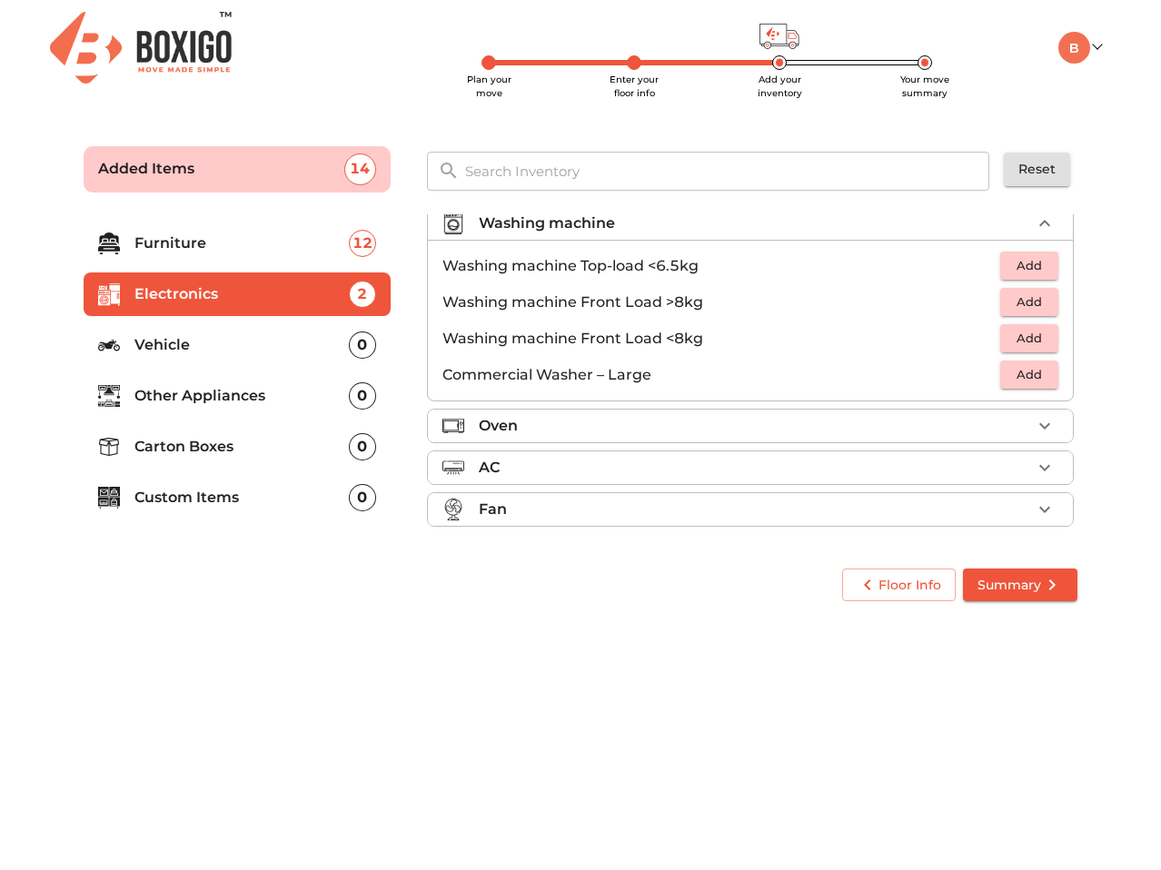
scroll to position [86, 0]
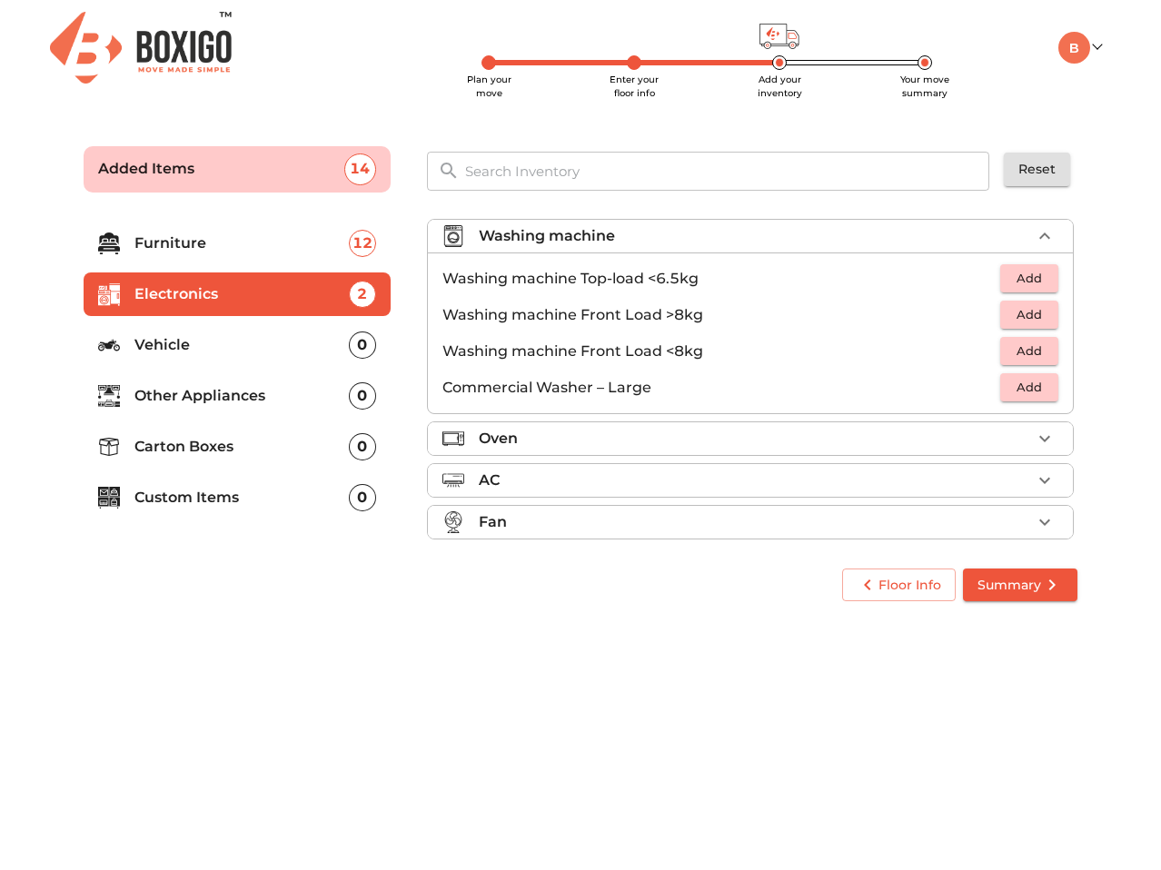
click at [1013, 348] on span "Add" at bounding box center [1029, 351] width 40 height 21
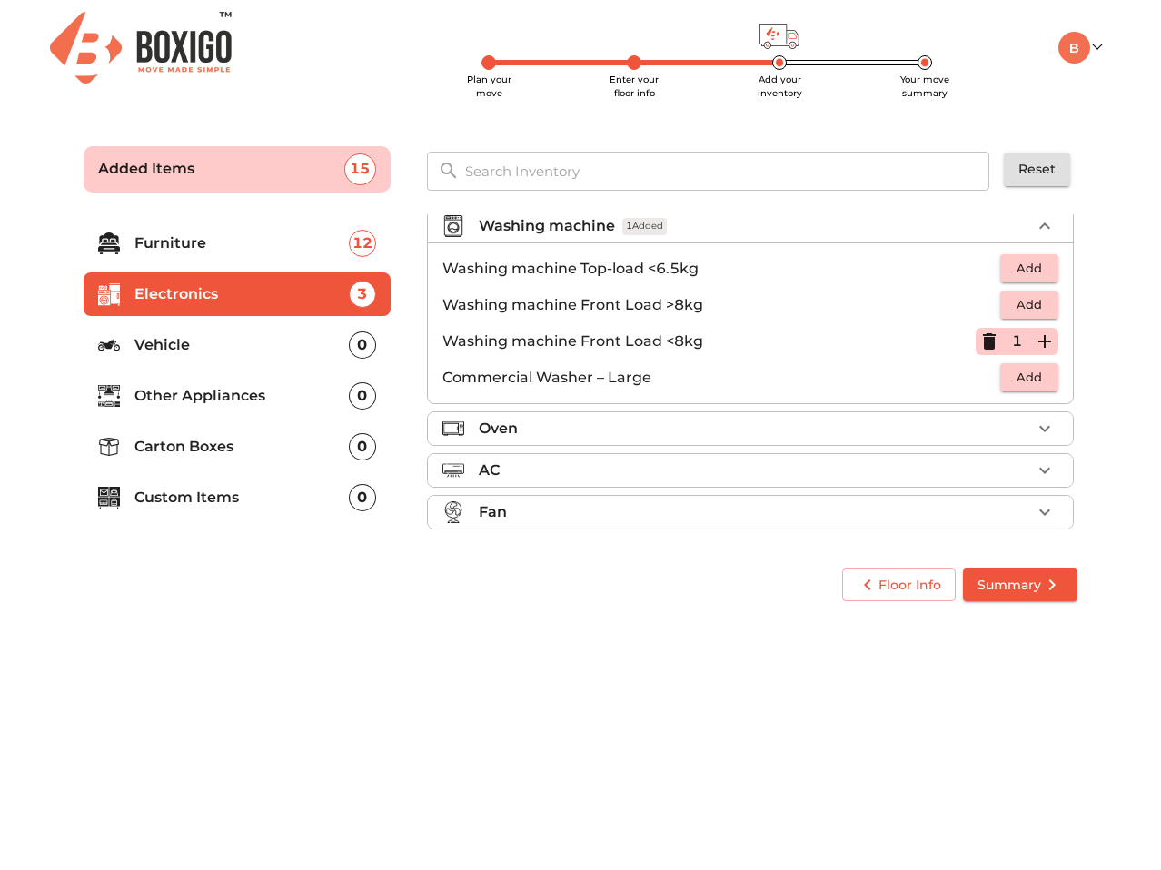
scroll to position [99, 0]
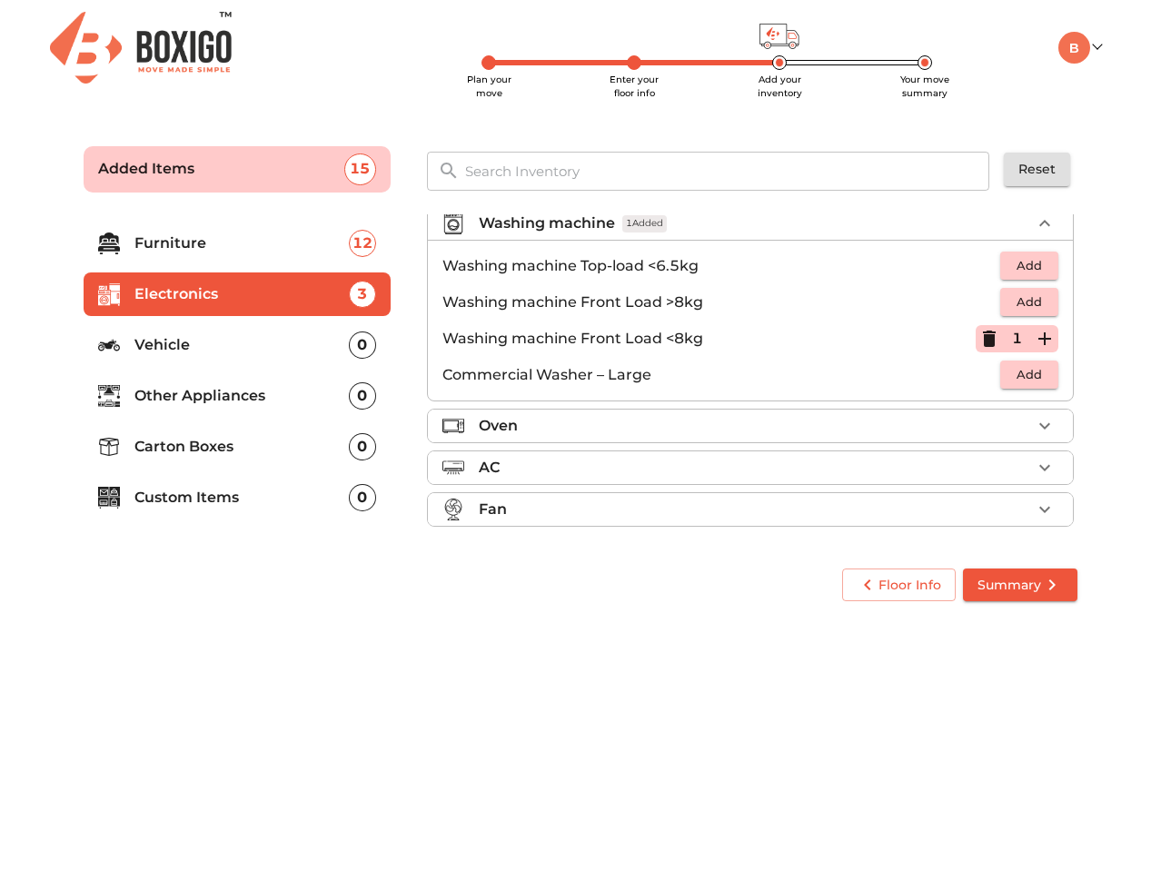
click at [865, 430] on div "Oven" at bounding box center [755, 426] width 552 height 22
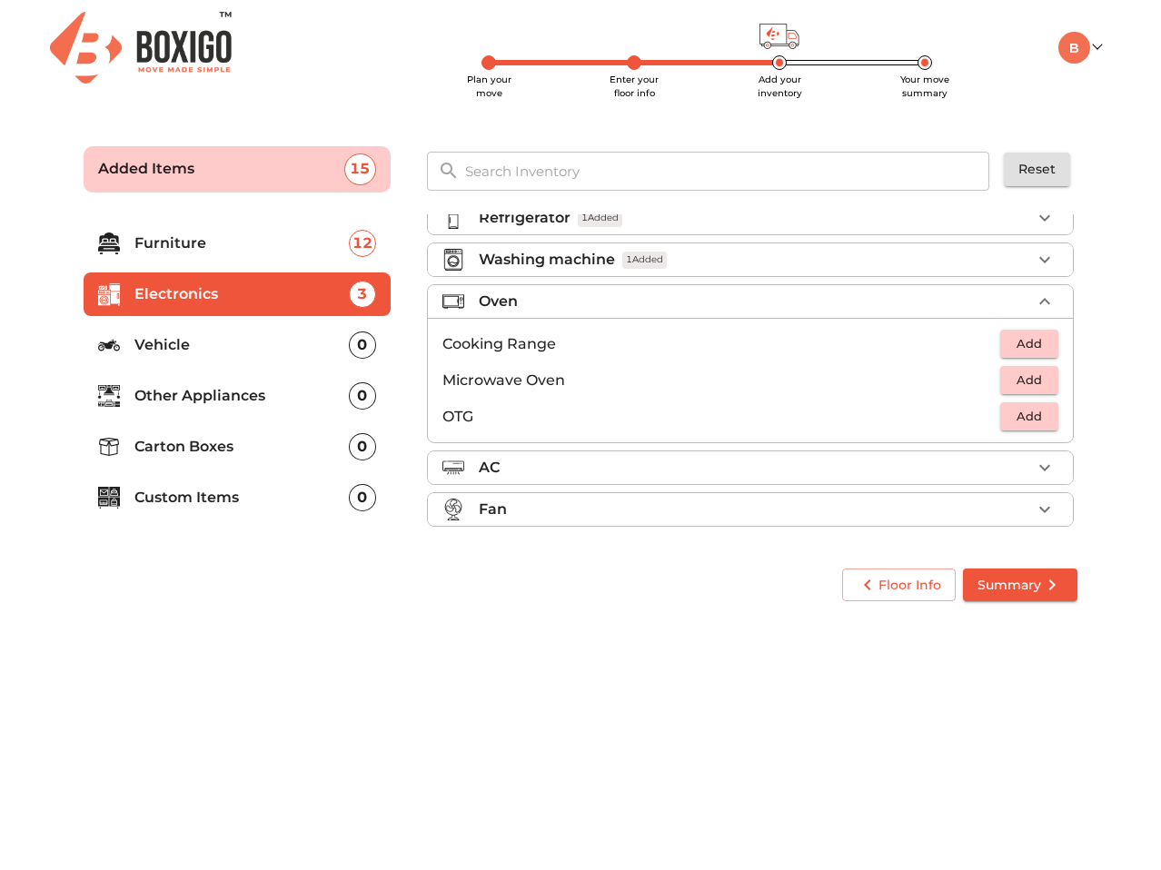
scroll to position [63, 0]
click at [1027, 383] on span "Add" at bounding box center [1029, 380] width 40 height 21
click at [812, 467] on div "AC" at bounding box center [755, 468] width 552 height 22
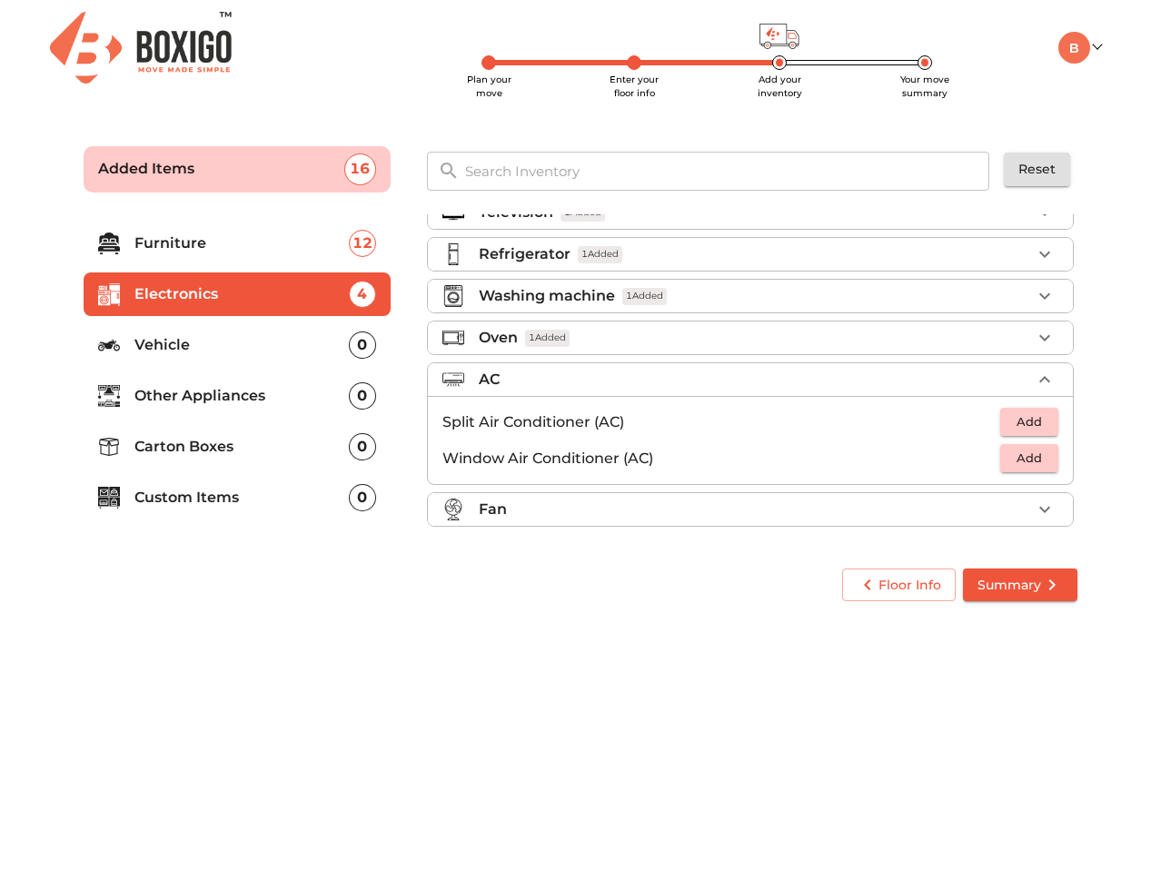
scroll to position [26, 0]
click at [1024, 424] on span "Add" at bounding box center [1029, 421] width 40 height 21
click at [1020, 504] on div "Fan" at bounding box center [755, 510] width 552 height 22
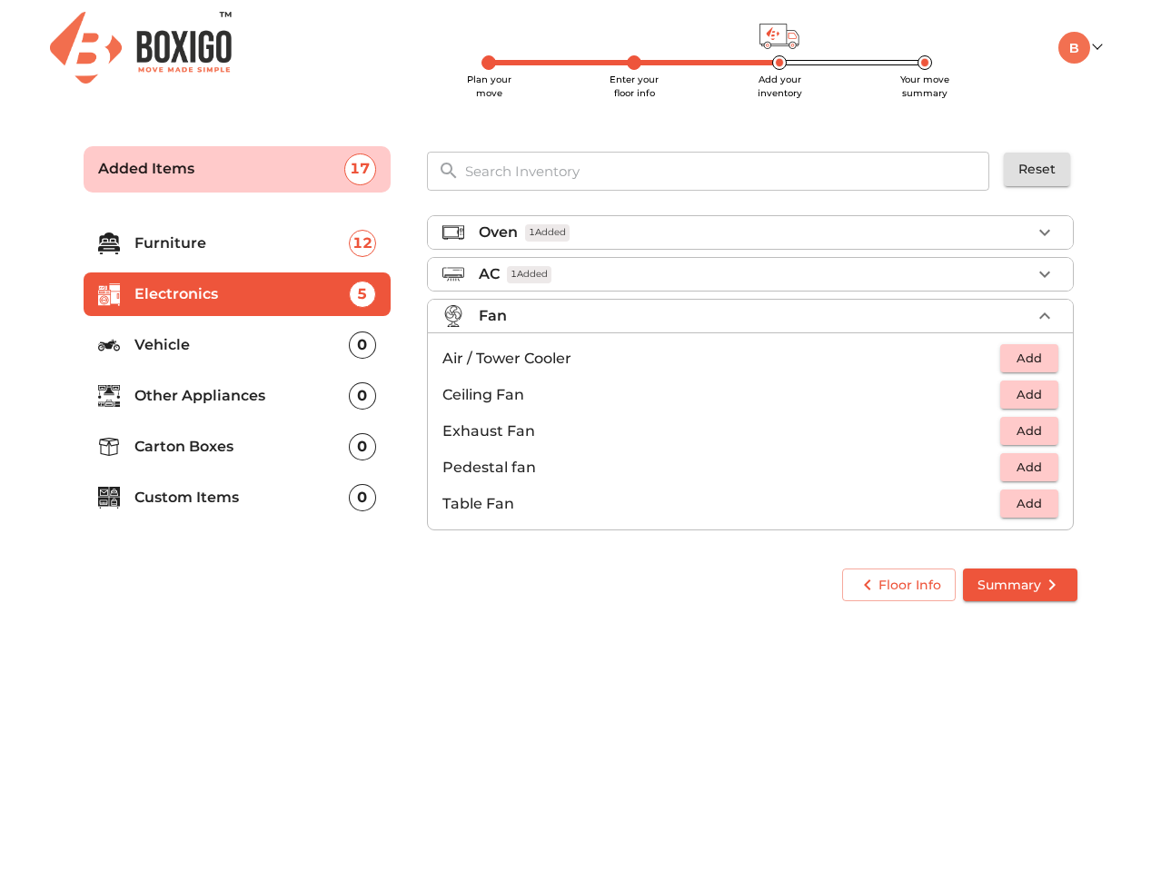
scroll to position [135, 0]
click at [246, 344] on p "Vehicle" at bounding box center [241, 345] width 214 height 22
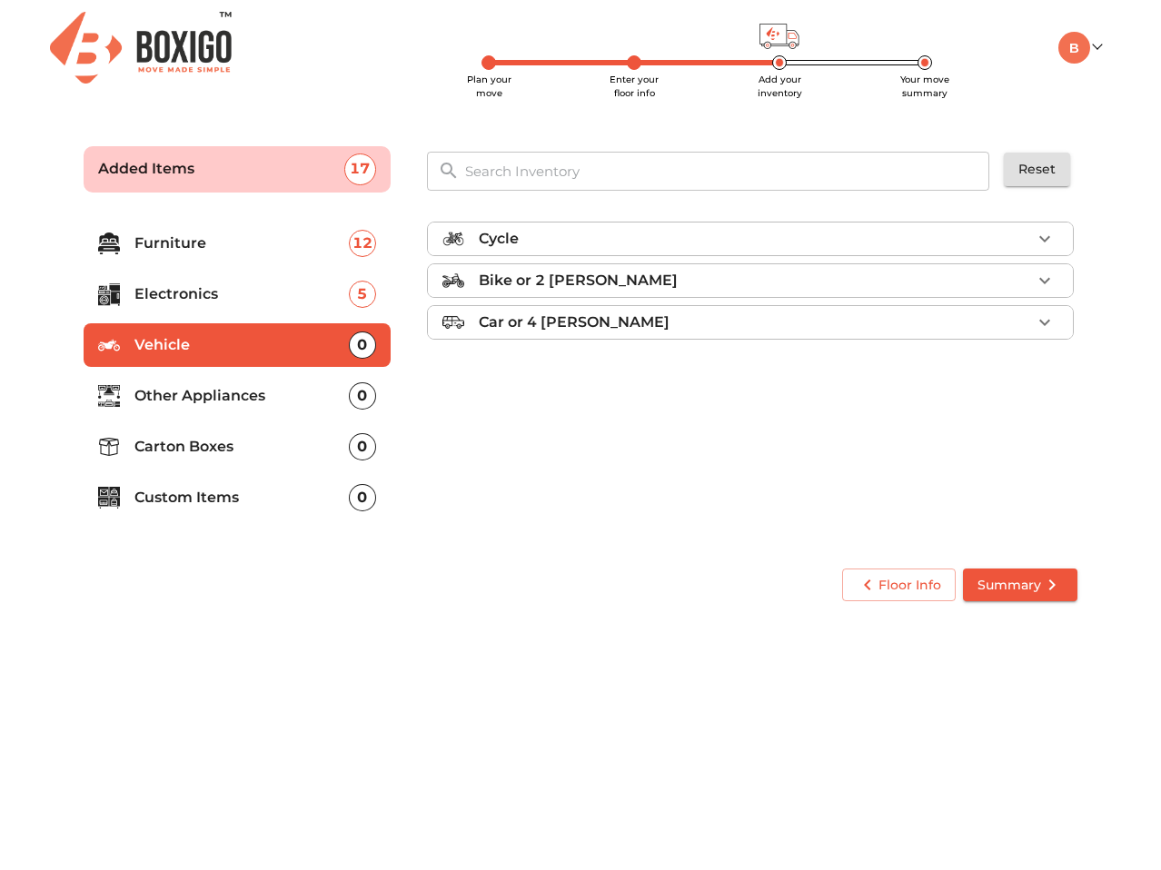
click at [1020, 232] on div "Cycle" at bounding box center [755, 239] width 552 height 22
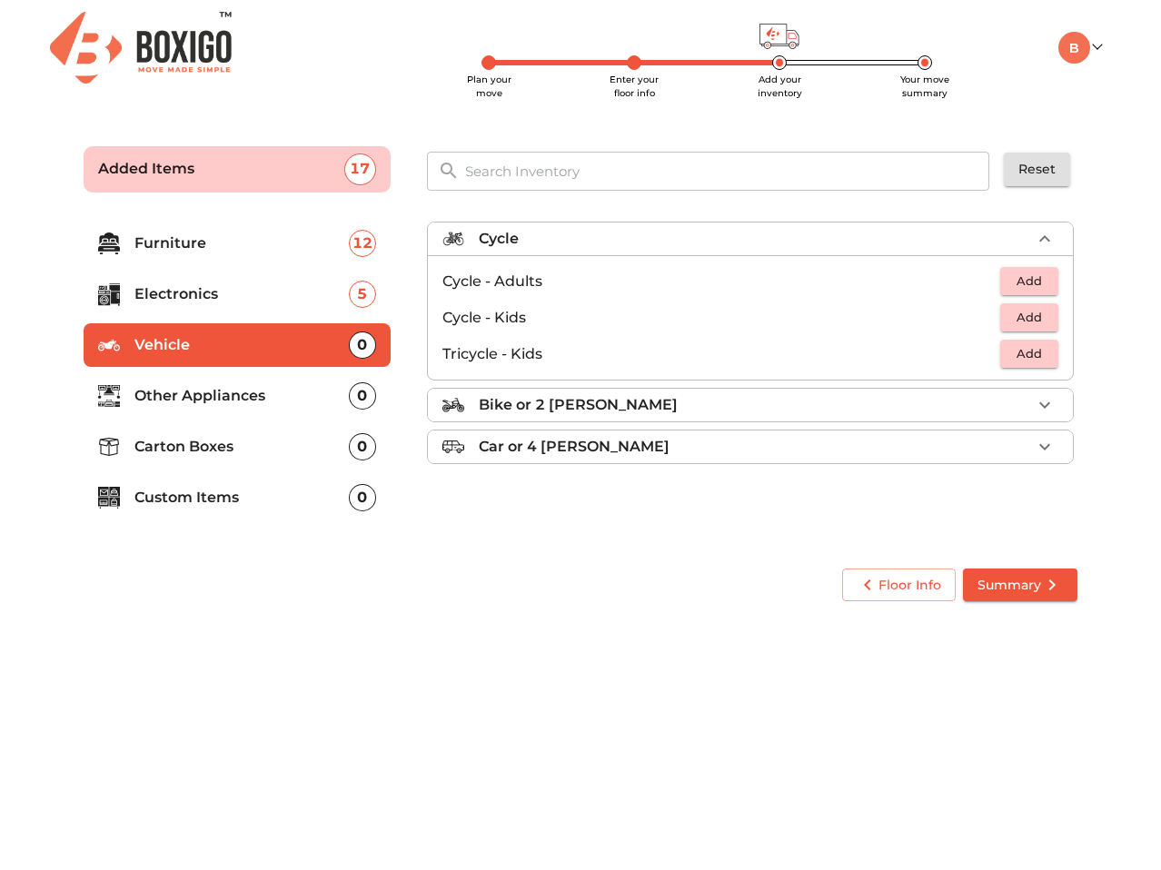
click at [1039, 282] on span "Add" at bounding box center [1029, 281] width 40 height 21
click at [1018, 312] on span "Add" at bounding box center [1029, 317] width 40 height 21
click at [991, 282] on icon "button" at bounding box center [989, 281] width 13 height 16
click at [1044, 320] on icon "button" at bounding box center [1044, 317] width 13 height 13
click at [223, 400] on p "Other Appliances" at bounding box center [241, 396] width 214 height 22
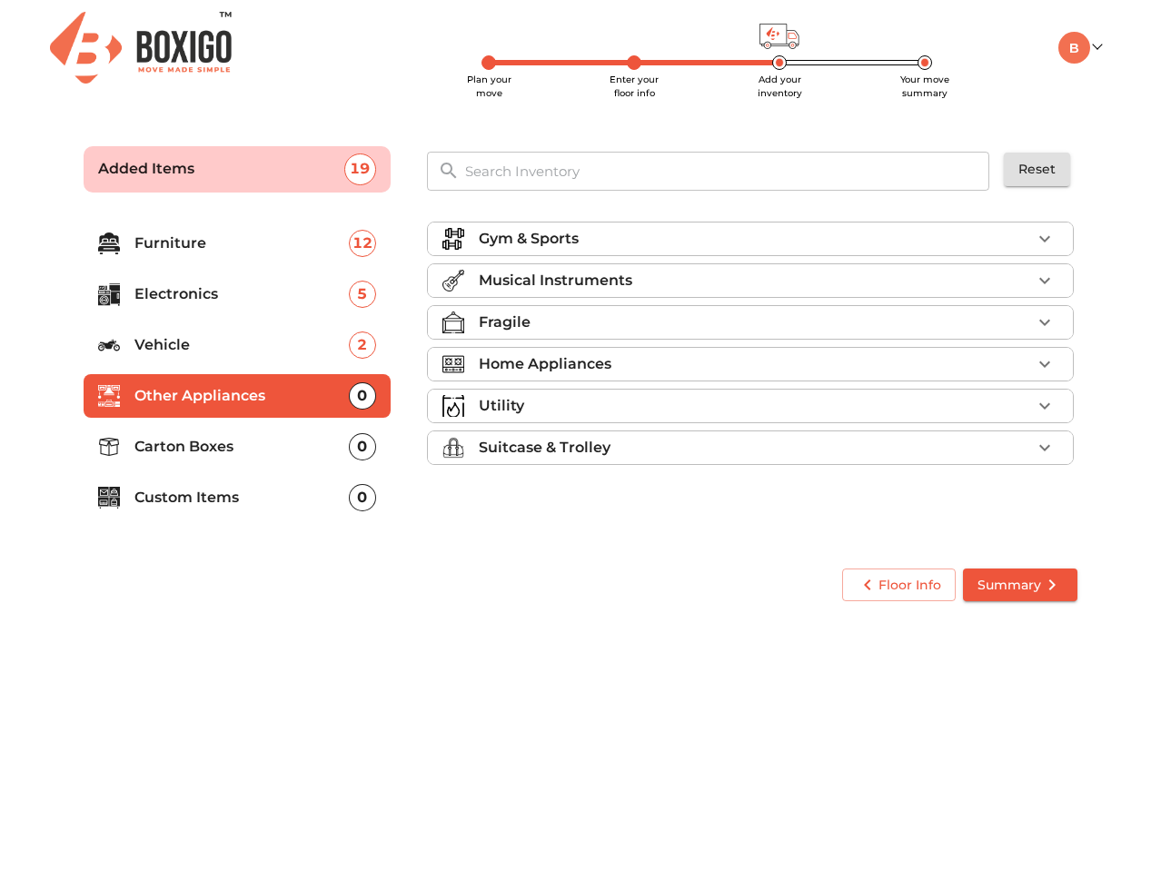
click at [788, 327] on div "Fragile" at bounding box center [755, 322] width 552 height 22
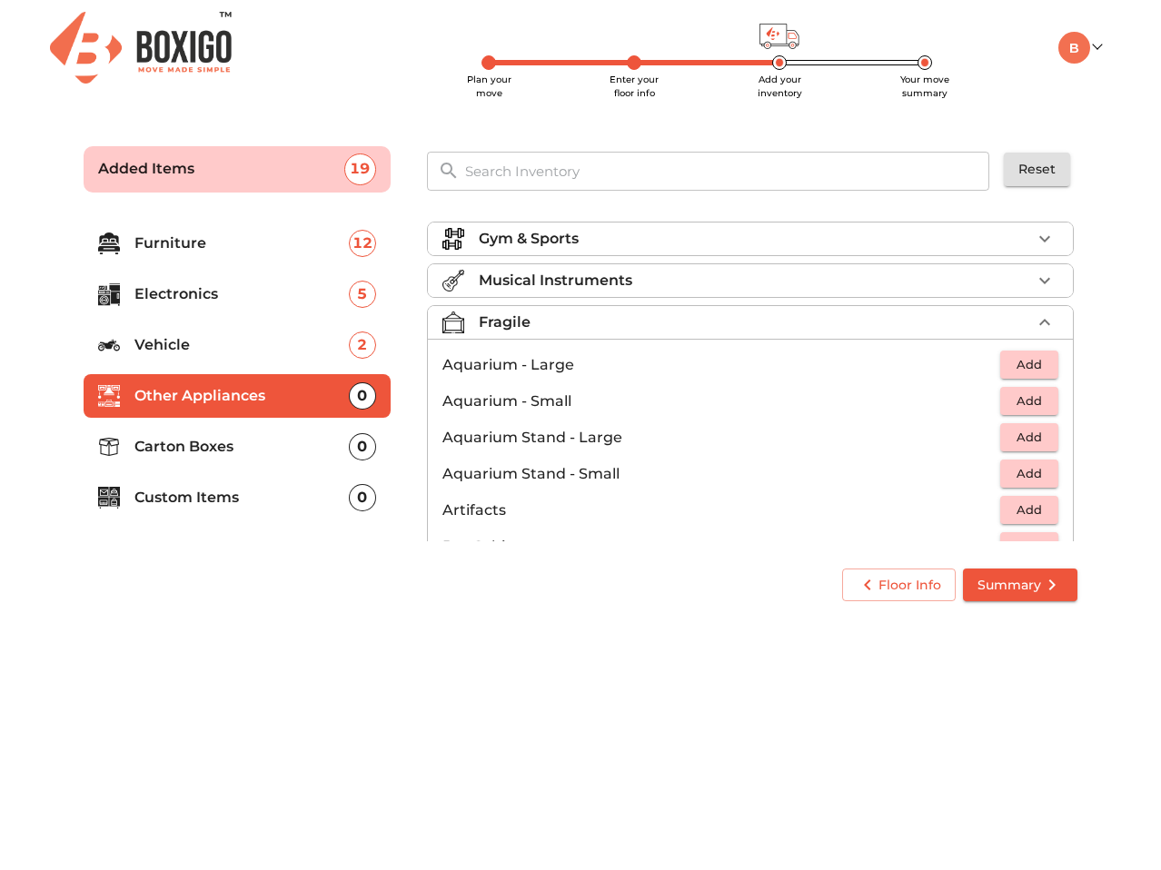
click at [816, 246] on div "Gym & Sports" at bounding box center [755, 239] width 552 height 22
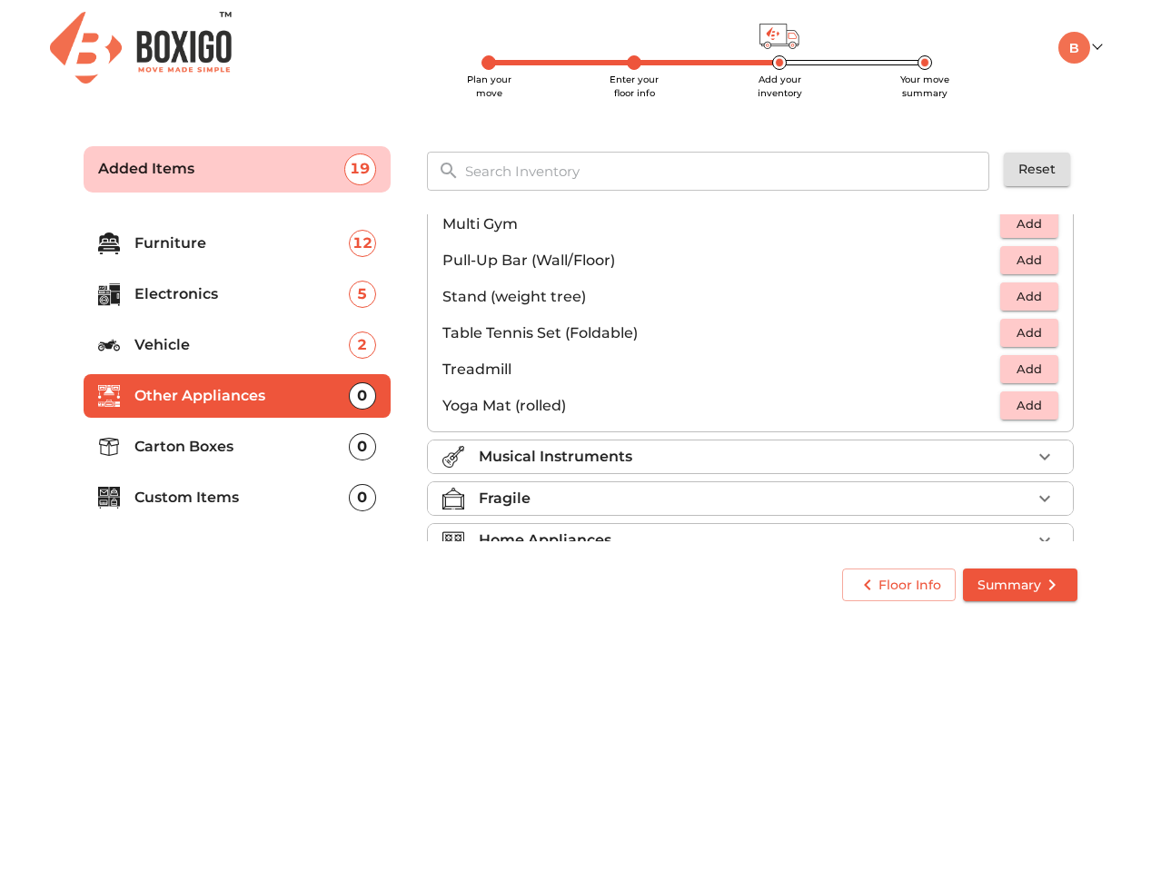
scroll to position [545, 0]
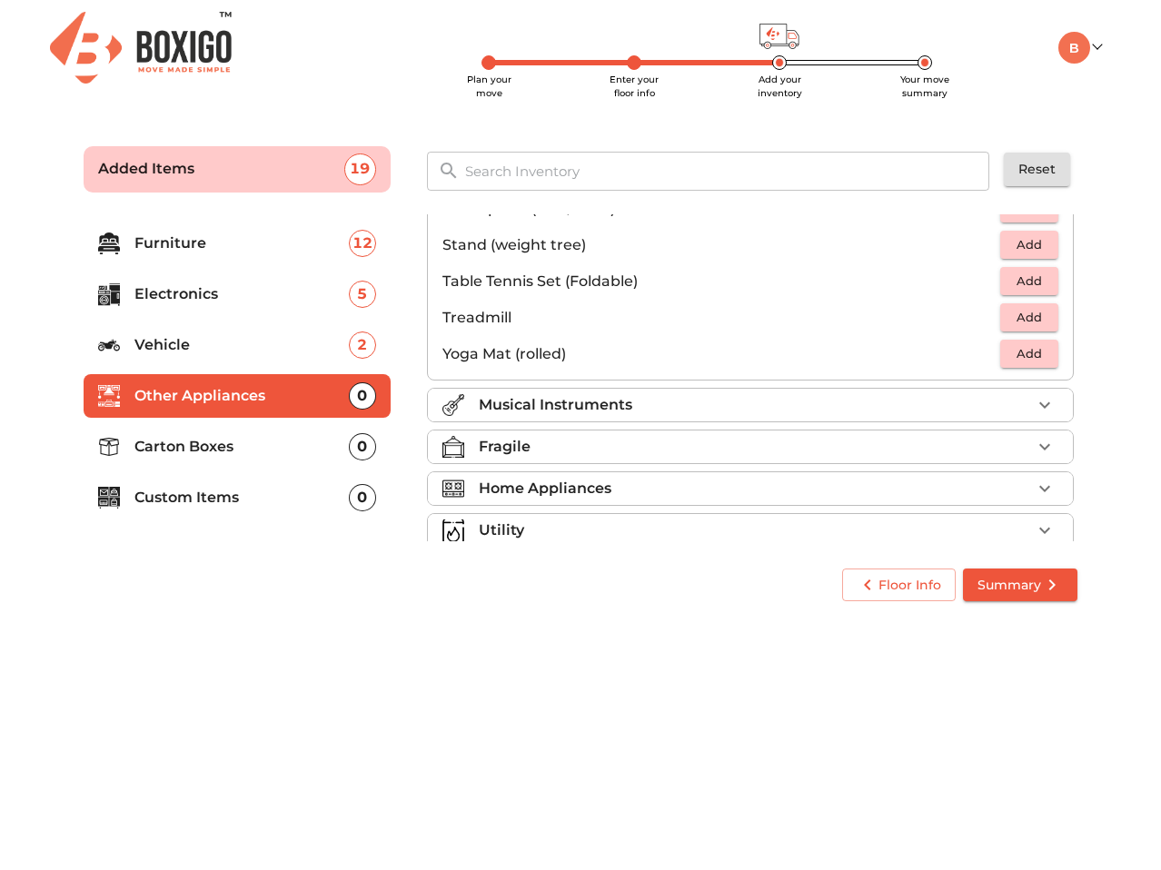
click at [835, 397] on div "Musical Instruments" at bounding box center [755, 405] width 552 height 22
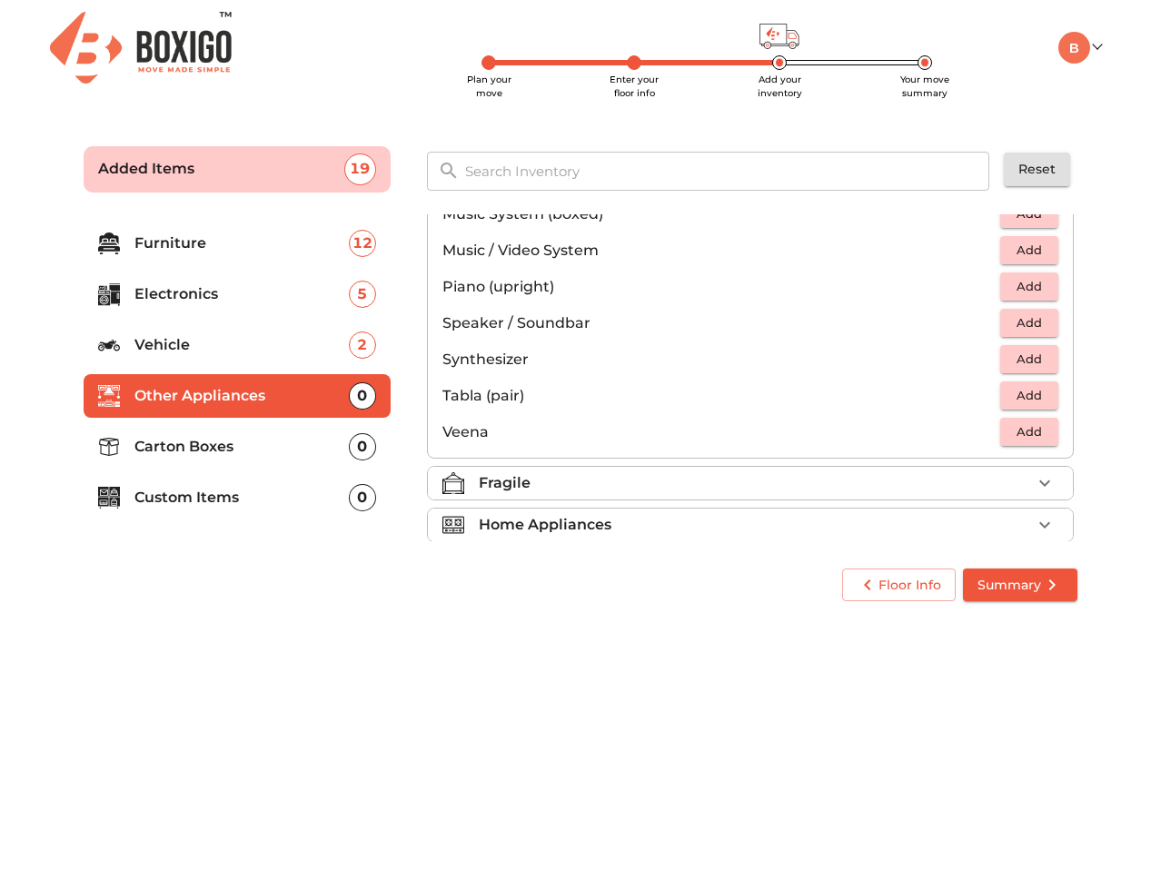
click at [810, 482] on div "Fragile" at bounding box center [755, 483] width 552 height 22
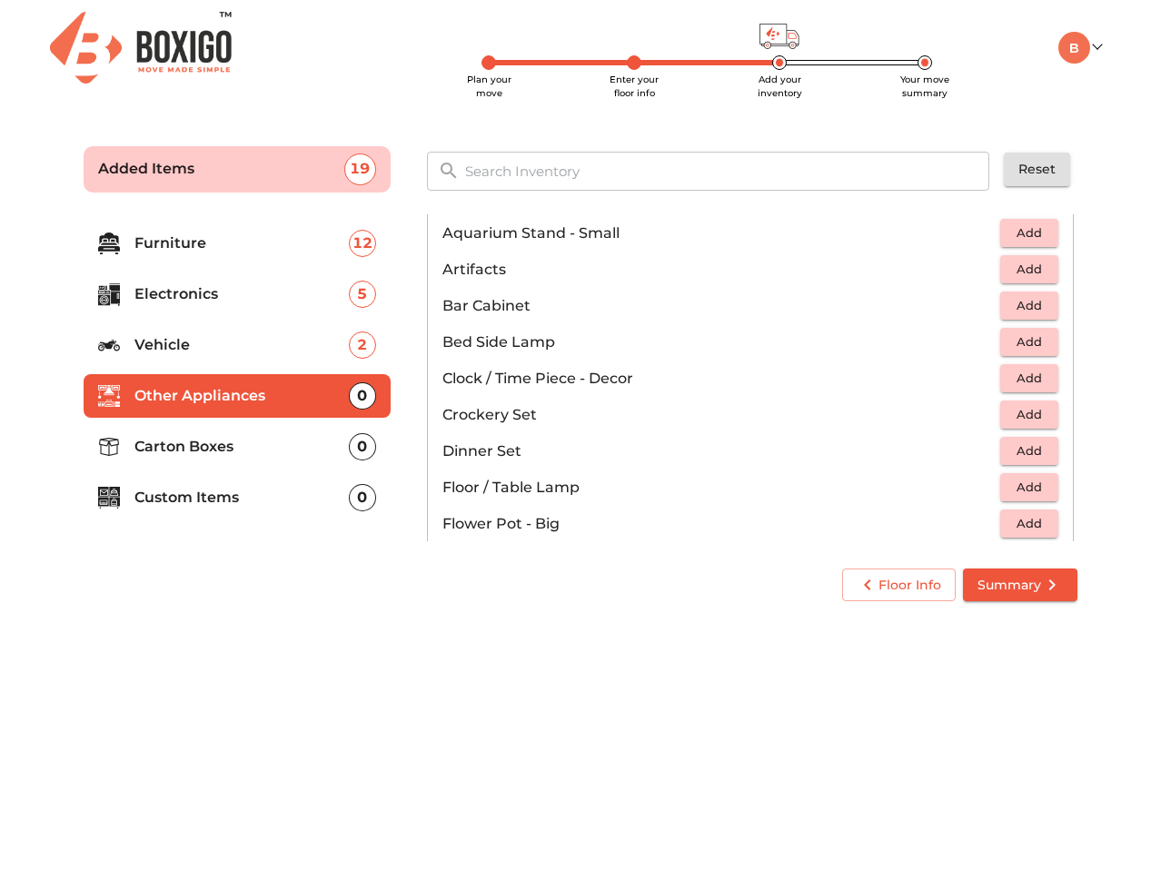
scroll to position [272, 0]
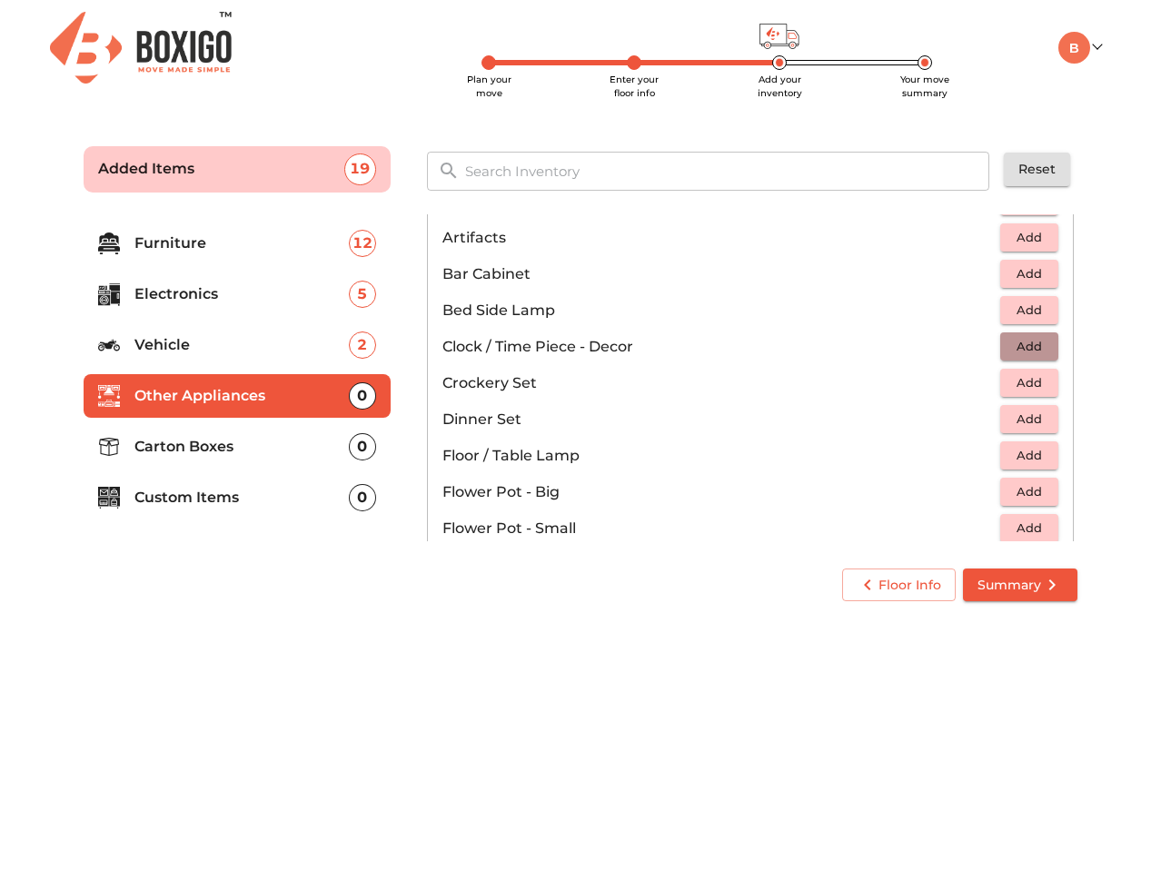
click at [1025, 350] on span "Add" at bounding box center [1029, 346] width 40 height 21
click at [1036, 383] on span "Add" at bounding box center [1029, 382] width 40 height 21
click at [1036, 419] on span "Add" at bounding box center [1029, 419] width 40 height 21
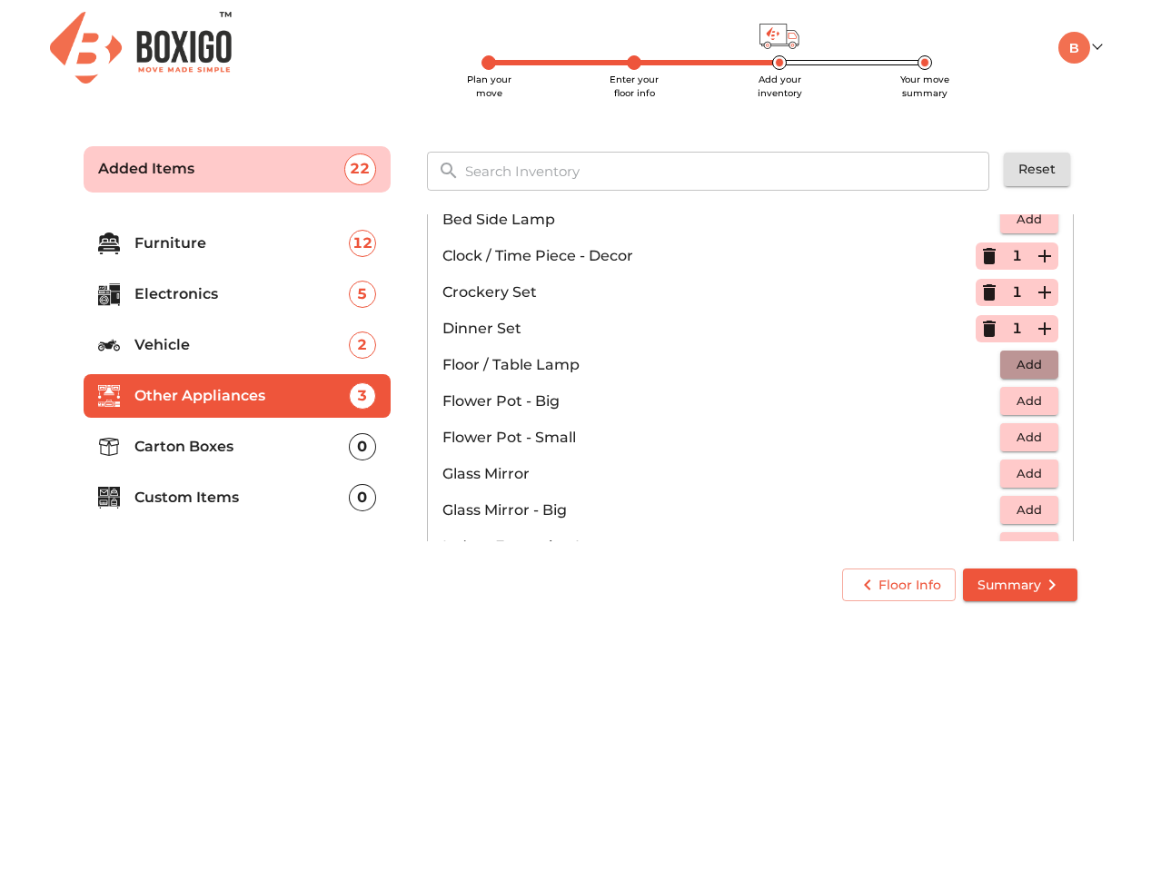
click at [1023, 368] on span "Add" at bounding box center [1029, 364] width 40 height 21
click at [1023, 401] on span "Add" at bounding box center [1029, 401] width 40 height 21
click at [1033, 406] on icon "button" at bounding box center [1044, 402] width 22 height 22
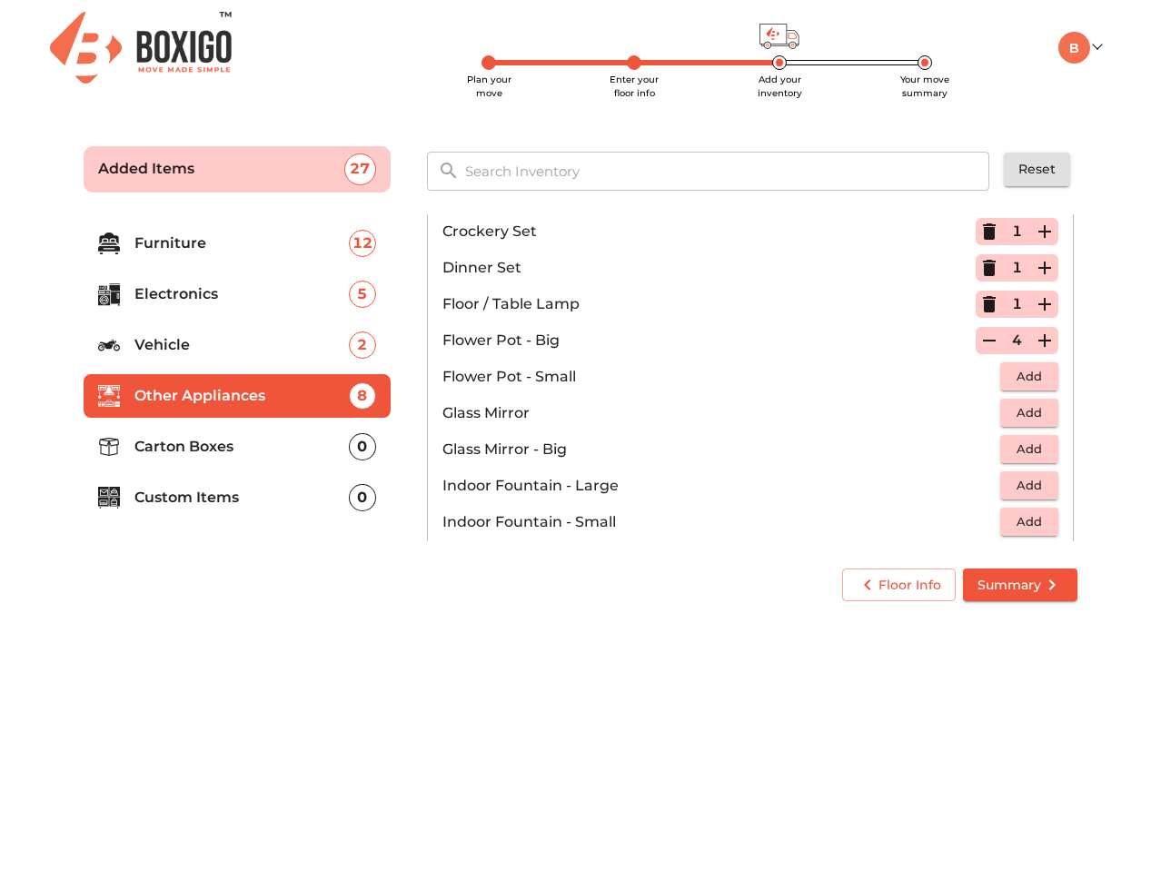
scroll to position [454, 0]
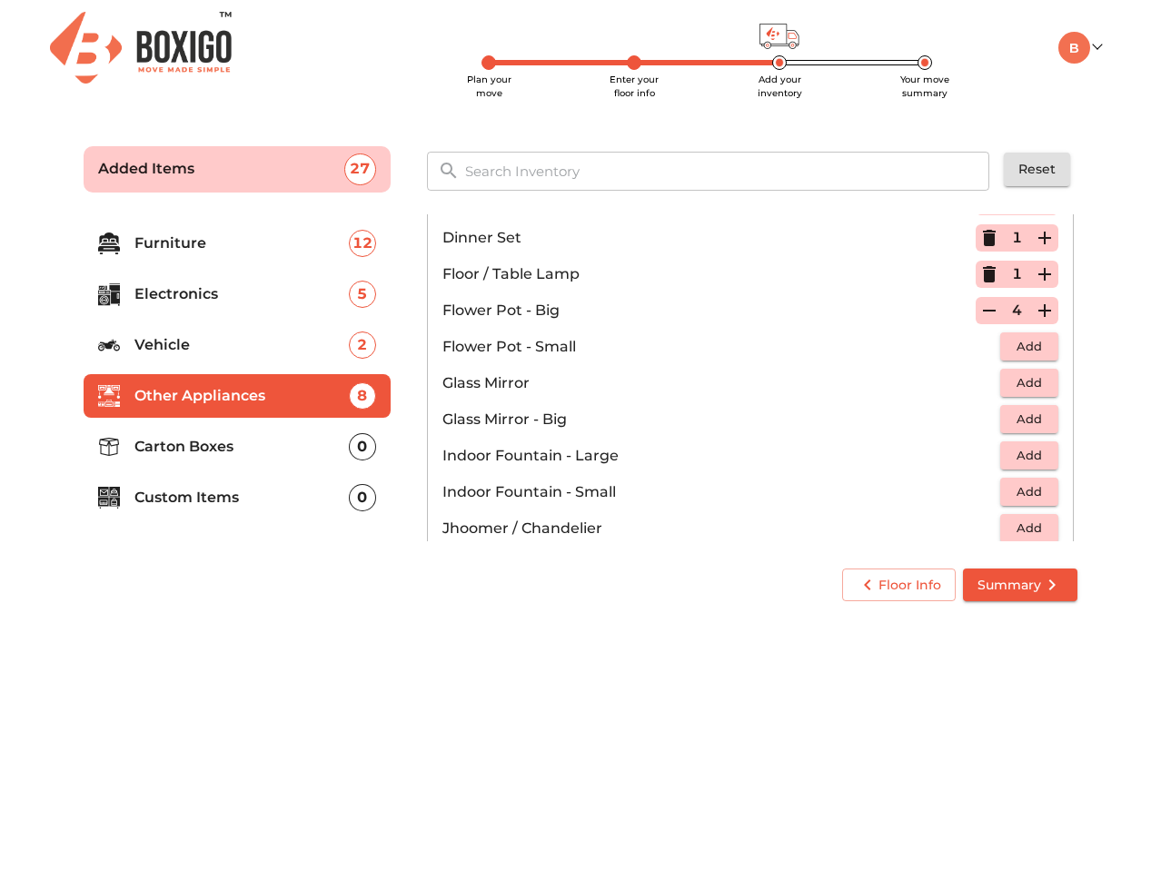
click at [1012, 344] on span "Add" at bounding box center [1029, 346] width 40 height 21
click at [1038, 346] on icon "button" at bounding box center [1044, 347] width 13 height 13
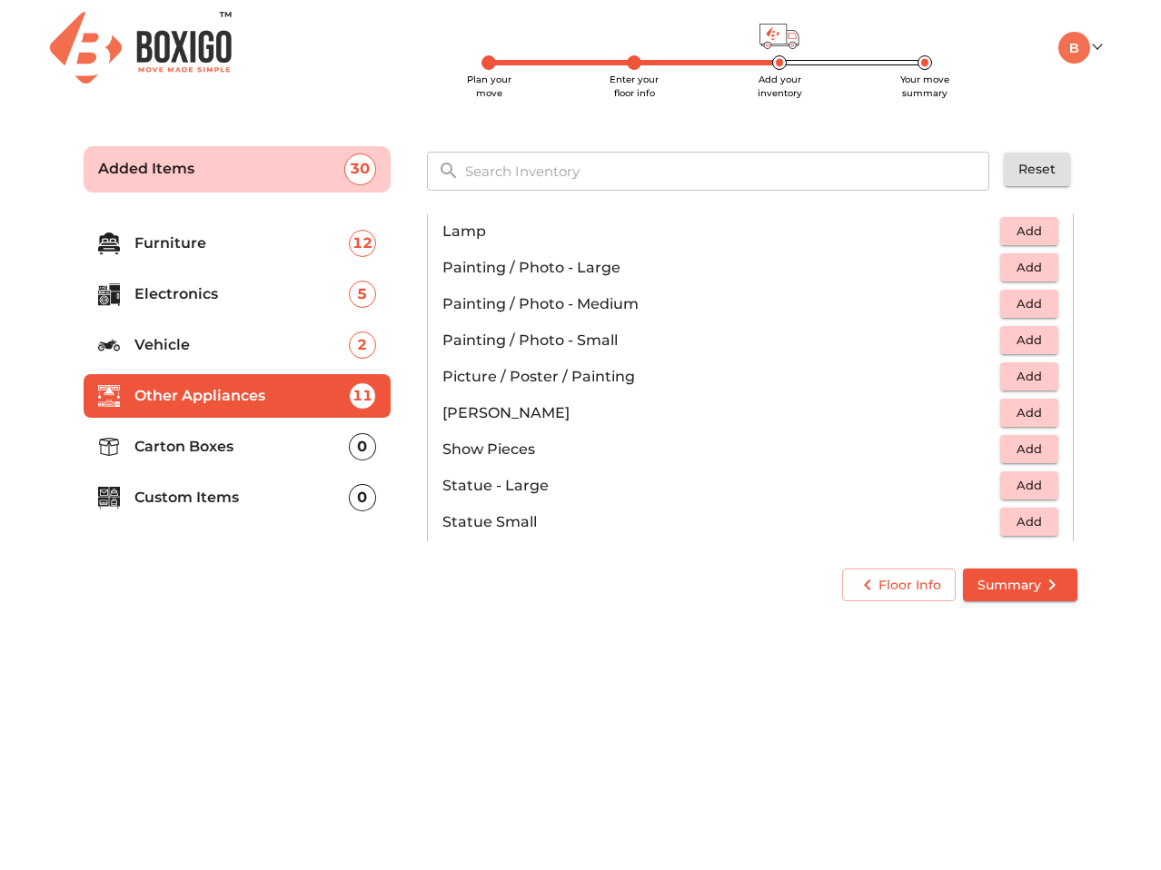
scroll to position [817, 0]
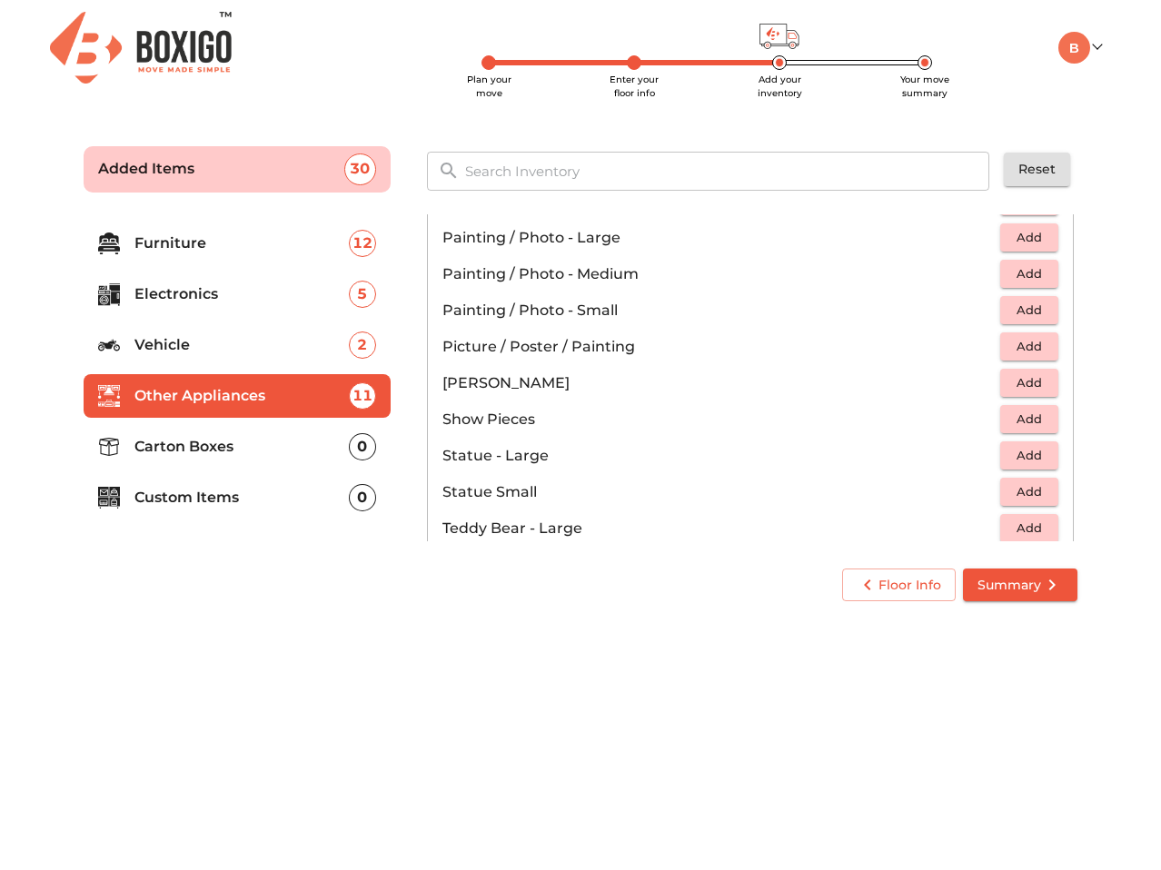
click at [1016, 314] on span "Add" at bounding box center [1029, 310] width 40 height 21
click at [1033, 311] on icon "button" at bounding box center [1044, 311] width 22 height 22
click at [978, 314] on icon "button" at bounding box center [989, 311] width 22 height 22
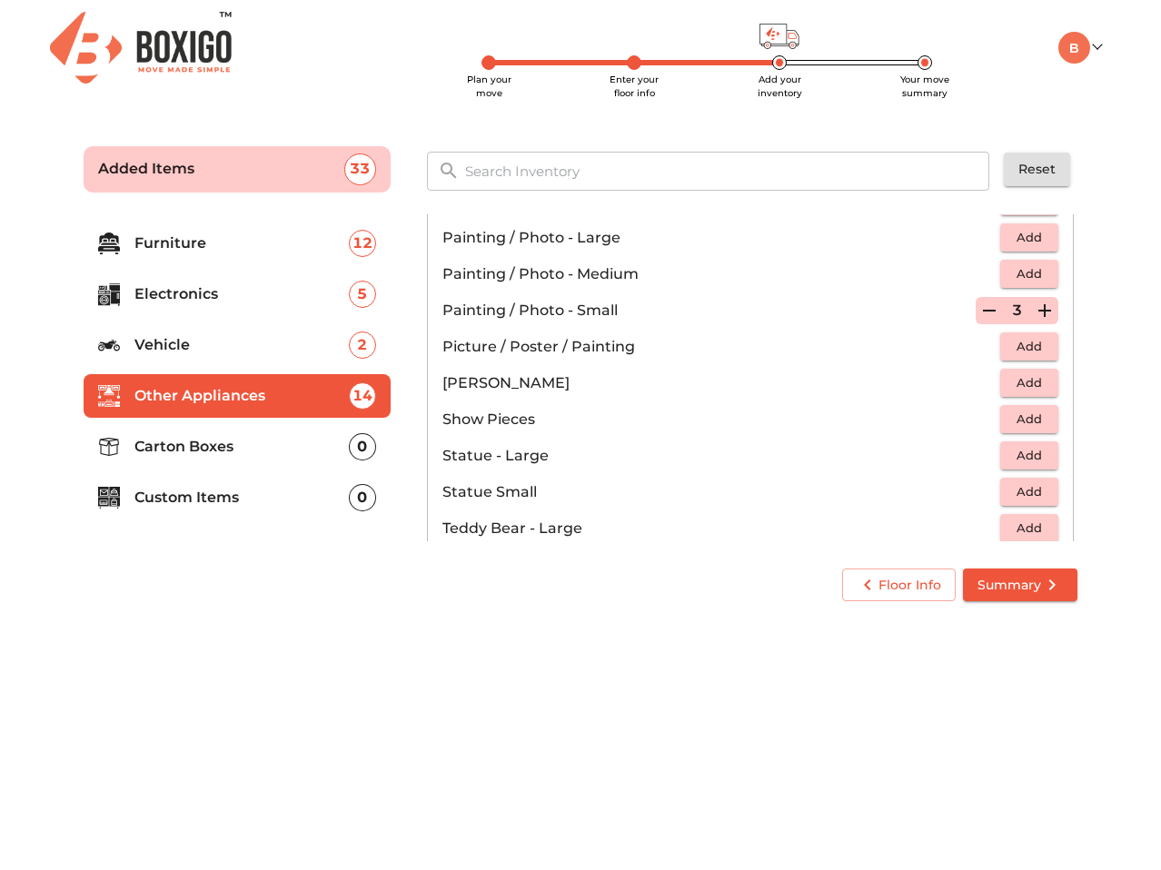
scroll to position [908, 0]
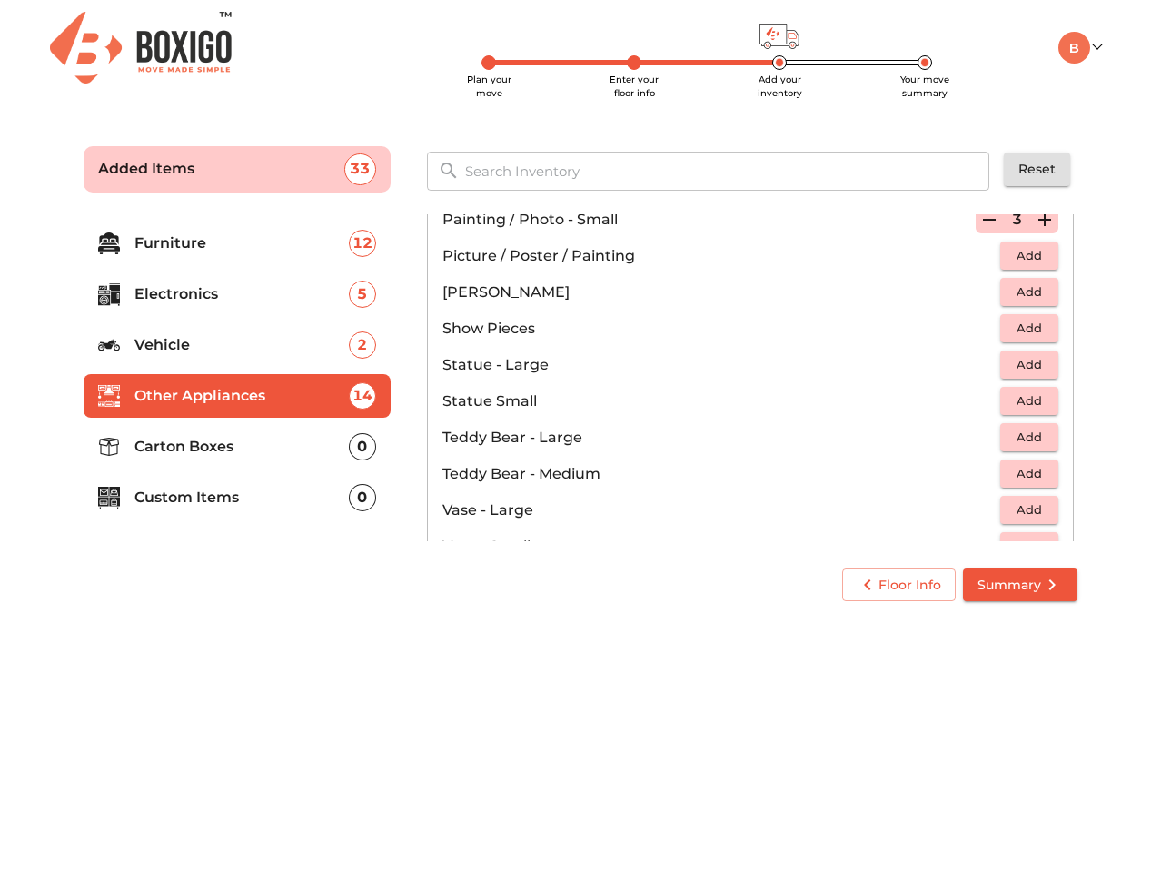
click at [1018, 322] on span "Add" at bounding box center [1029, 328] width 40 height 21
click at [1033, 331] on icon "button" at bounding box center [1044, 329] width 22 height 22
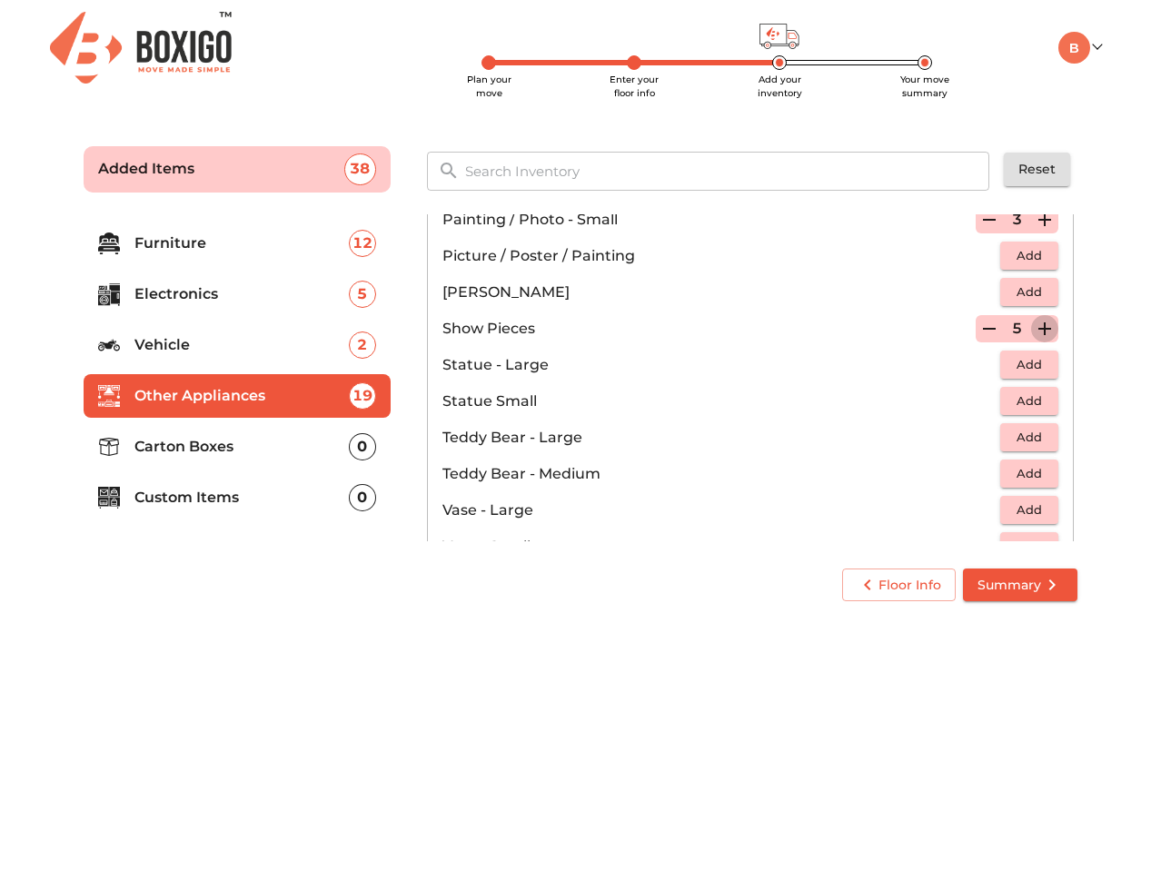
click at [1033, 331] on icon "button" at bounding box center [1044, 329] width 22 height 22
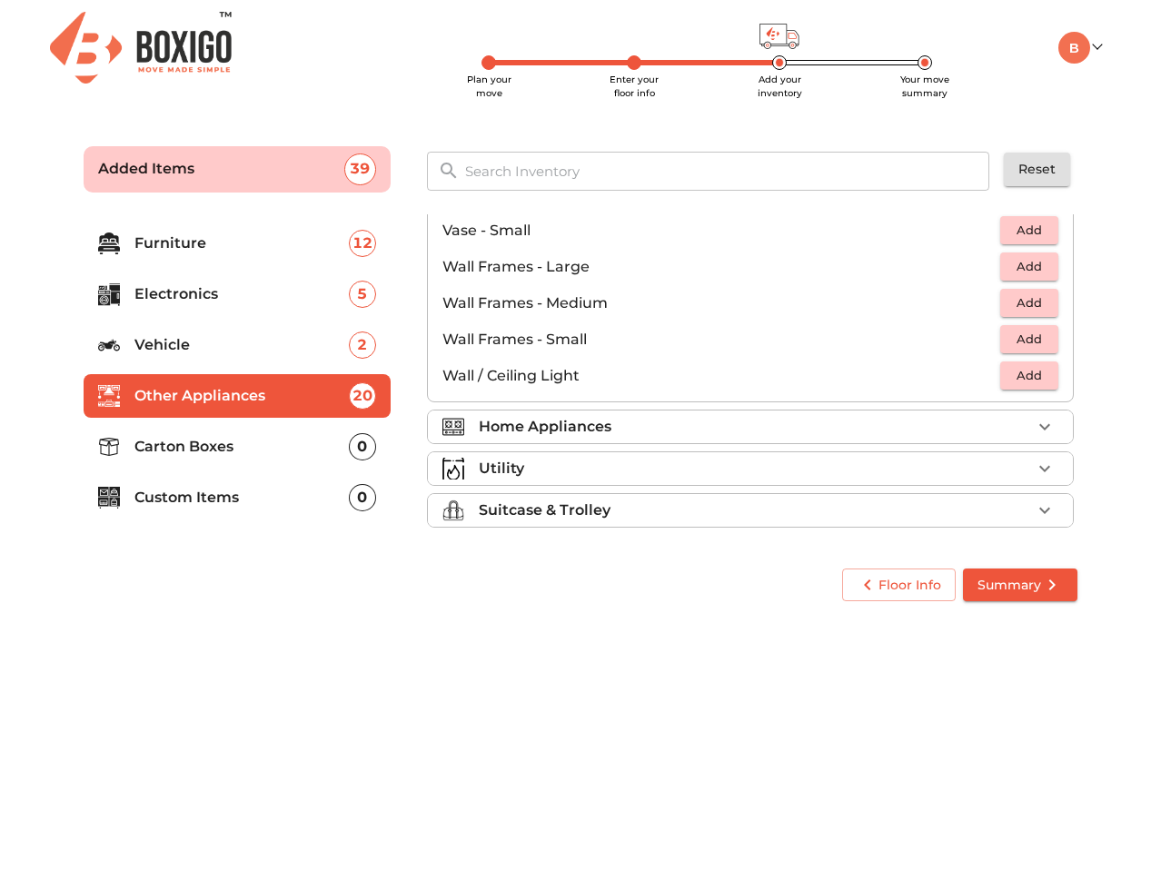
scroll to position [1225, 0]
click at [839, 424] on div "Home Appliances" at bounding box center [755, 426] width 552 height 22
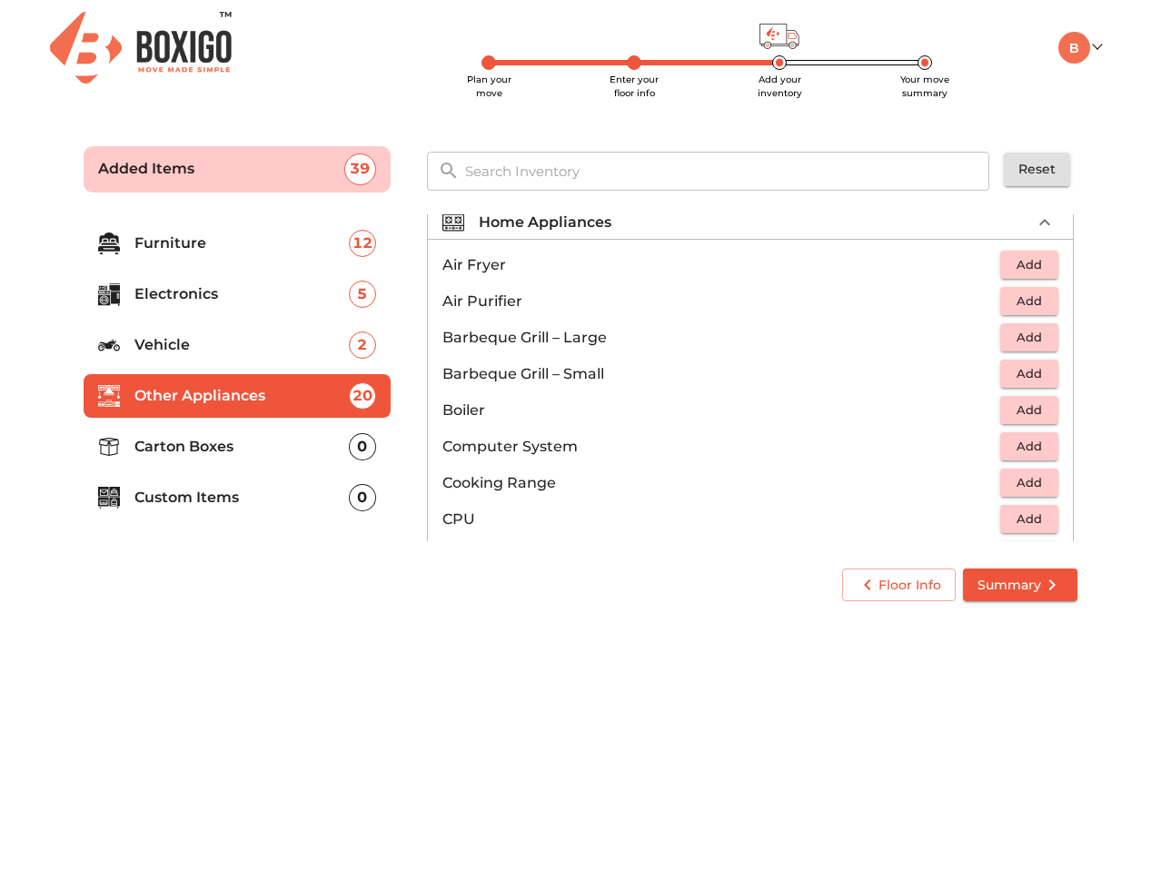
scroll to position [182, 0]
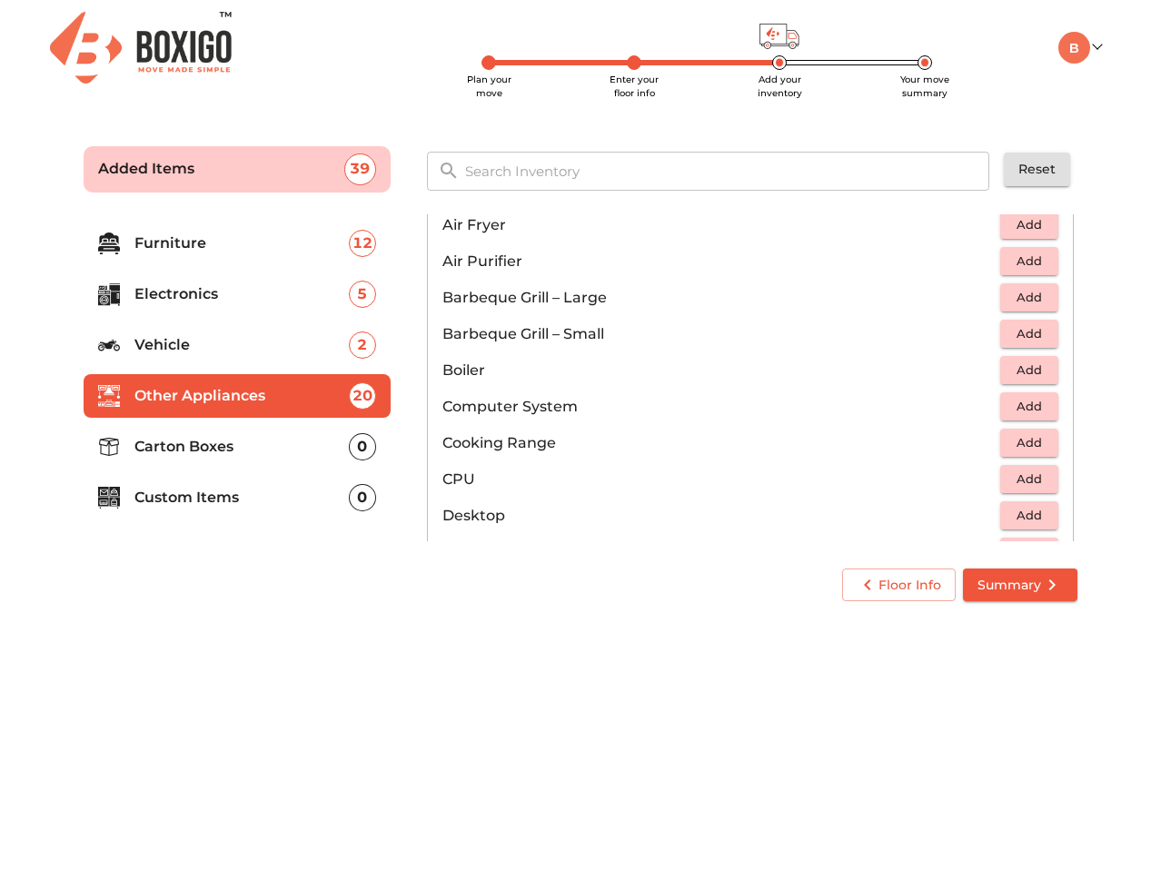
click at [1038, 227] on span "Add" at bounding box center [1029, 224] width 40 height 21
click at [1000, 410] on button "Add" at bounding box center [1029, 406] width 58 height 28
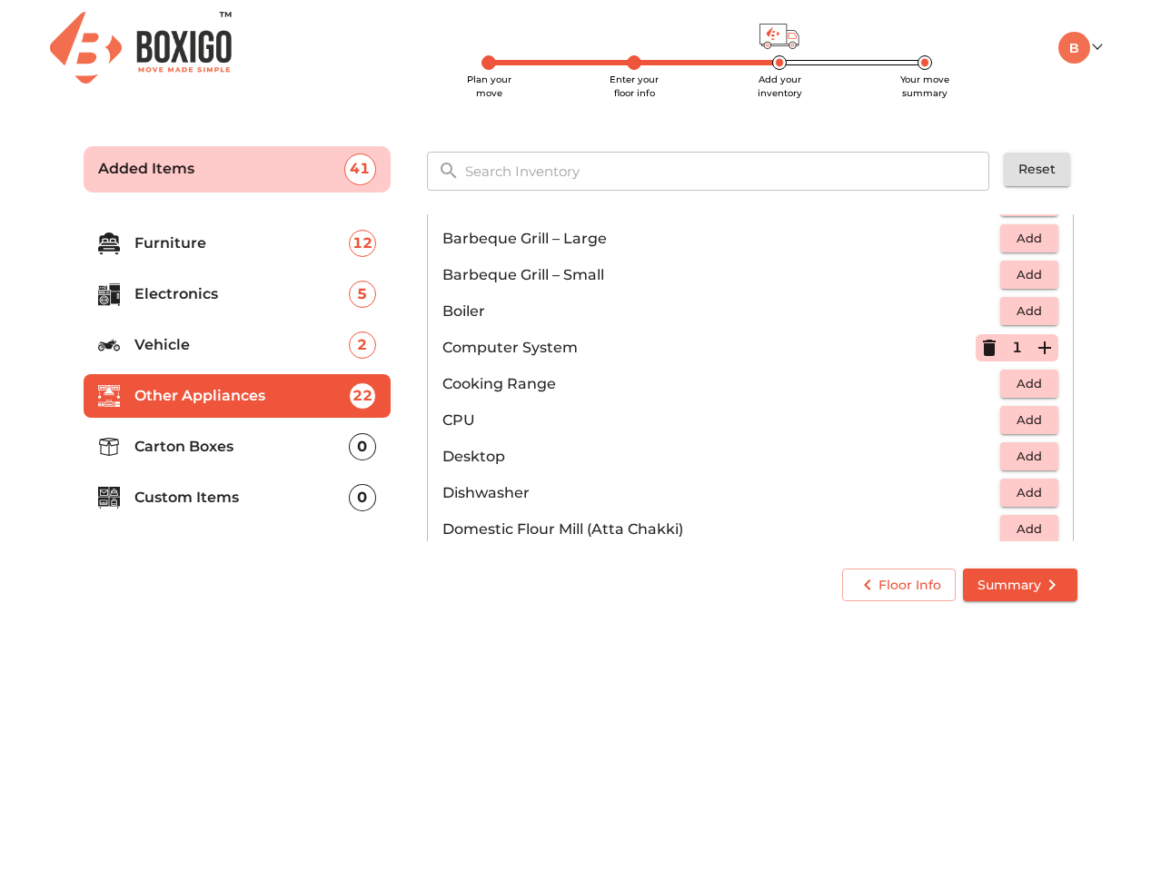
scroll to position [272, 0]
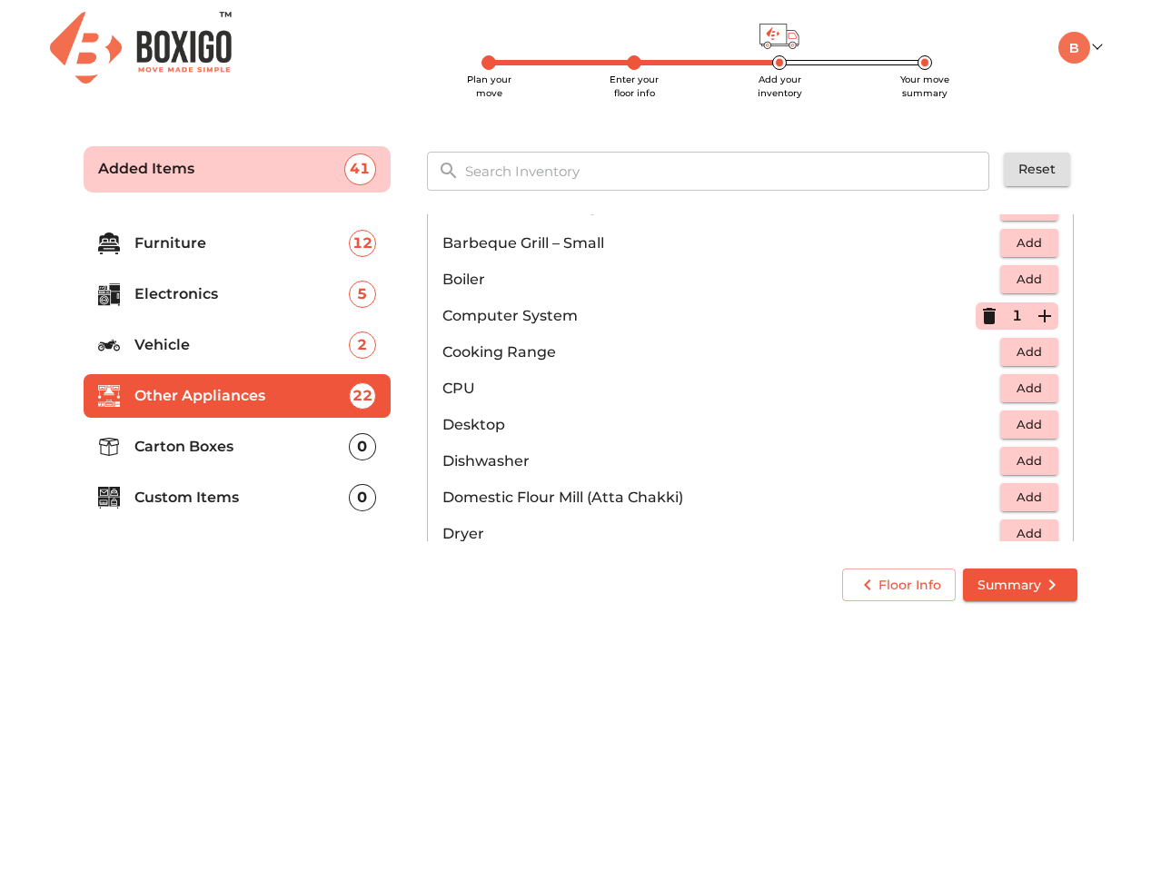
click at [1023, 391] on span "Add" at bounding box center [1029, 388] width 40 height 21
click at [978, 389] on icon "button" at bounding box center [989, 389] width 22 height 22
click at [1028, 425] on span "Add" at bounding box center [1029, 424] width 40 height 21
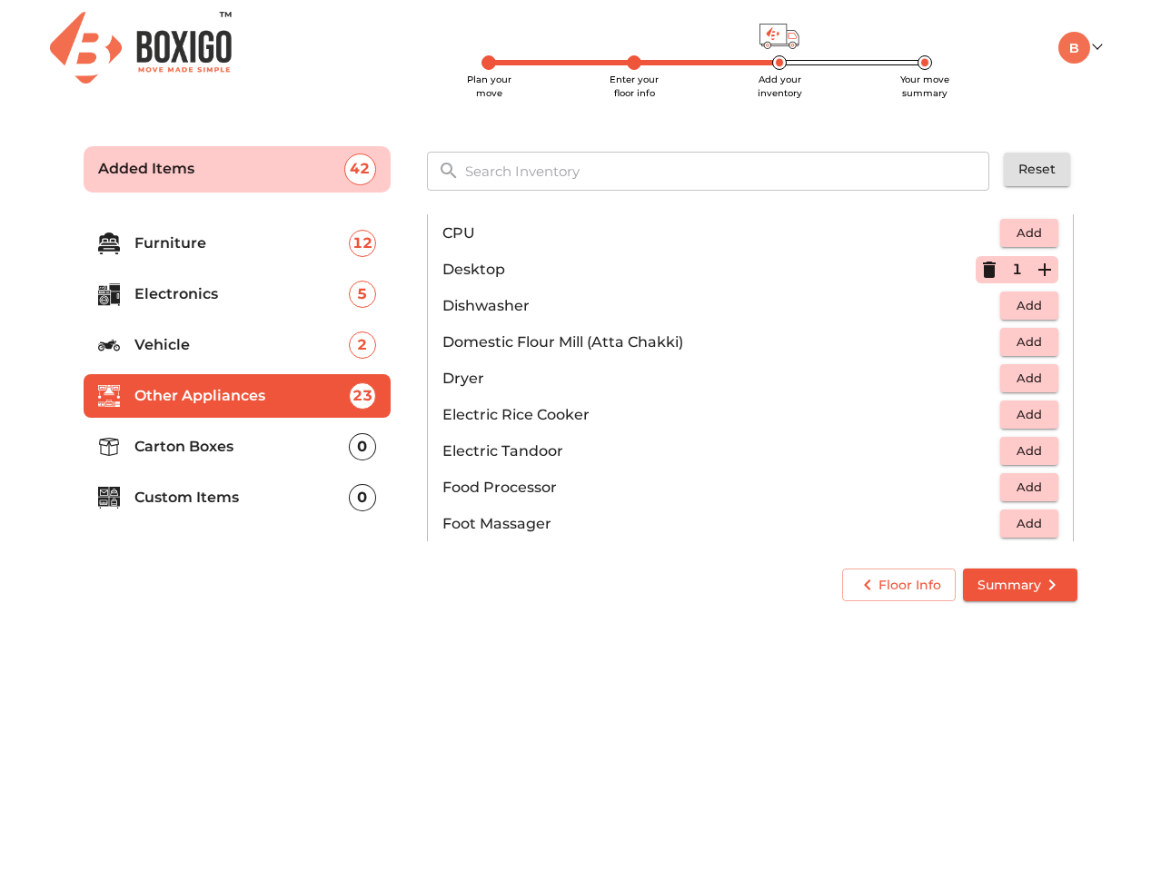
scroll to position [454, 0]
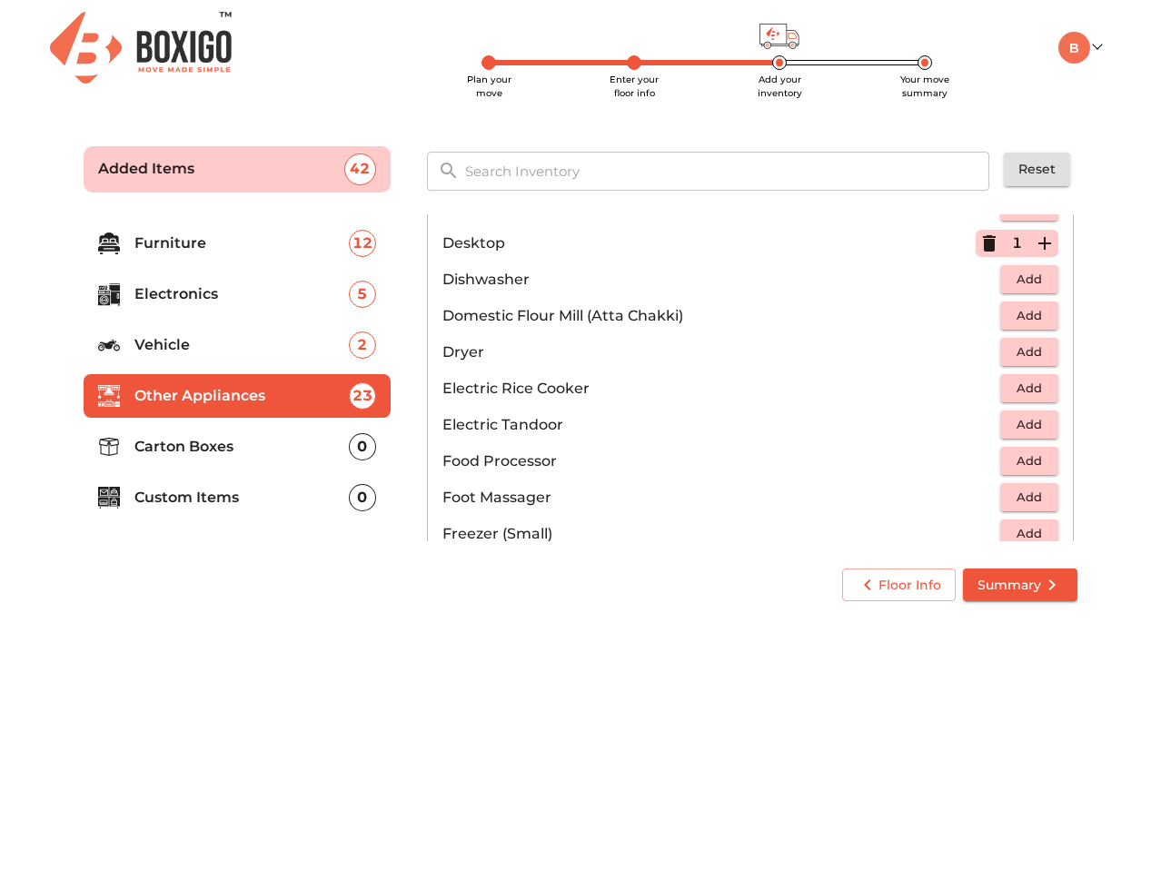
click at [1022, 379] on span "Add" at bounding box center [1029, 388] width 40 height 21
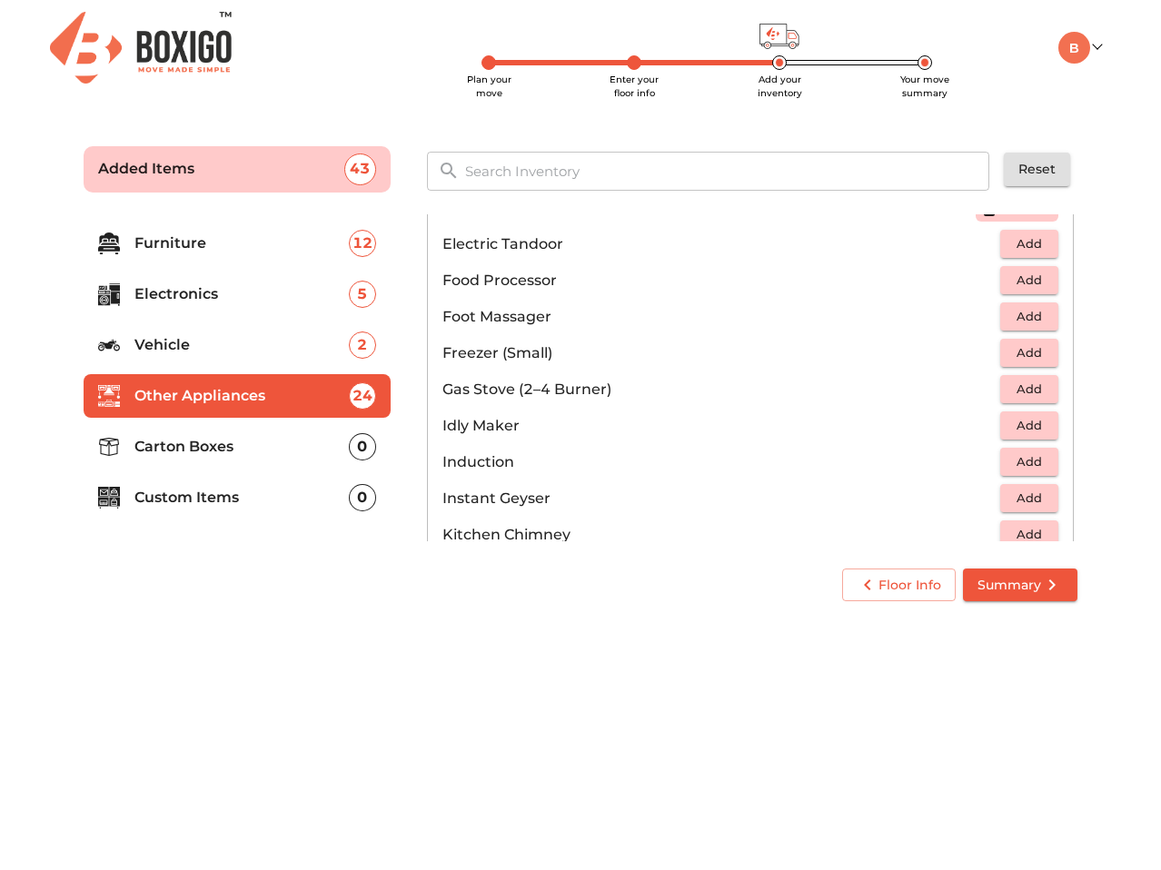
scroll to position [636, 0]
click at [1015, 313] on span "Add" at bounding box center [1029, 315] width 40 height 21
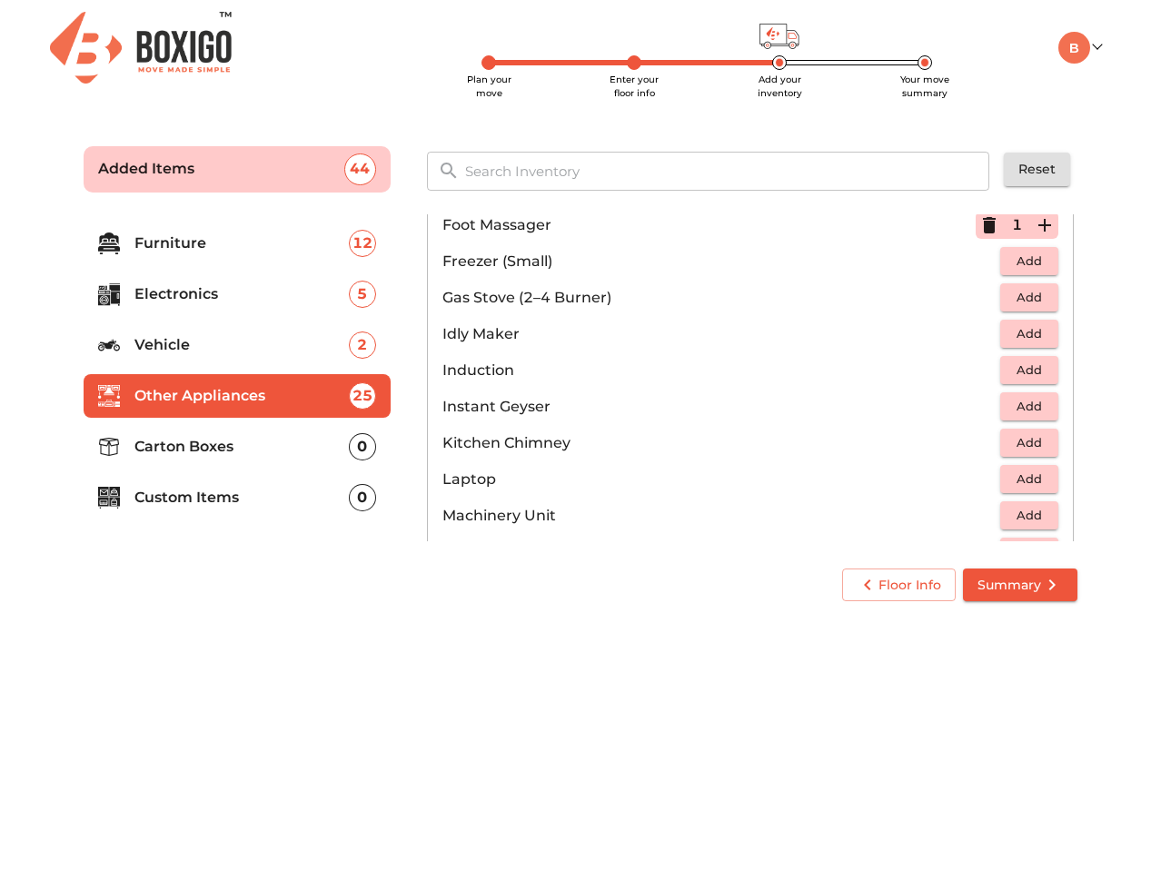
click at [1018, 297] on span "Add" at bounding box center [1029, 297] width 40 height 21
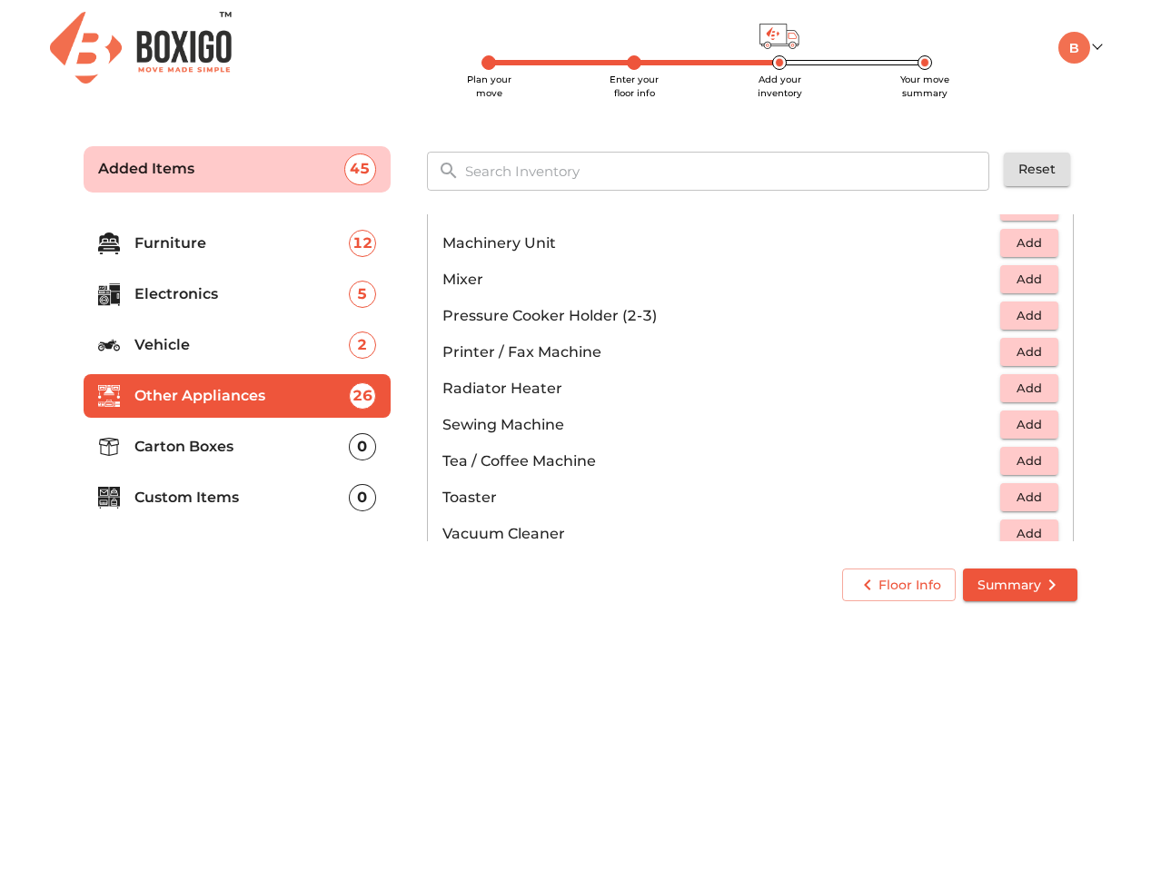
click at [1028, 284] on span "Add" at bounding box center [1029, 279] width 40 height 21
click at [1035, 312] on span "Add" at bounding box center [1029, 315] width 40 height 21
click at [1031, 357] on span "Add" at bounding box center [1029, 351] width 40 height 21
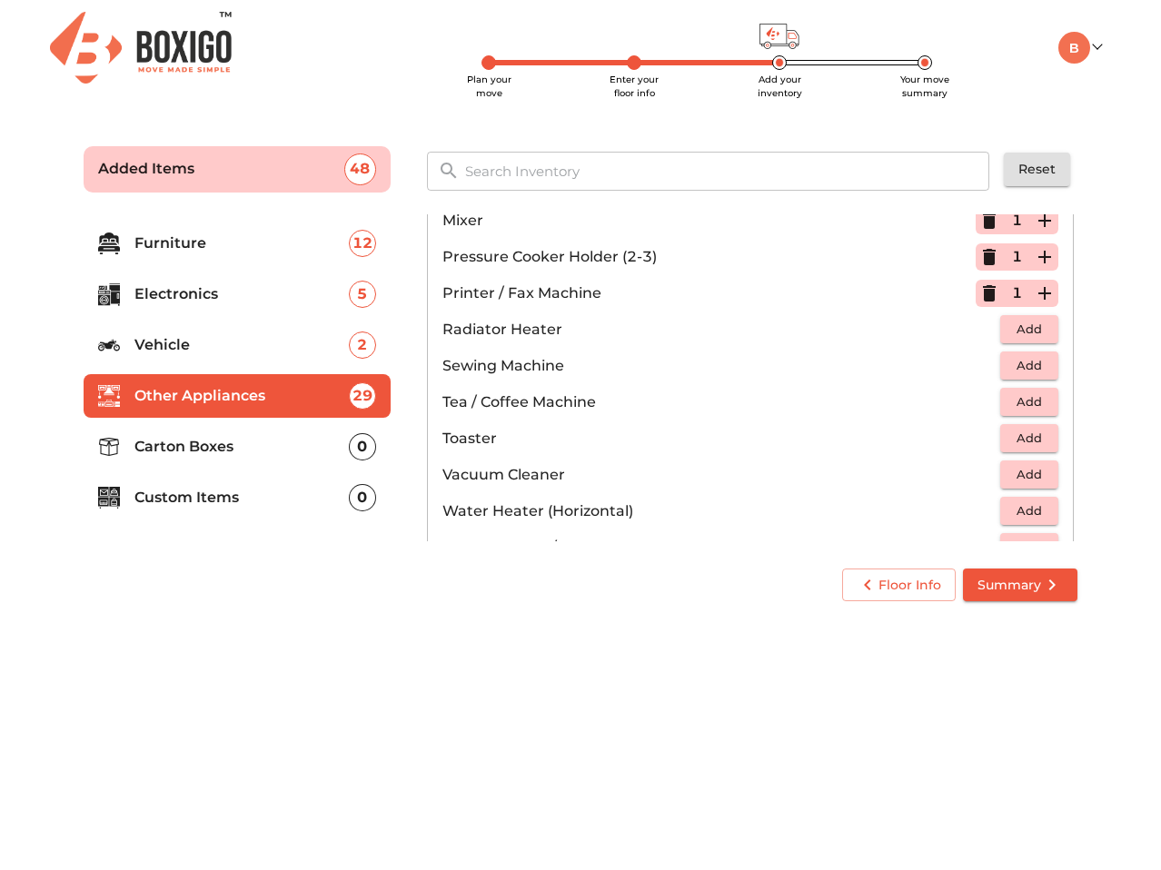
scroll to position [1090, 0]
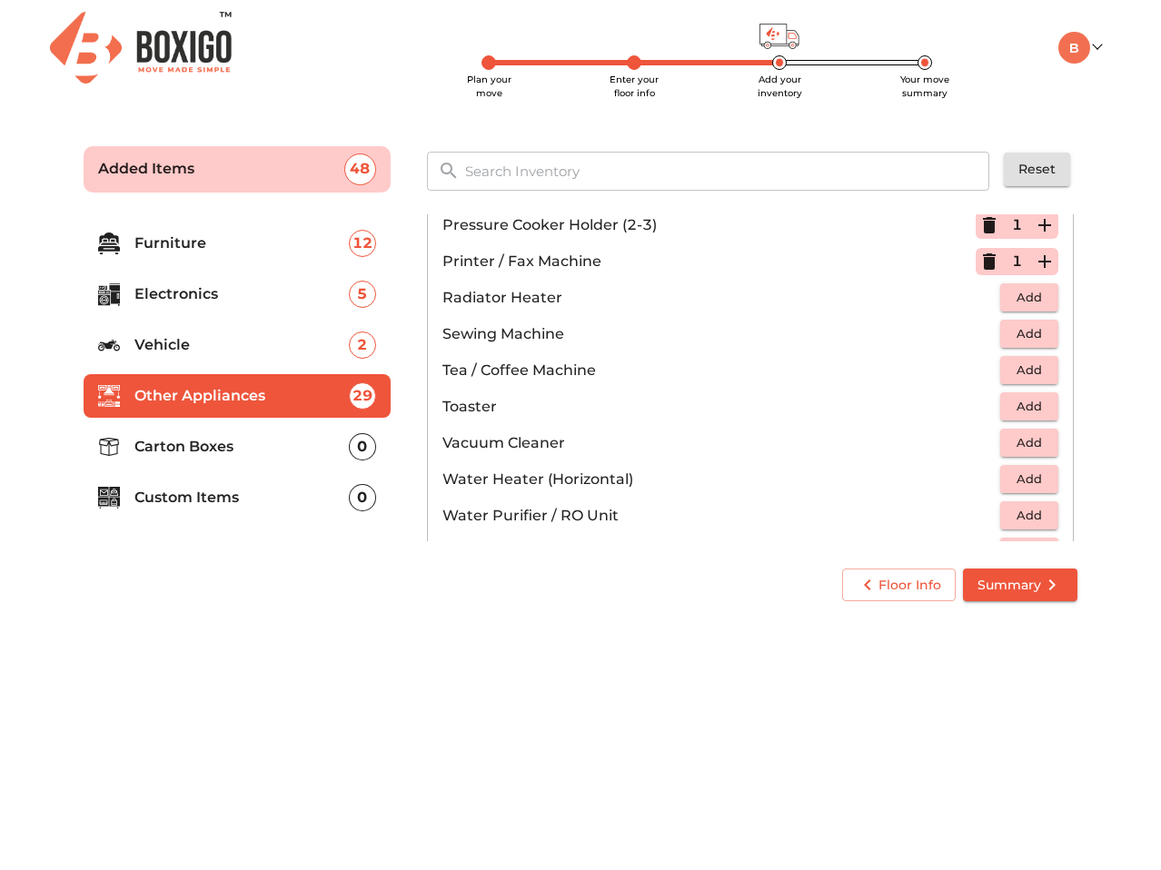
click at [1023, 410] on span "Add" at bounding box center [1029, 406] width 40 height 21
click at [1019, 443] on span "Add" at bounding box center [1029, 442] width 40 height 21
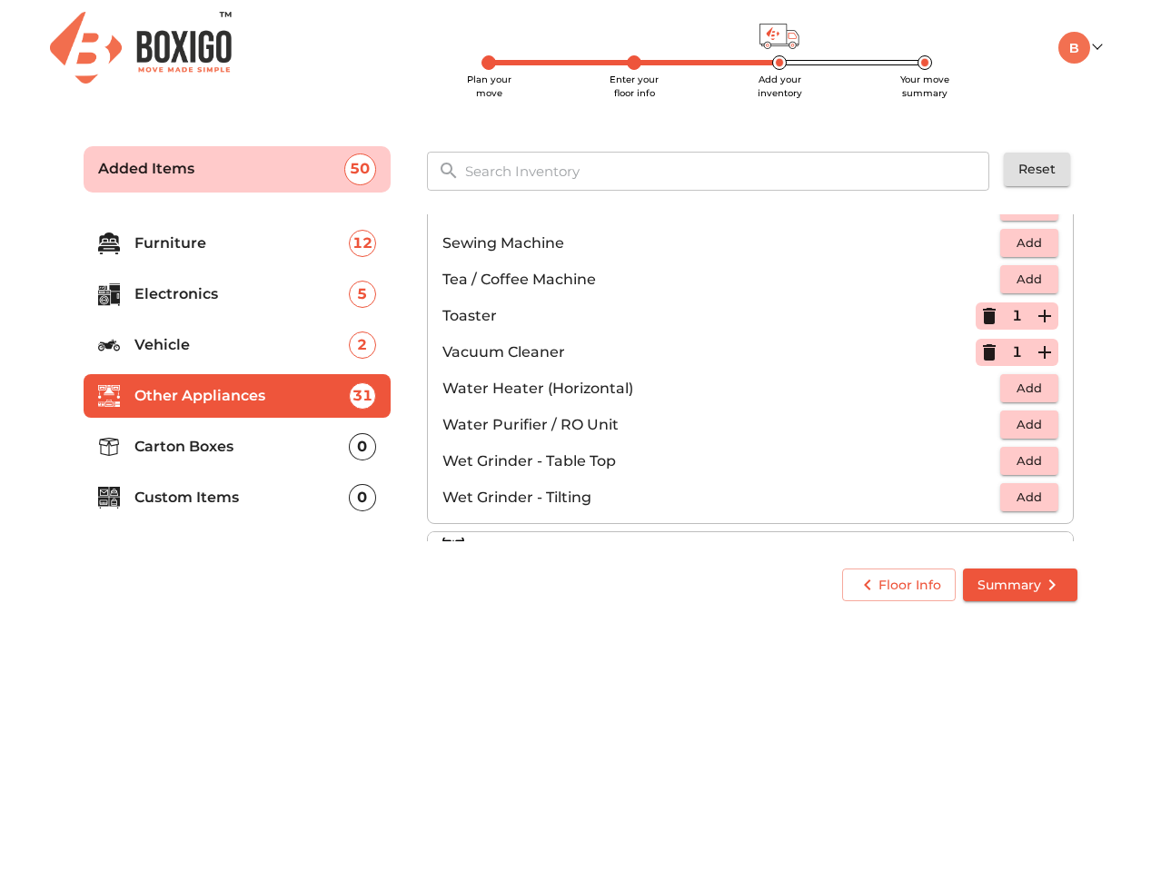
scroll to position [1261, 0]
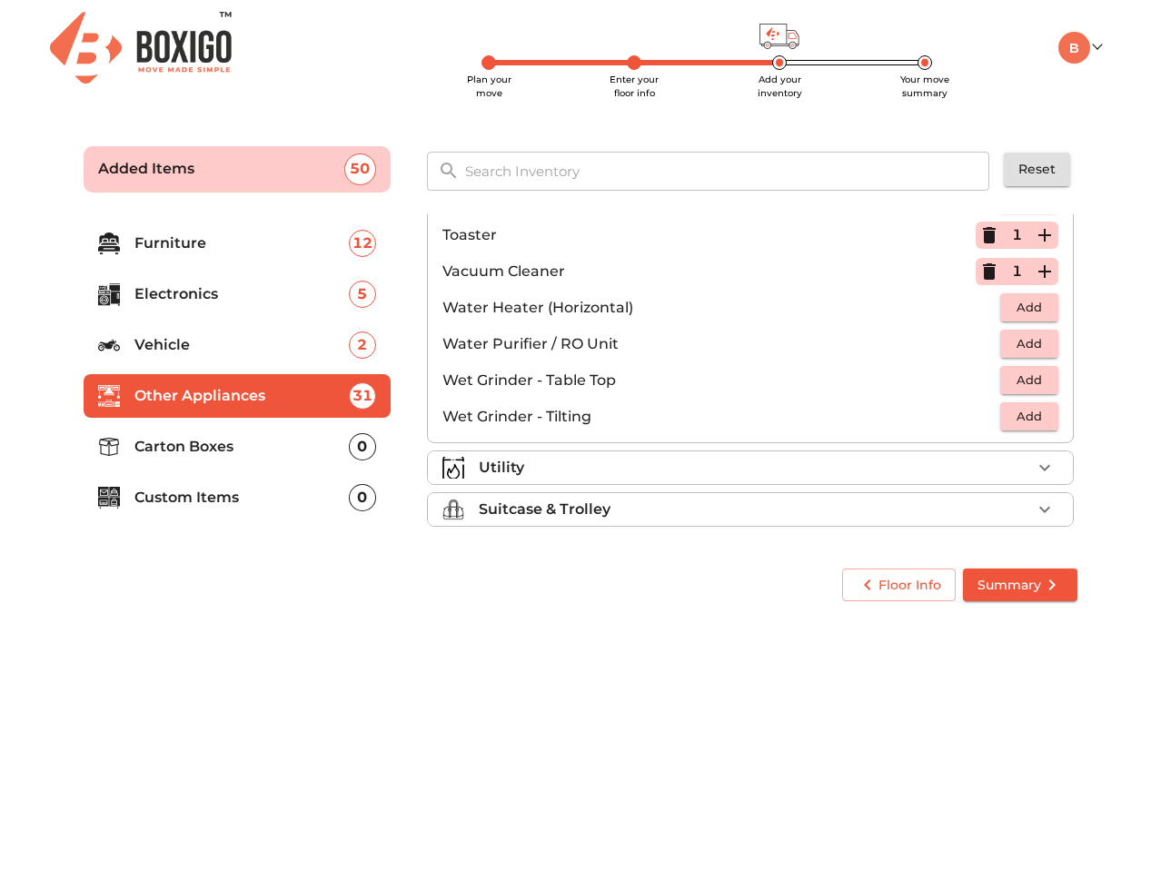
click at [984, 271] on icon "button" at bounding box center [989, 271] width 13 height 16
click at [1023, 345] on span "Add" at bounding box center [1029, 343] width 40 height 21
click at [772, 466] on div "Utility" at bounding box center [755, 468] width 552 height 22
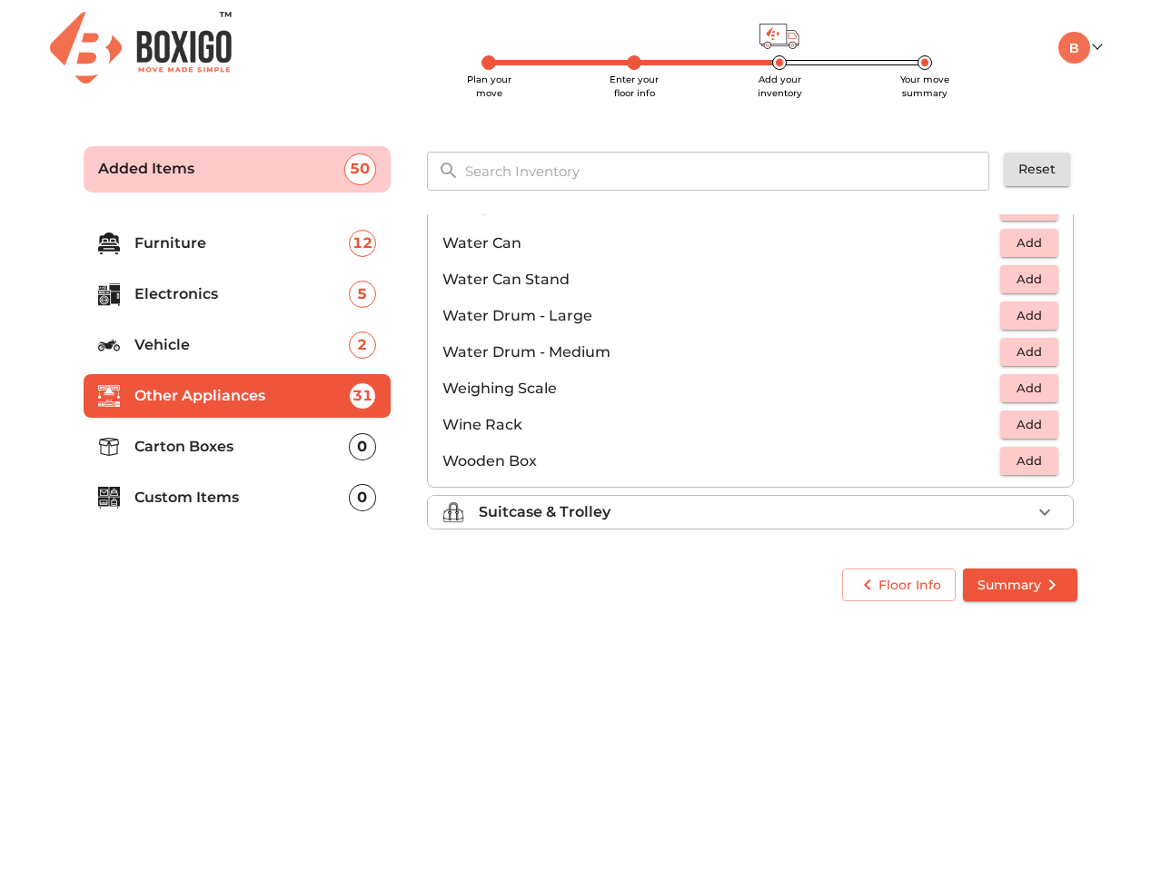
scroll to position [1370, 0]
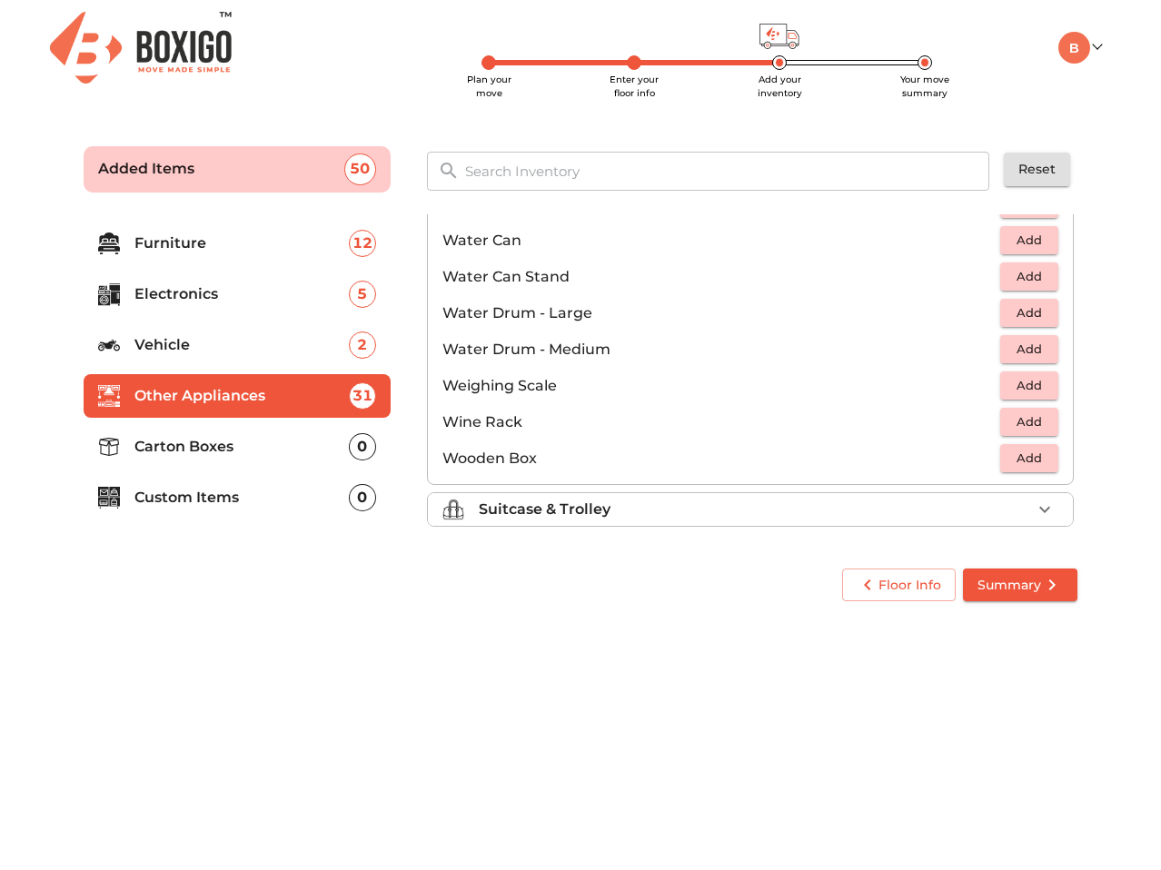
click at [650, 517] on div "Suitcase & Trolley" at bounding box center [755, 510] width 552 height 22
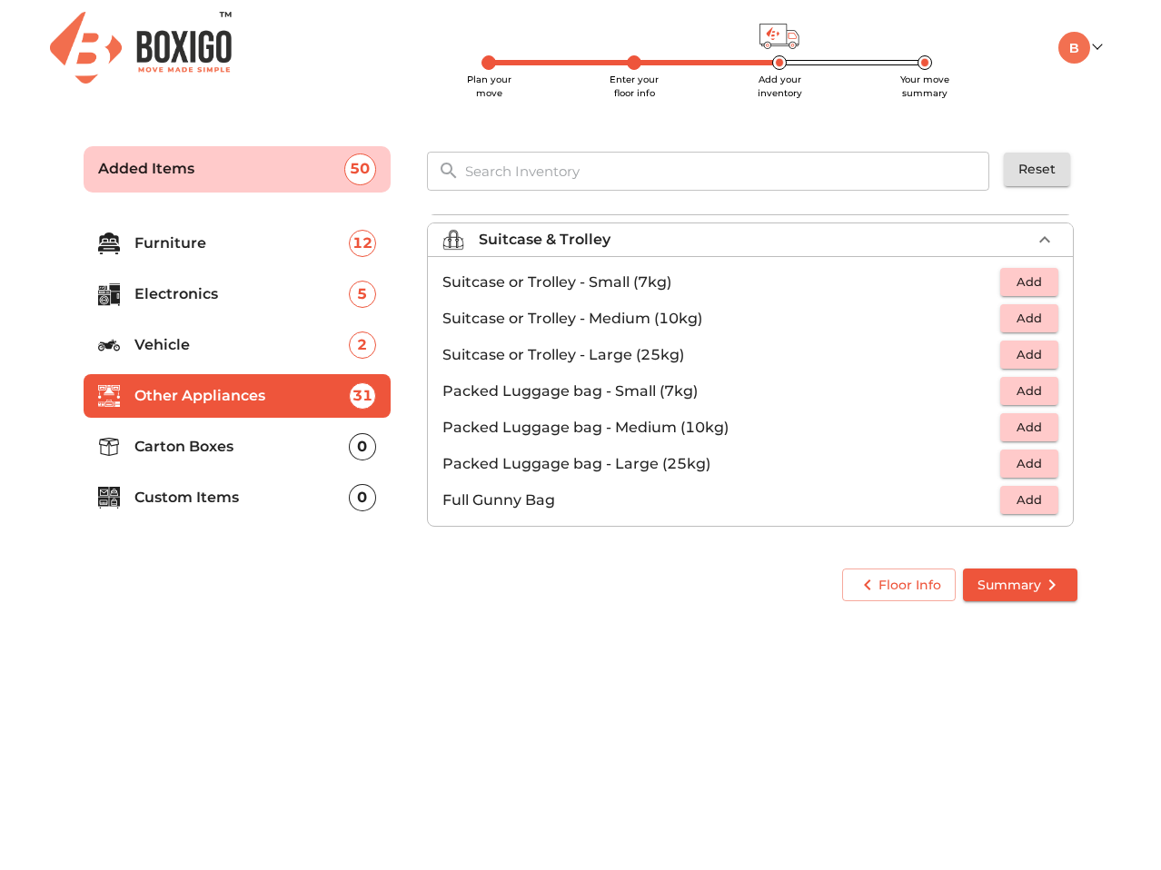
scroll to position [208, 0]
click at [1015, 317] on span "Add" at bounding box center [1029, 318] width 40 height 21
click at [292, 455] on p "Carton Boxes" at bounding box center [241, 447] width 214 height 22
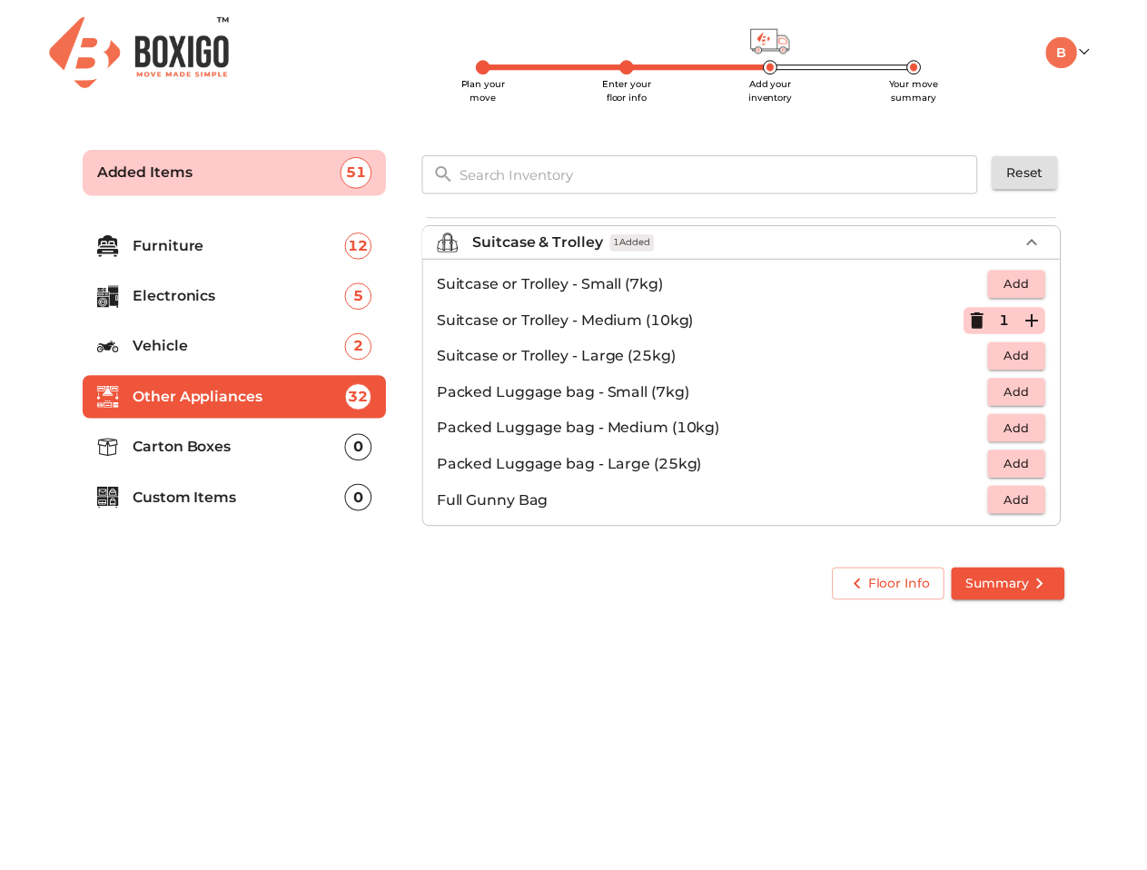
scroll to position [0, 0]
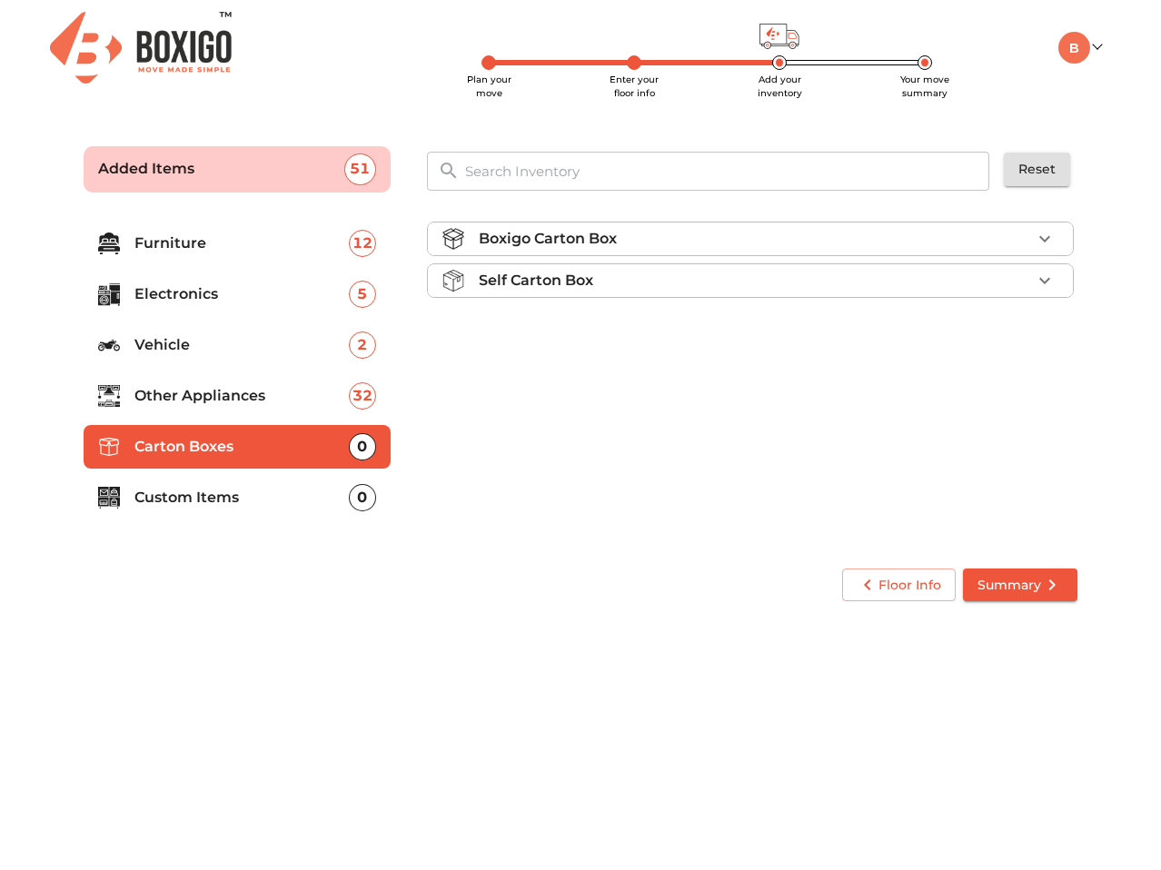
click at [1027, 244] on div "Boxigo Carton Box" at bounding box center [755, 239] width 552 height 22
click at [1032, 280] on span "Add" at bounding box center [1029, 281] width 40 height 21
click at [1043, 285] on icon "button" at bounding box center [1044, 282] width 22 height 22
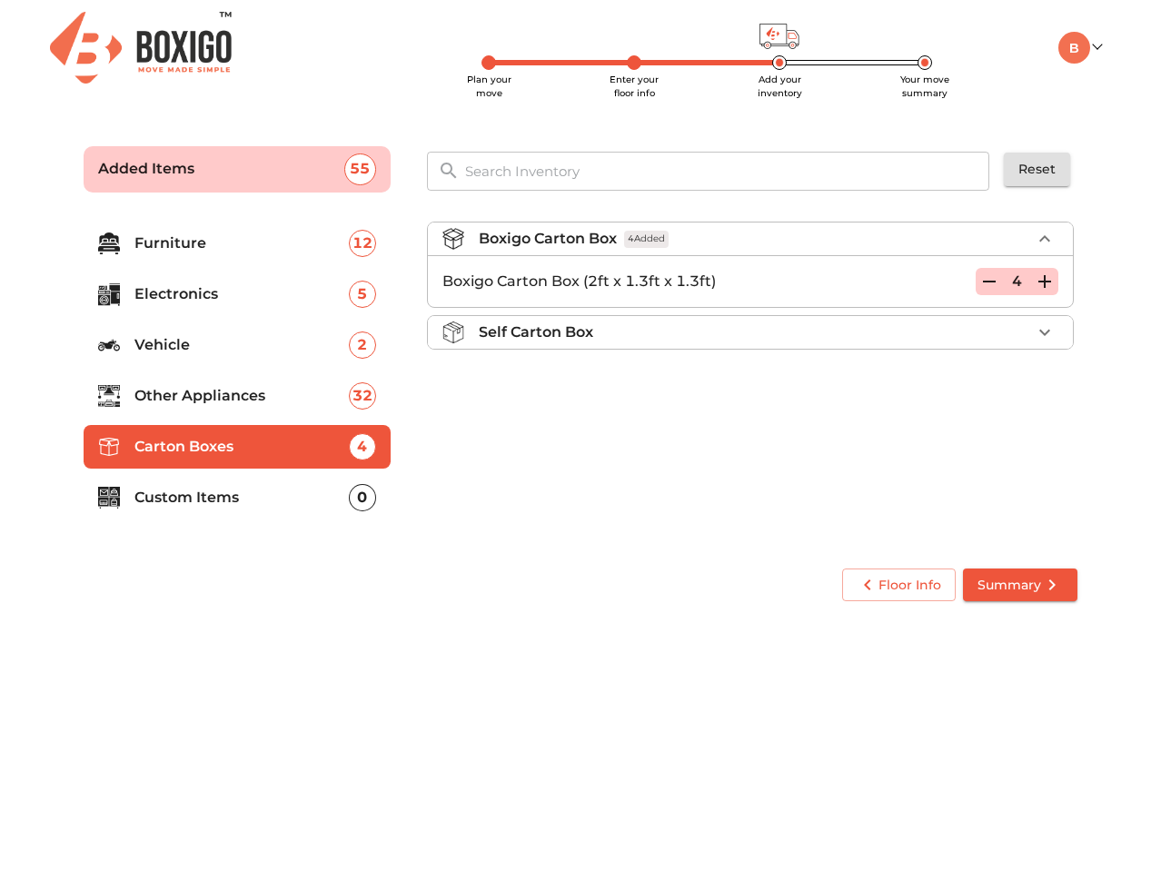
click at [1043, 285] on icon "button" at bounding box center [1044, 282] width 22 height 22
click at [1045, 283] on icon "button" at bounding box center [1044, 282] width 22 height 22
click at [1045, 283] on icon "button" at bounding box center [1044, 281] width 13 height 13
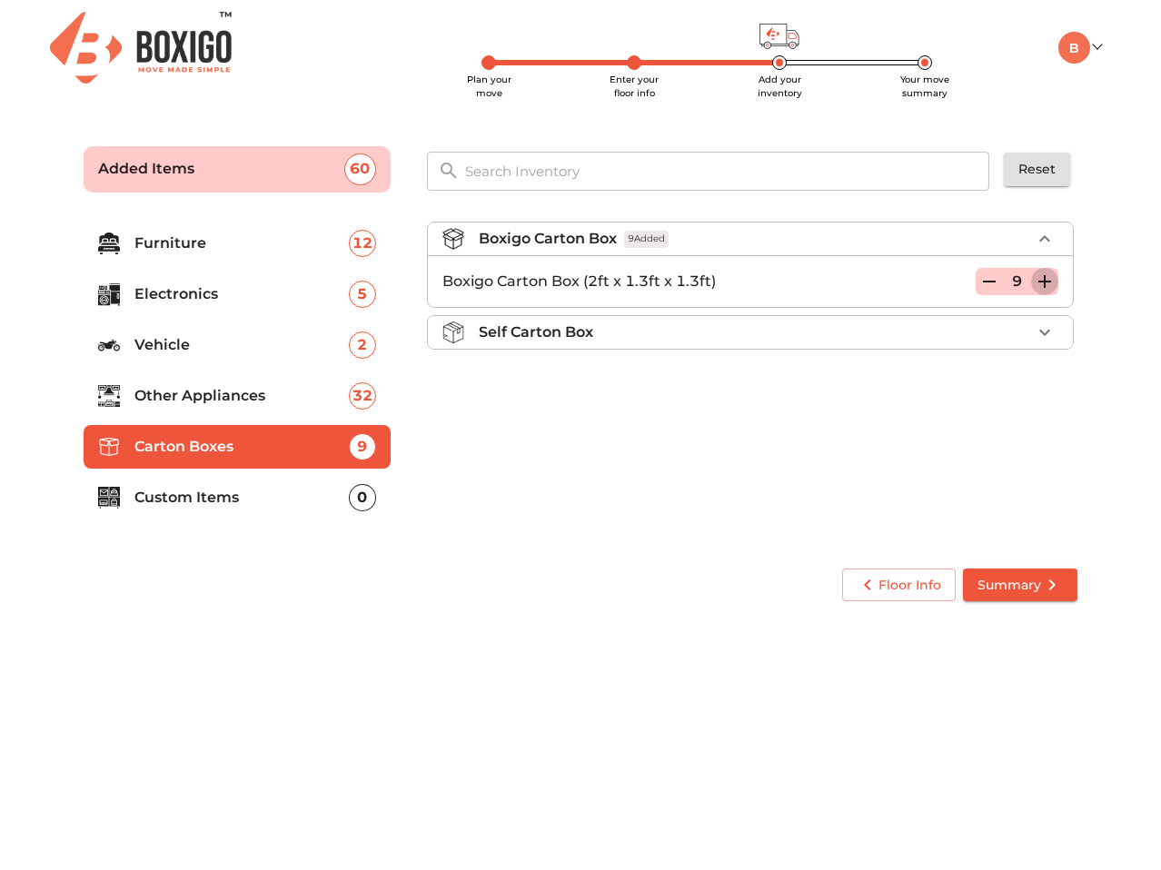
click at [1045, 283] on icon "button" at bounding box center [1044, 281] width 13 height 13
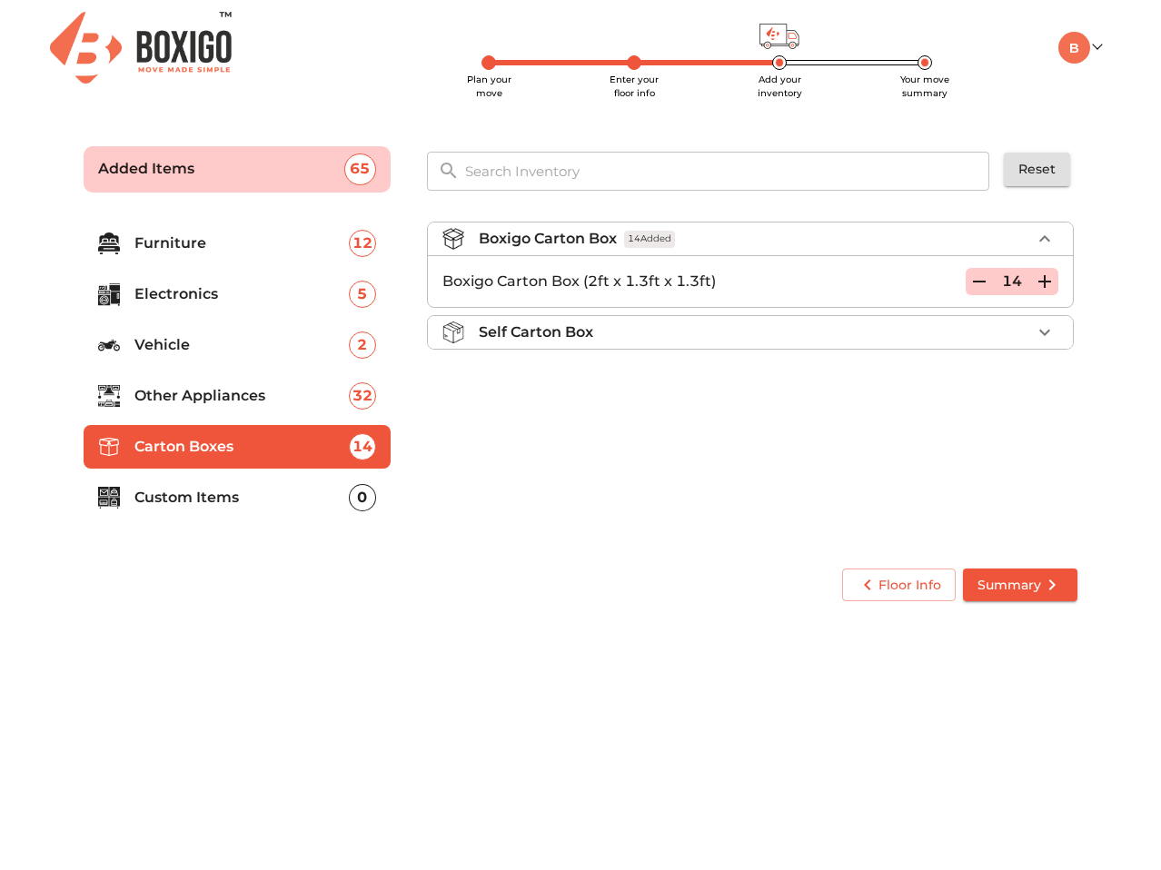
click at [1045, 283] on icon "button" at bounding box center [1044, 281] width 13 height 13
click at [289, 499] on p "Custom Items" at bounding box center [241, 498] width 214 height 22
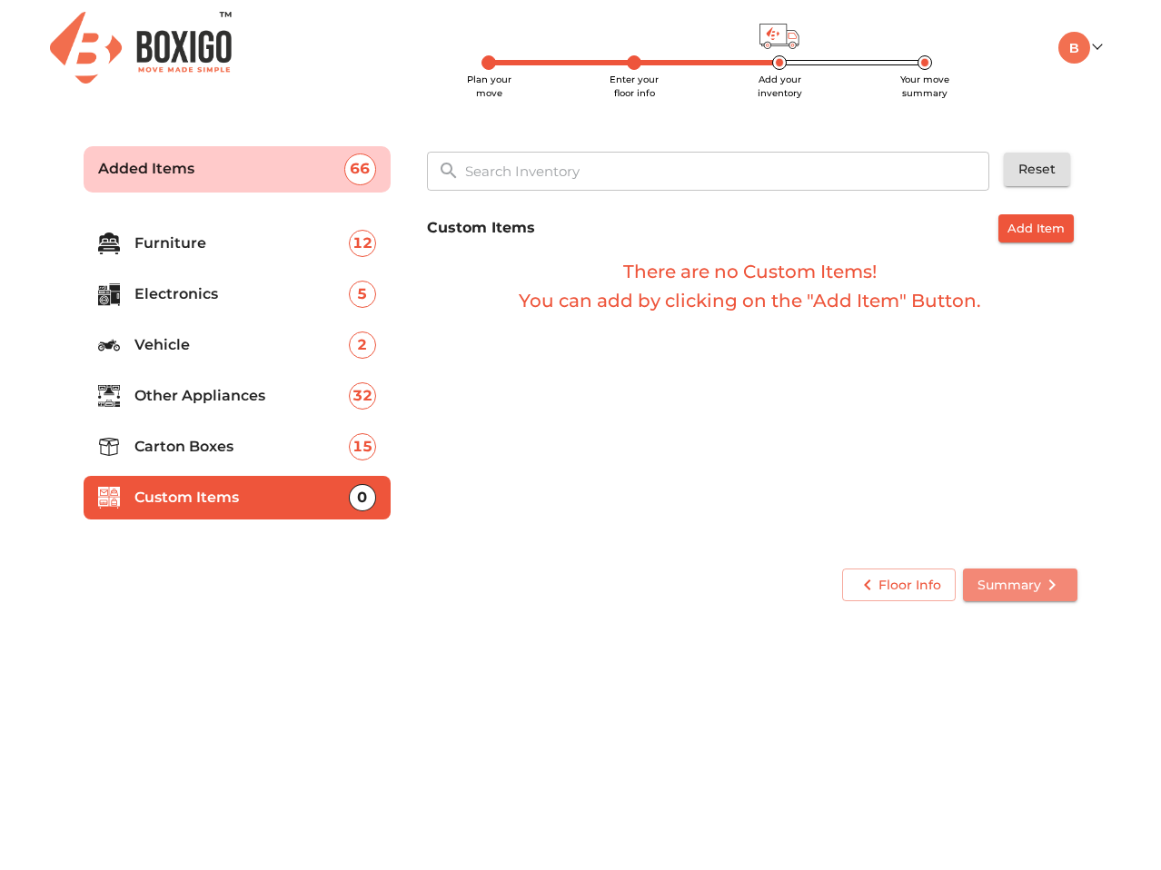
click at [1029, 588] on span "Summary" at bounding box center [1019, 585] width 85 height 23
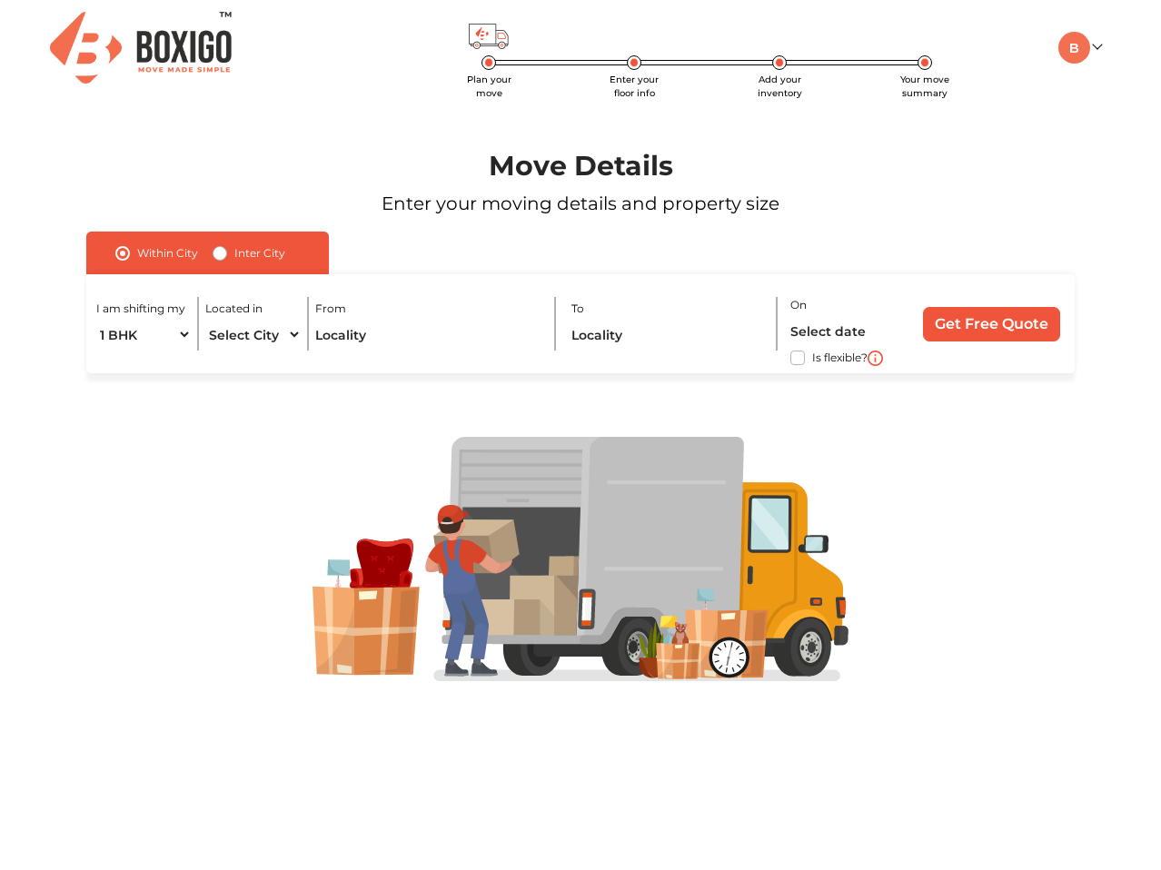
click at [1083, 40] on img at bounding box center [1074, 48] width 32 height 32
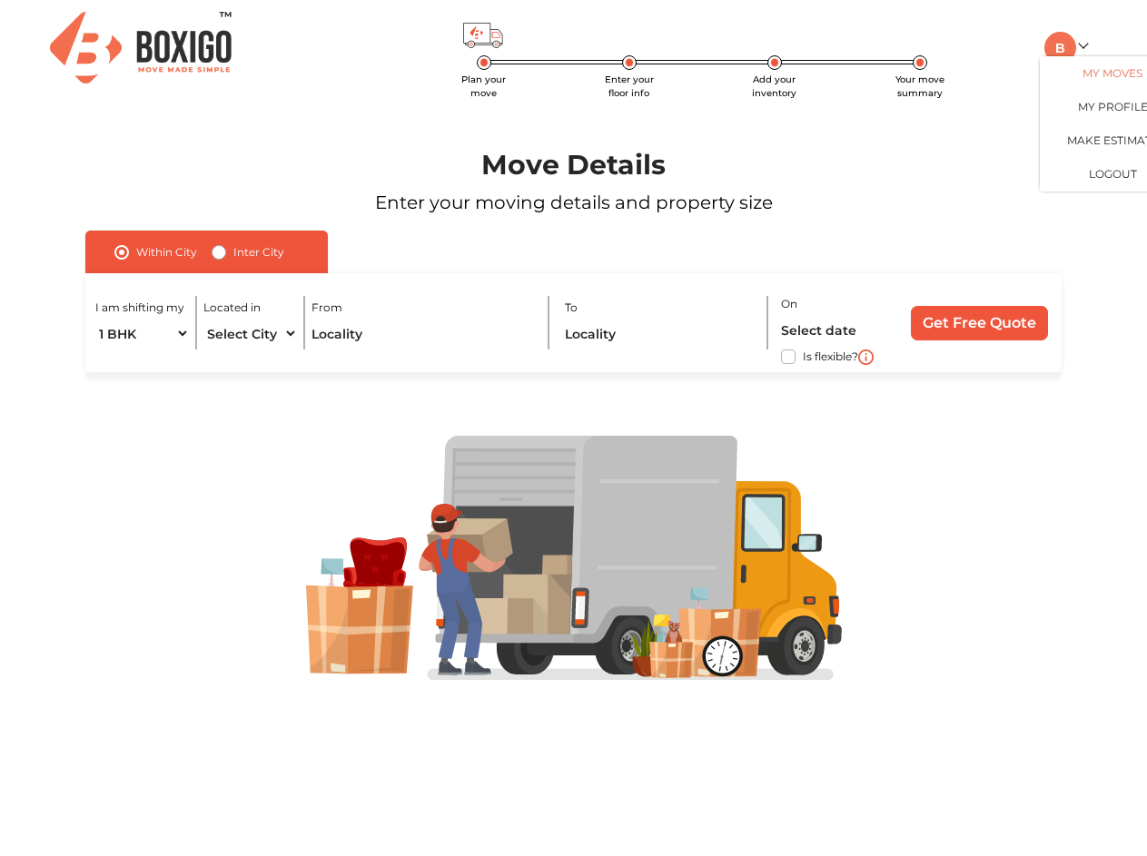
click at [1079, 87] on link "My Moves" at bounding box center [1112, 73] width 145 height 34
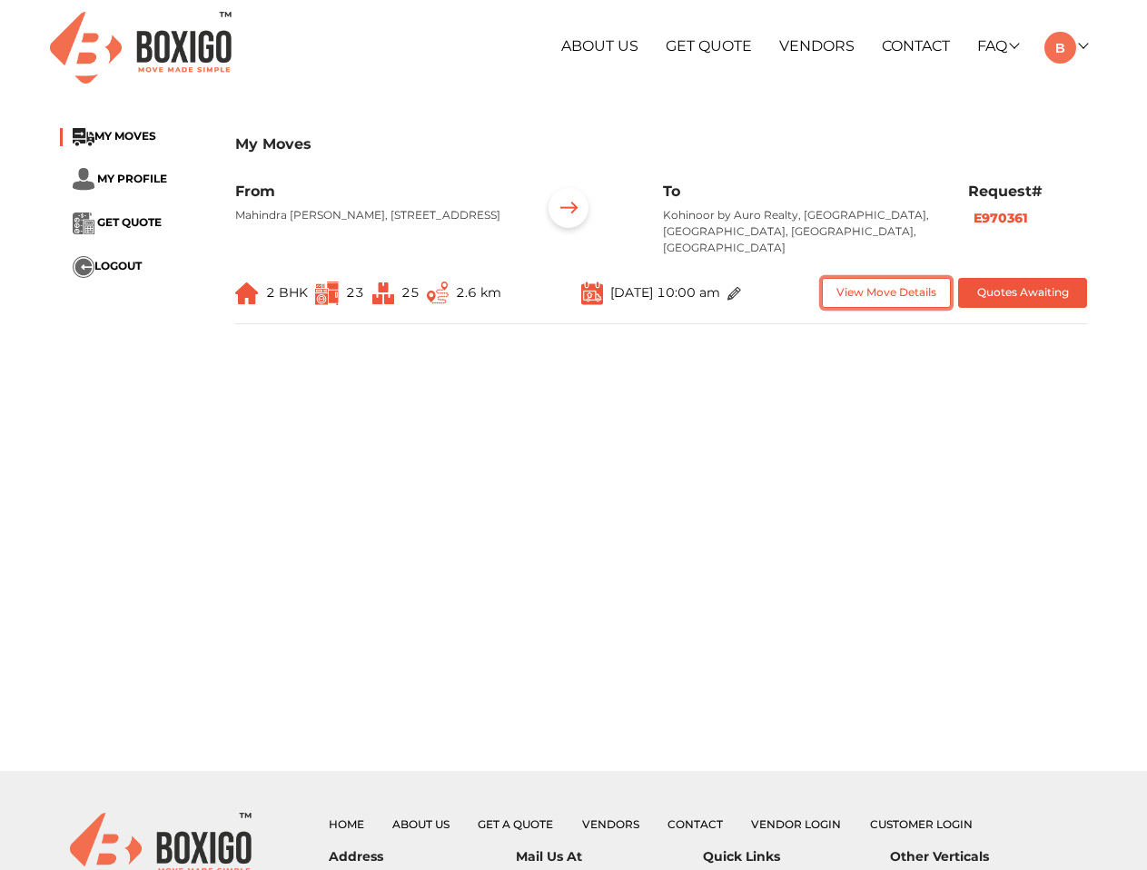
click at [909, 291] on button "View Move Details" at bounding box center [886, 293] width 129 height 30
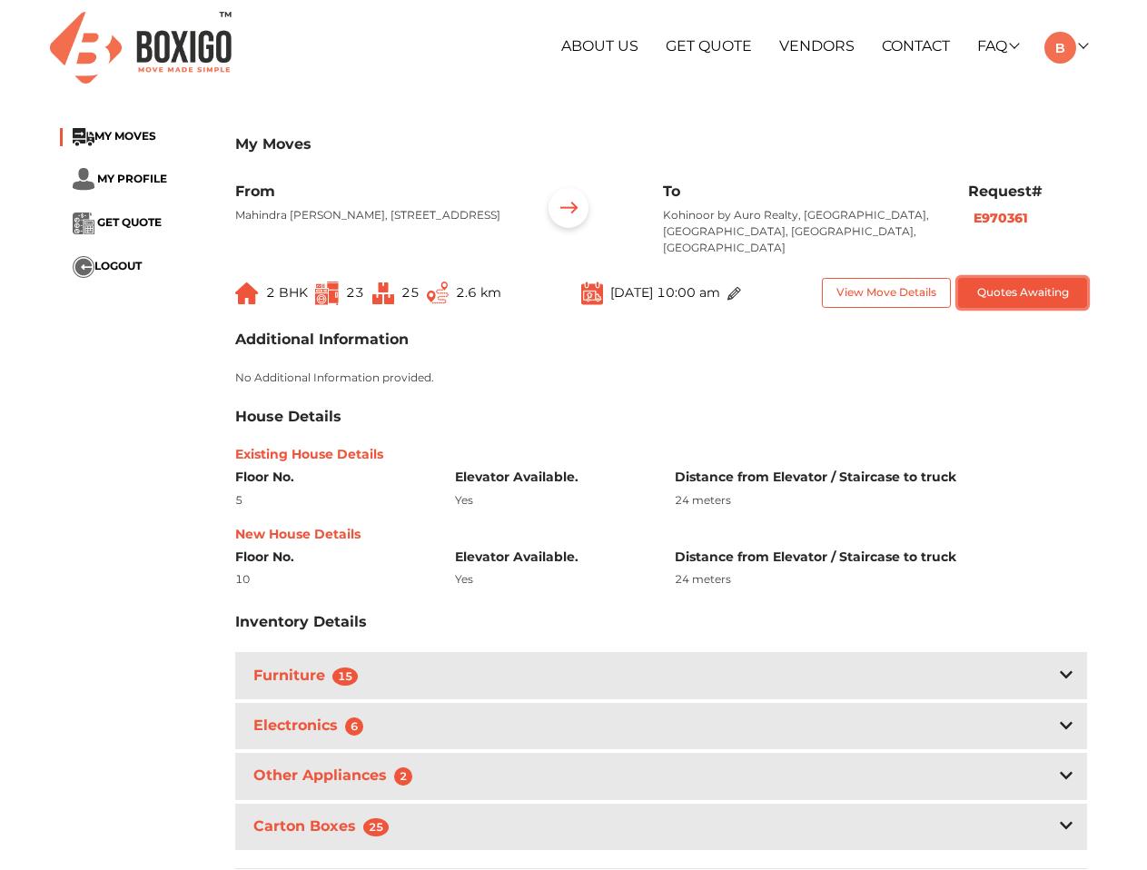
click at [1020, 289] on button "Quotes Awaiting" at bounding box center [1022, 293] width 129 height 30
click at [118, 222] on span "GET QUOTE" at bounding box center [129, 223] width 64 height 14
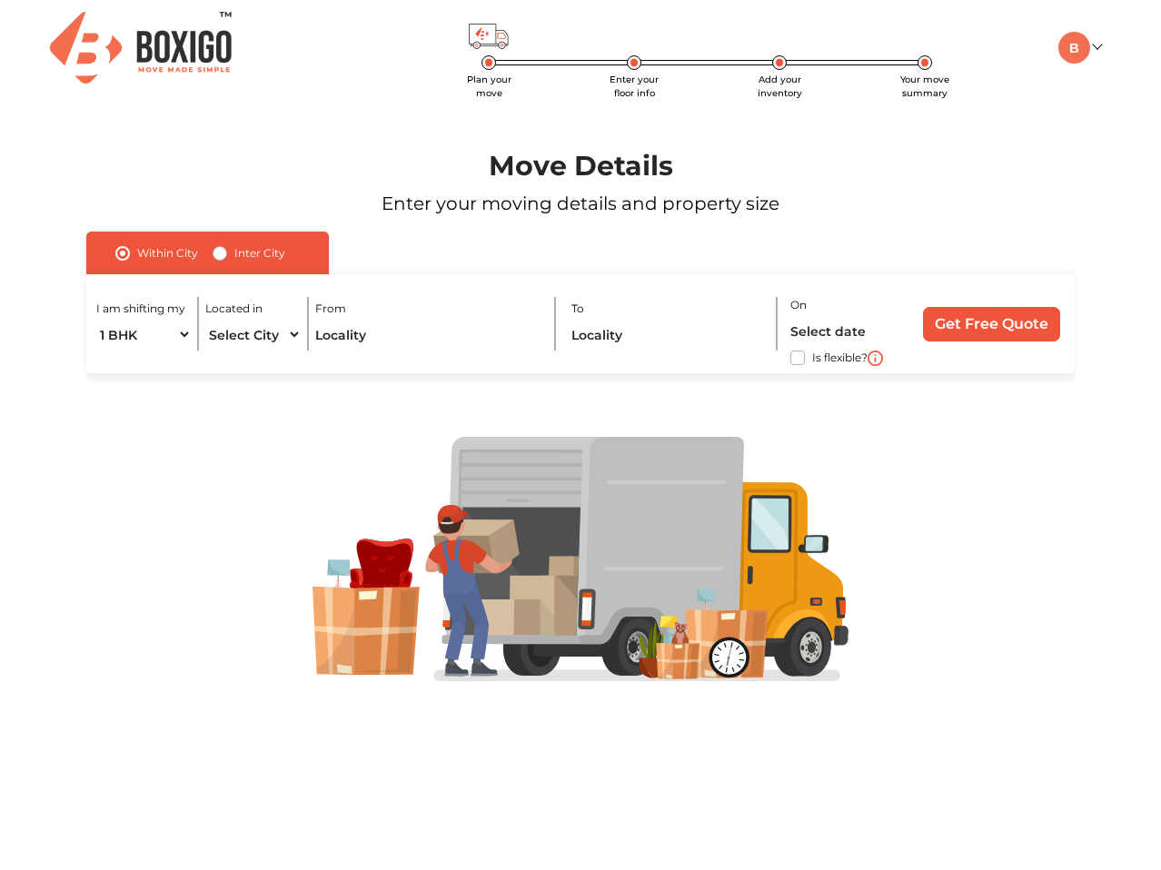
click at [1069, 44] on img at bounding box center [1074, 48] width 32 height 32
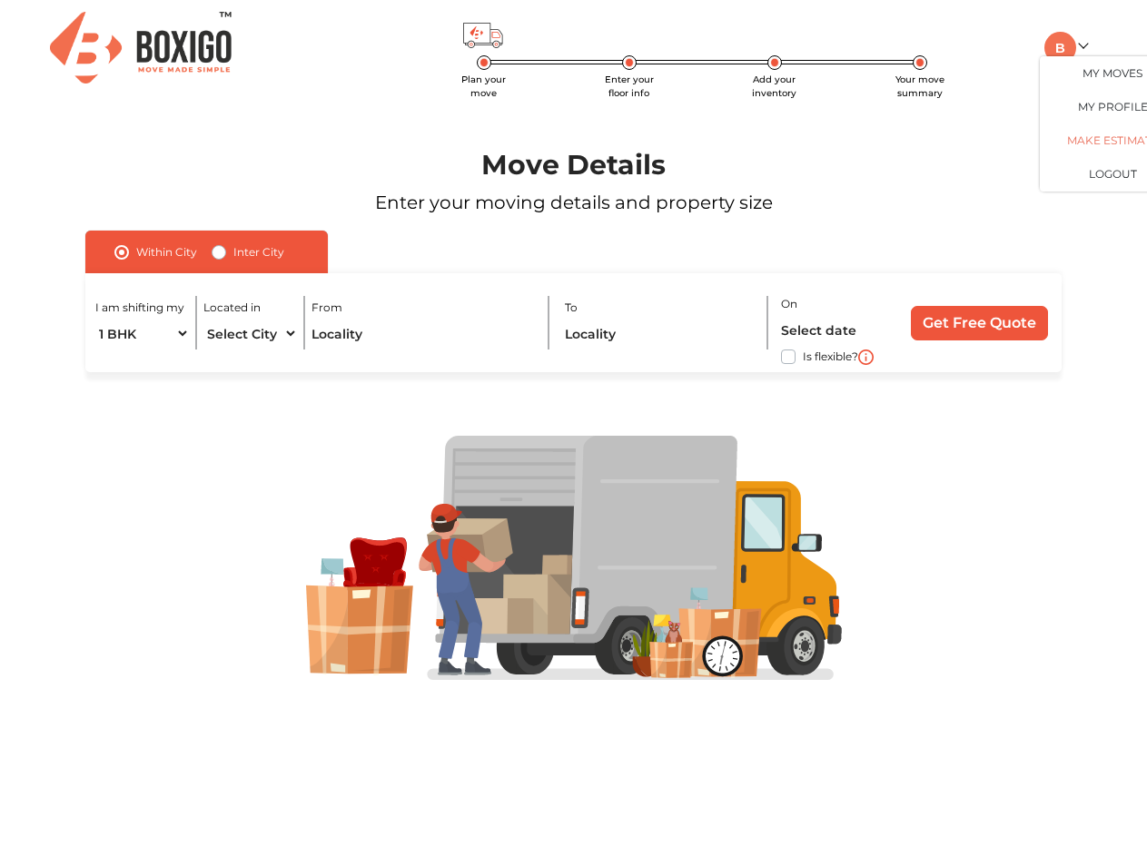
click at [1094, 152] on link "Make Estimate" at bounding box center [1112, 141] width 145 height 34
